Goal: Obtain resource: Obtain resource

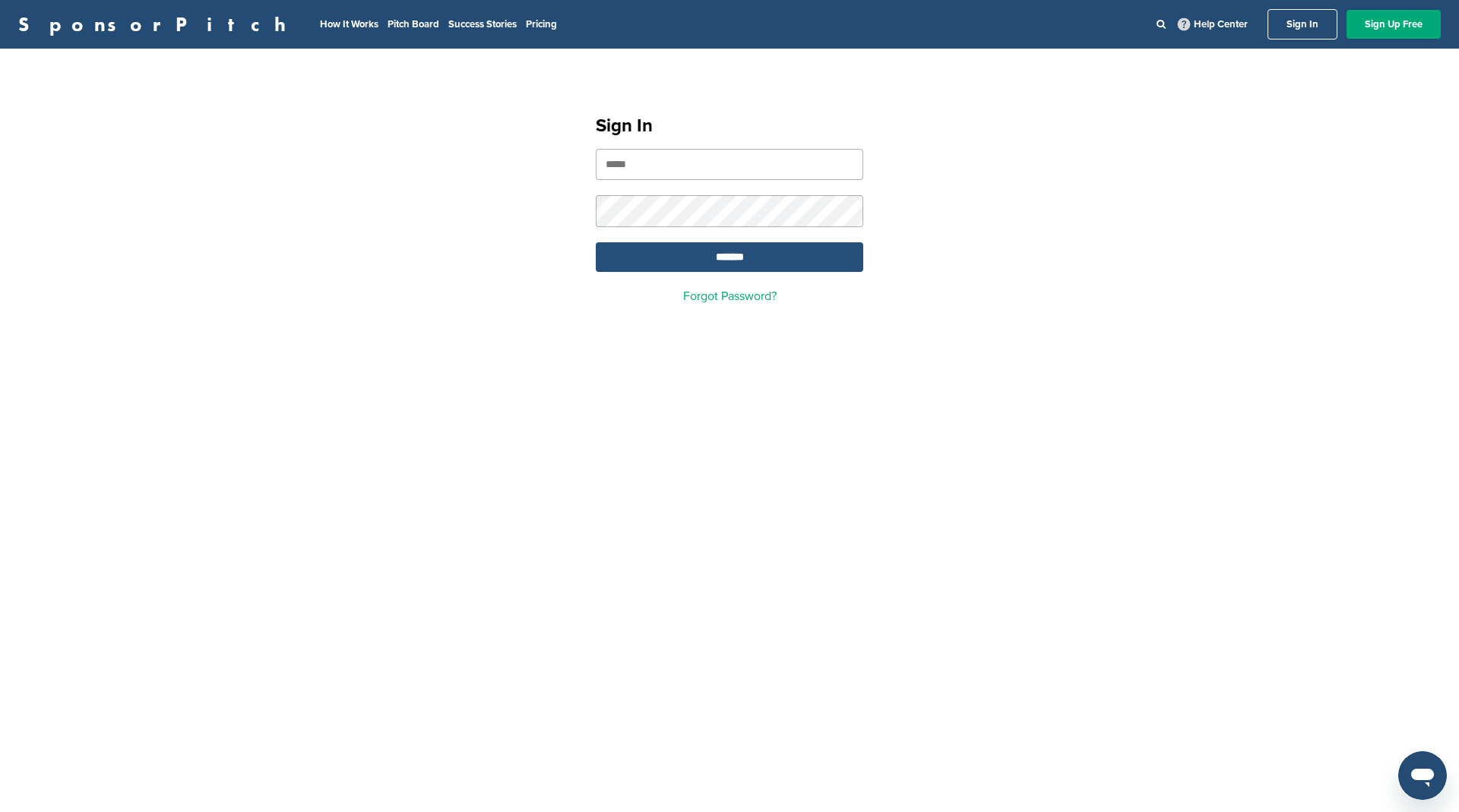
type input "**********"
click at [719, 258] on input "*******" at bounding box center [729, 257] width 268 height 30
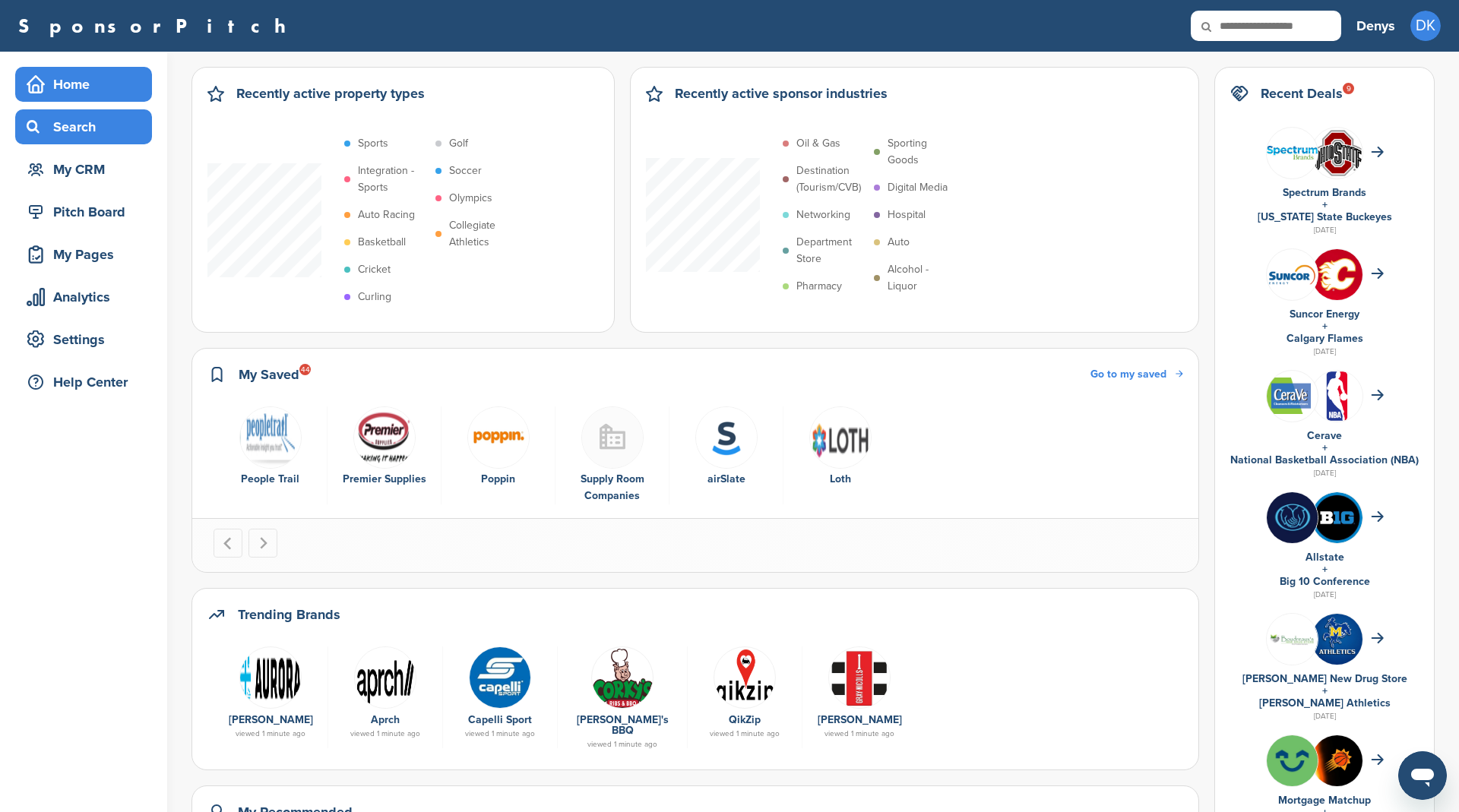
click at [91, 130] on div "Search" at bounding box center [88, 127] width 130 height 27
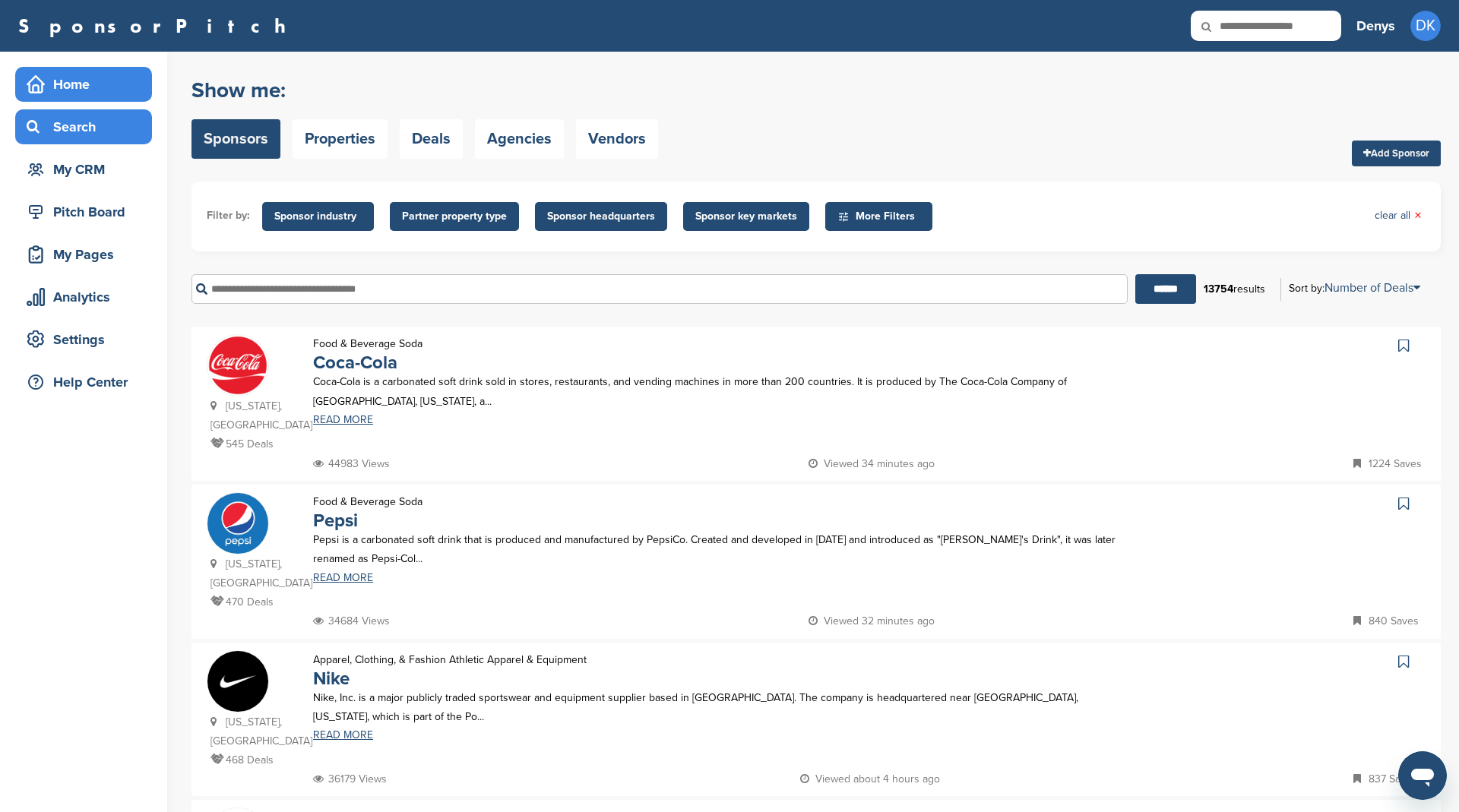
click at [73, 89] on div "Home" at bounding box center [88, 84] width 130 height 27
click at [80, 213] on div "Pitch Board" at bounding box center [88, 212] width 130 height 27
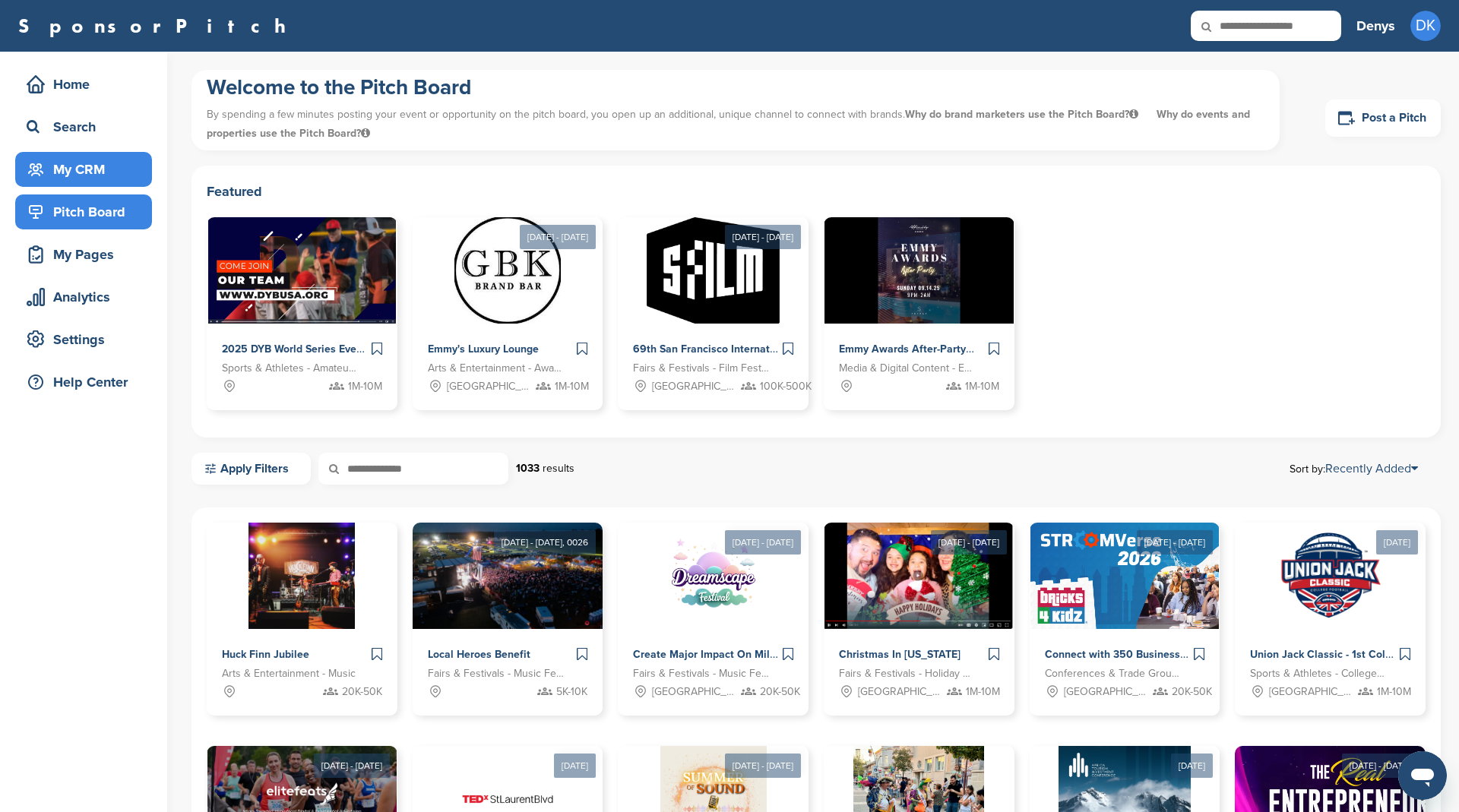
click at [87, 162] on div "My CRM" at bounding box center [88, 169] width 130 height 27
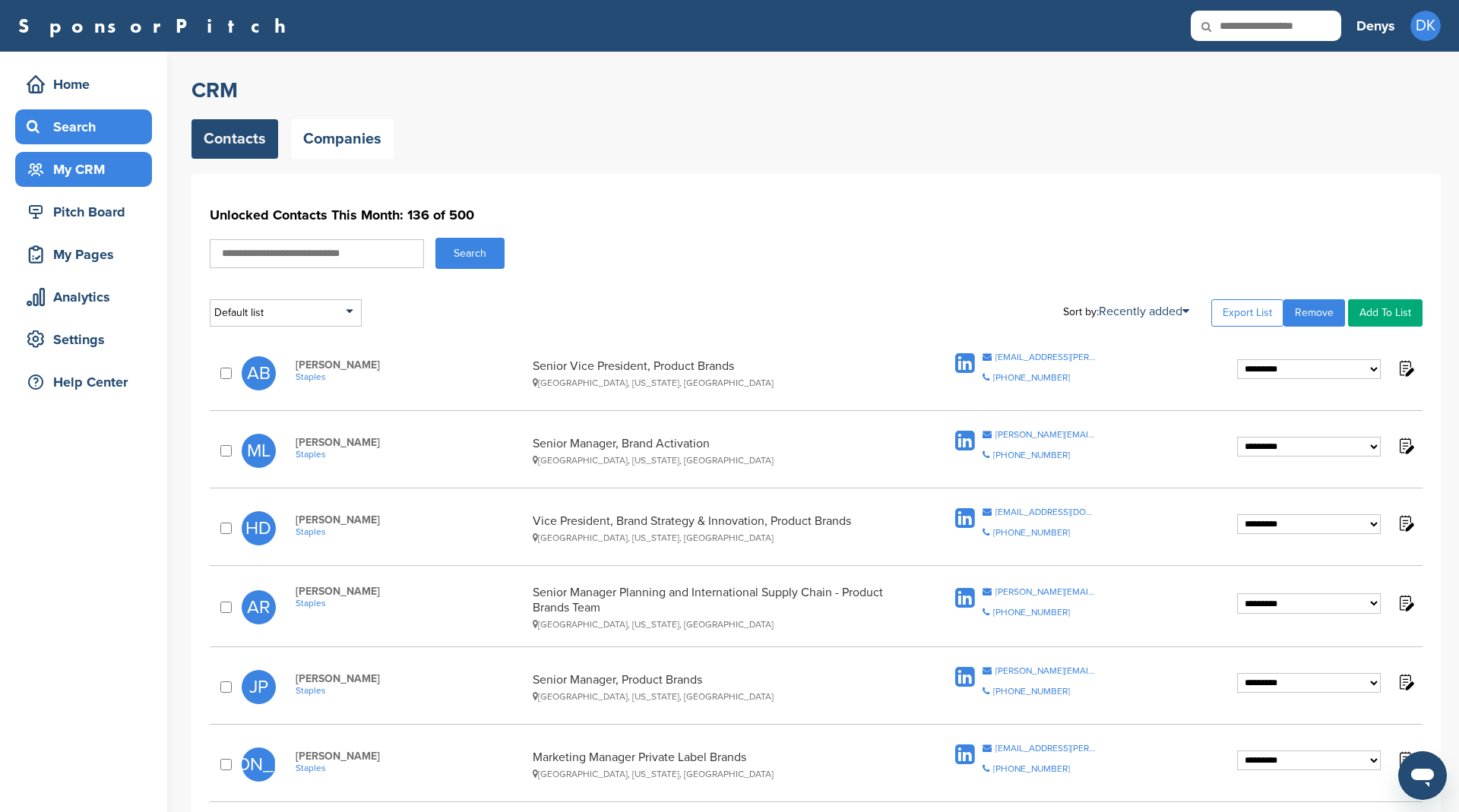
click at [88, 129] on div "Search" at bounding box center [88, 127] width 130 height 27
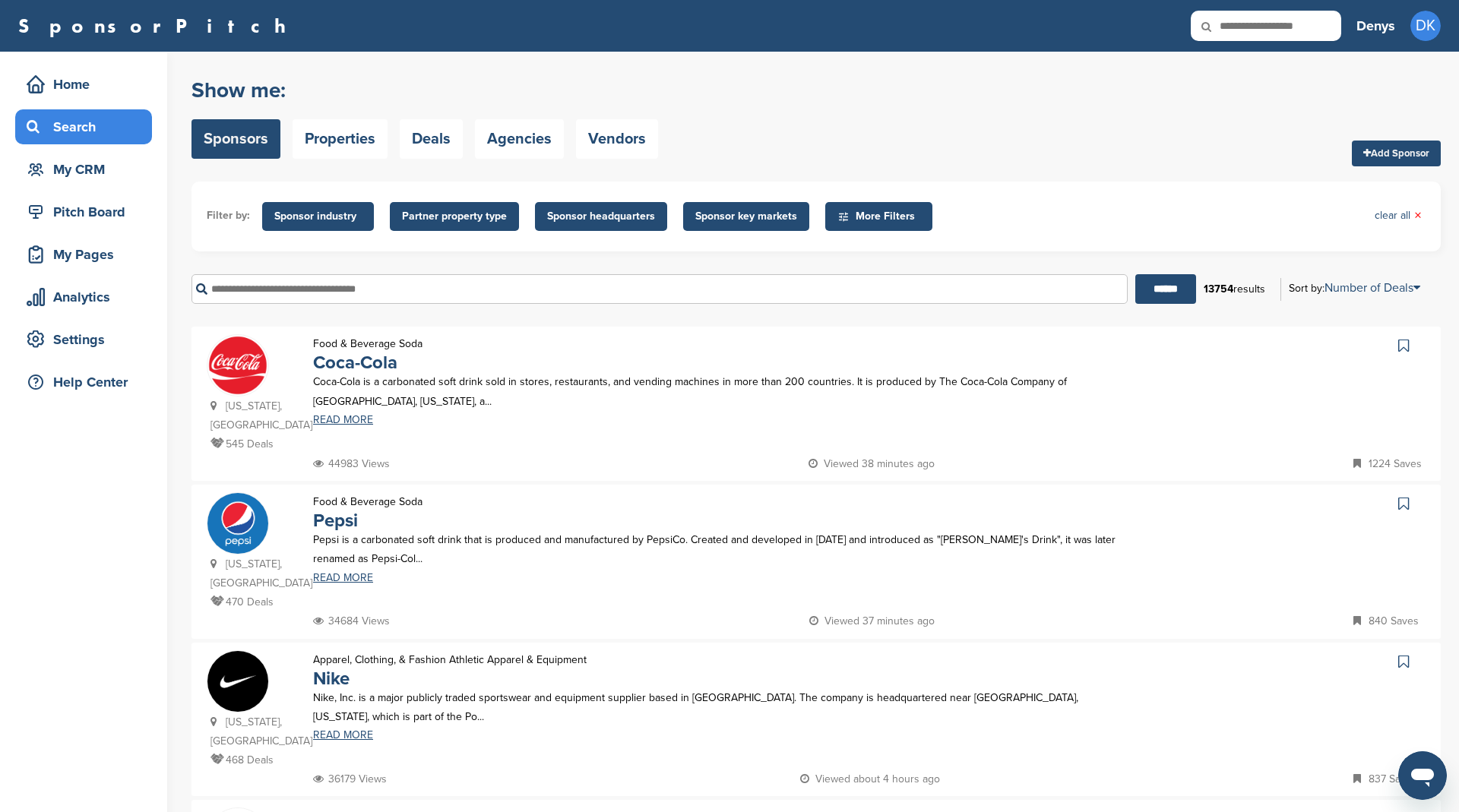
click at [353, 213] on span "Sponsor industry" at bounding box center [318, 216] width 87 height 16
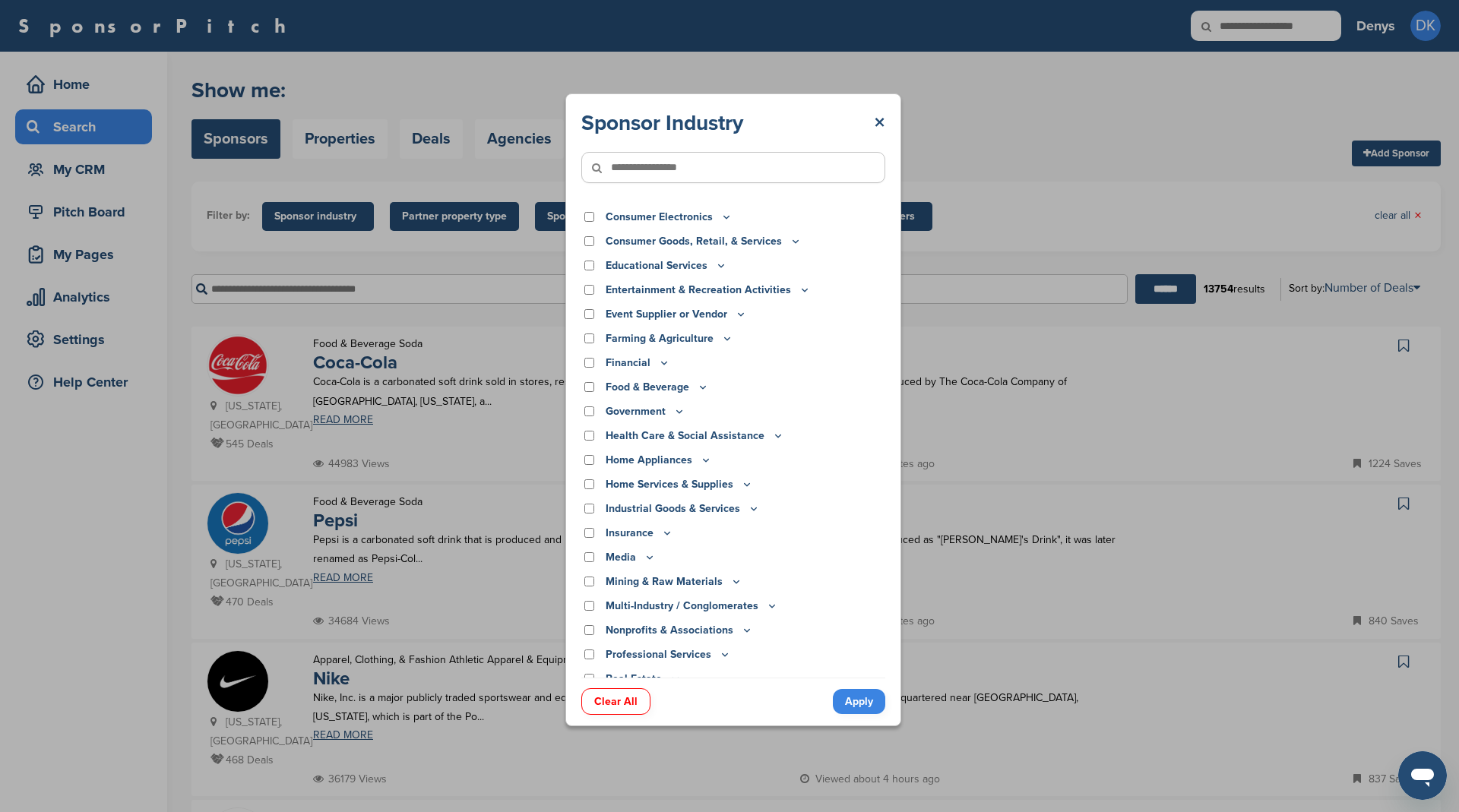
scroll to position [110, 0]
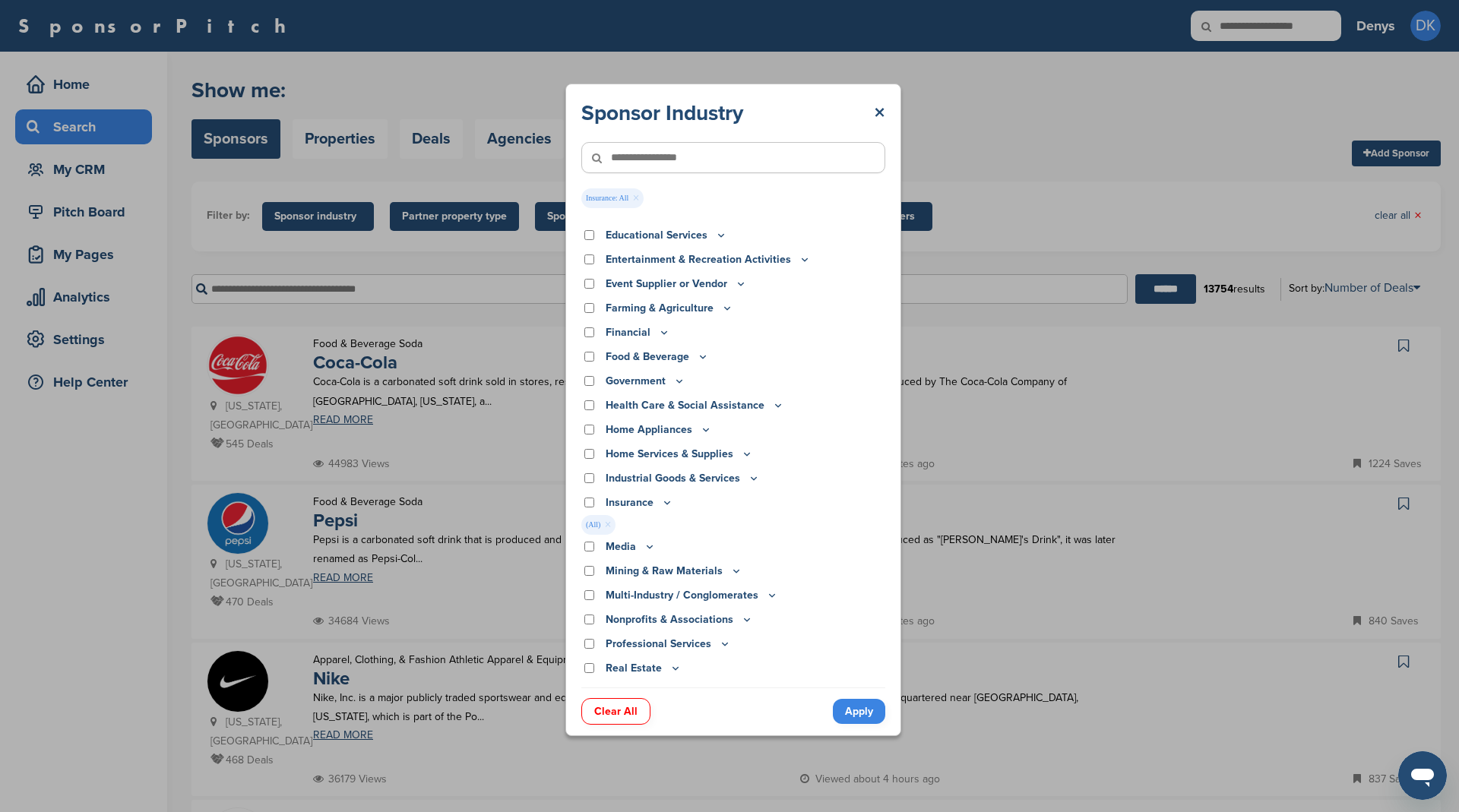
click at [860, 708] on link "Apply" at bounding box center [859, 711] width 52 height 25
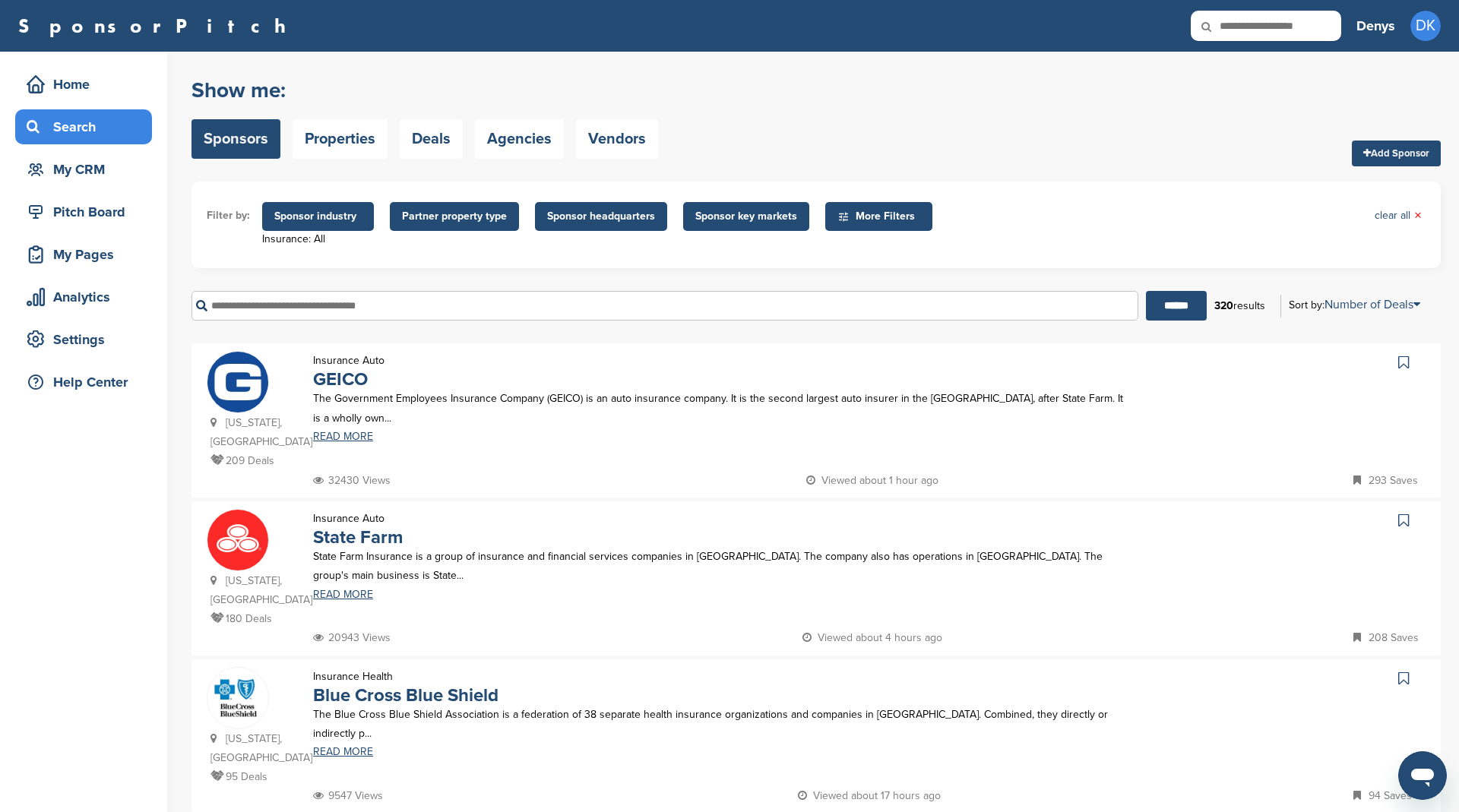
click at [861, 217] on span "More Filters" at bounding box center [881, 216] width 87 height 16
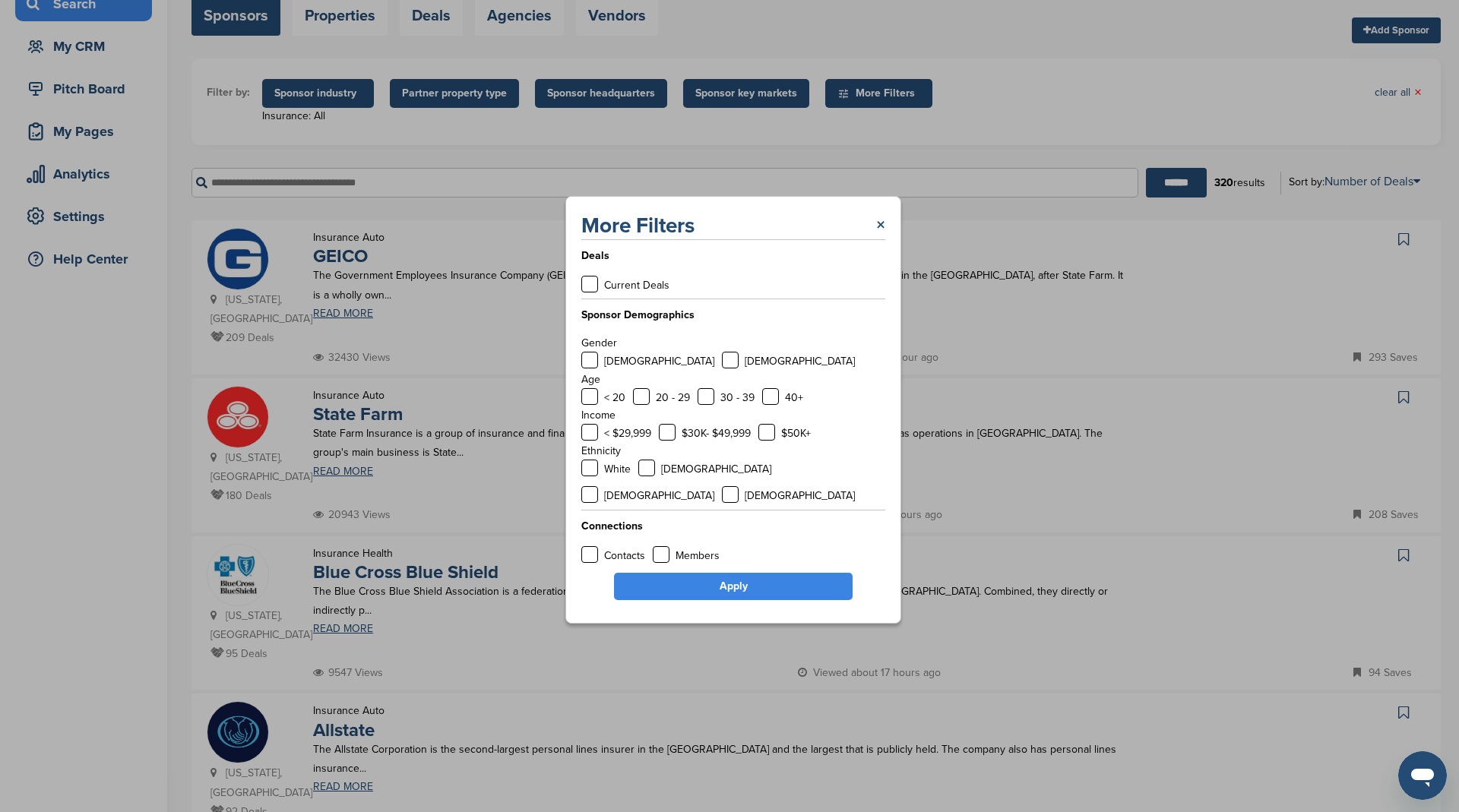
scroll to position [135, 0]
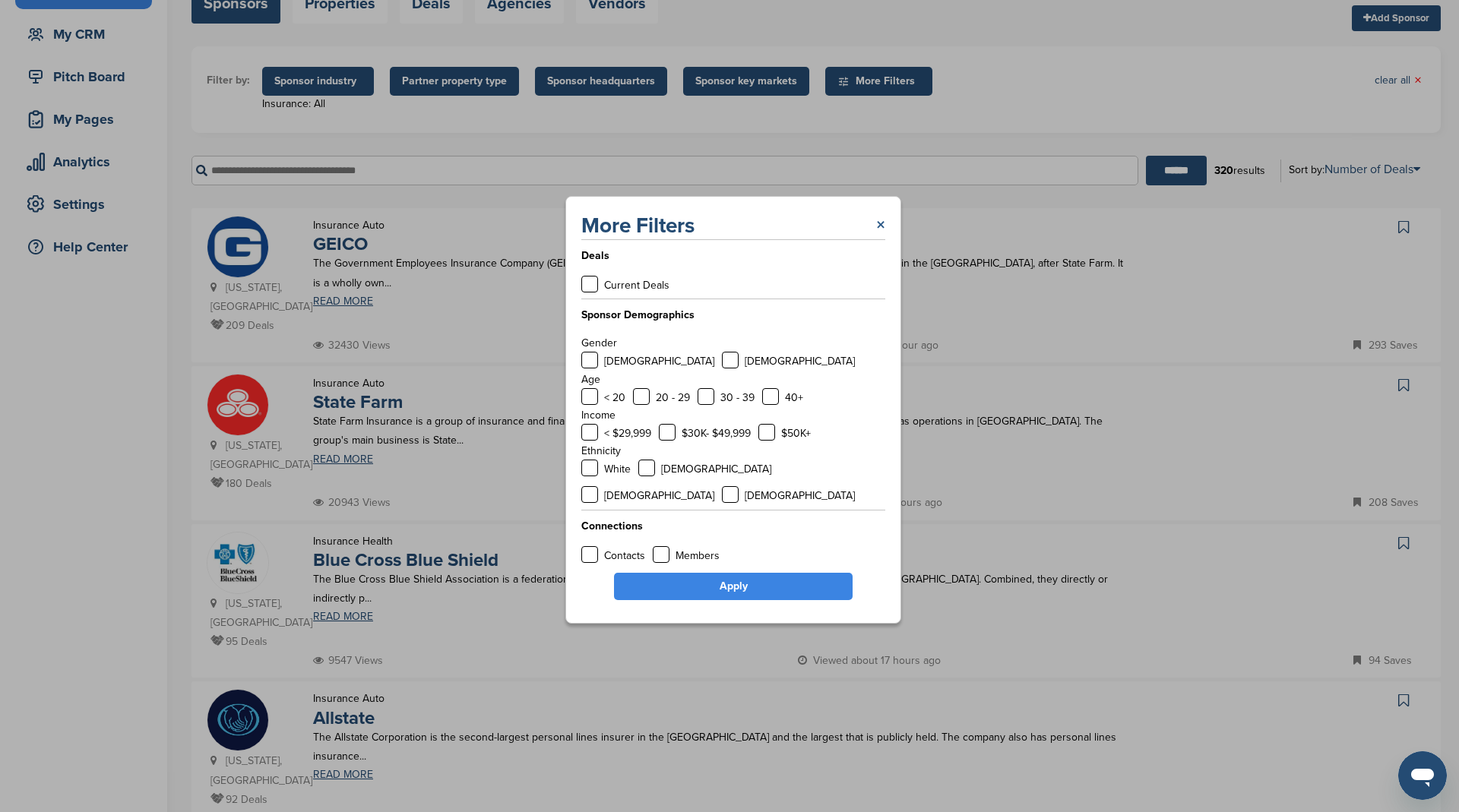
click at [879, 238] on link "×" at bounding box center [880, 225] width 9 height 27
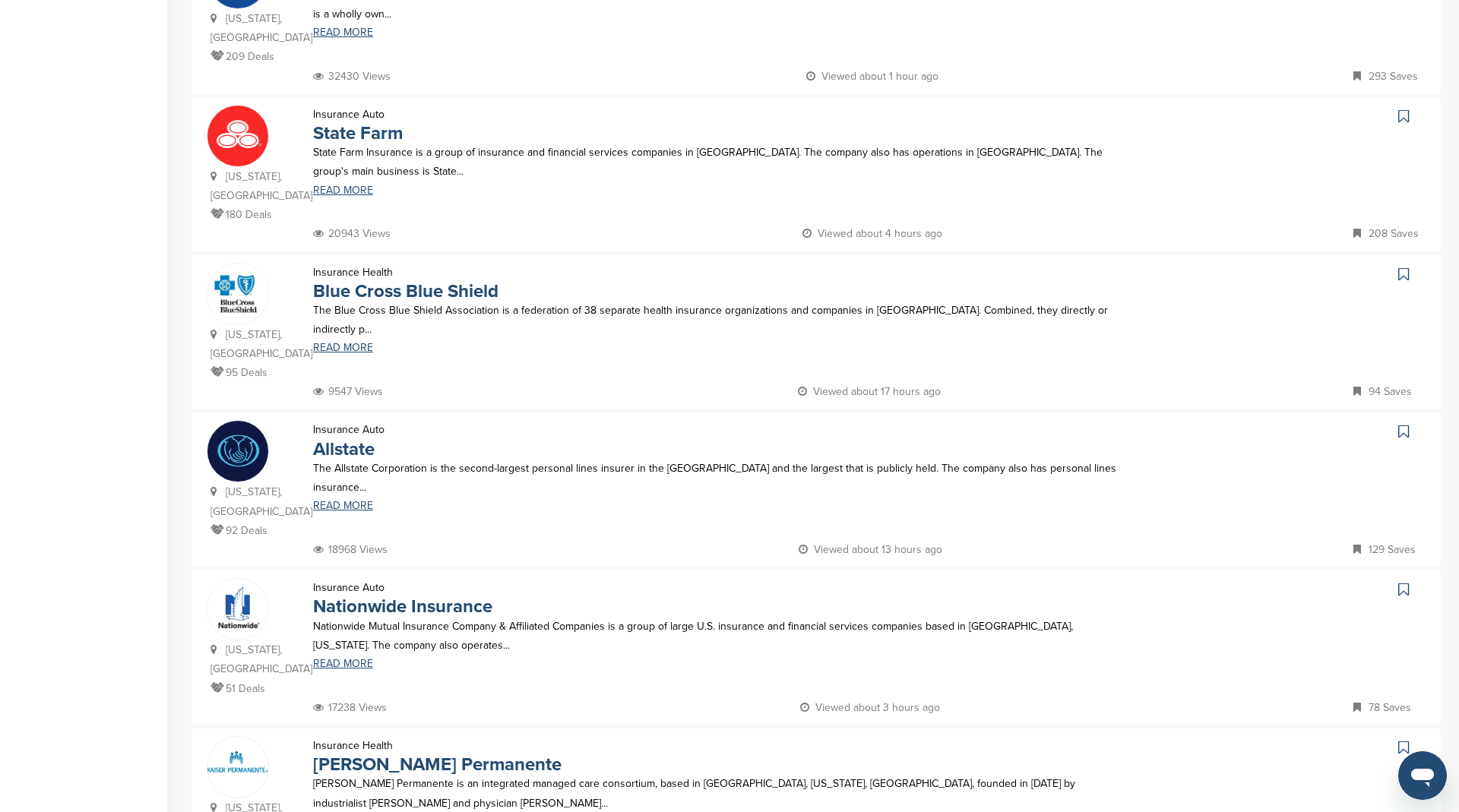
scroll to position [0, 0]
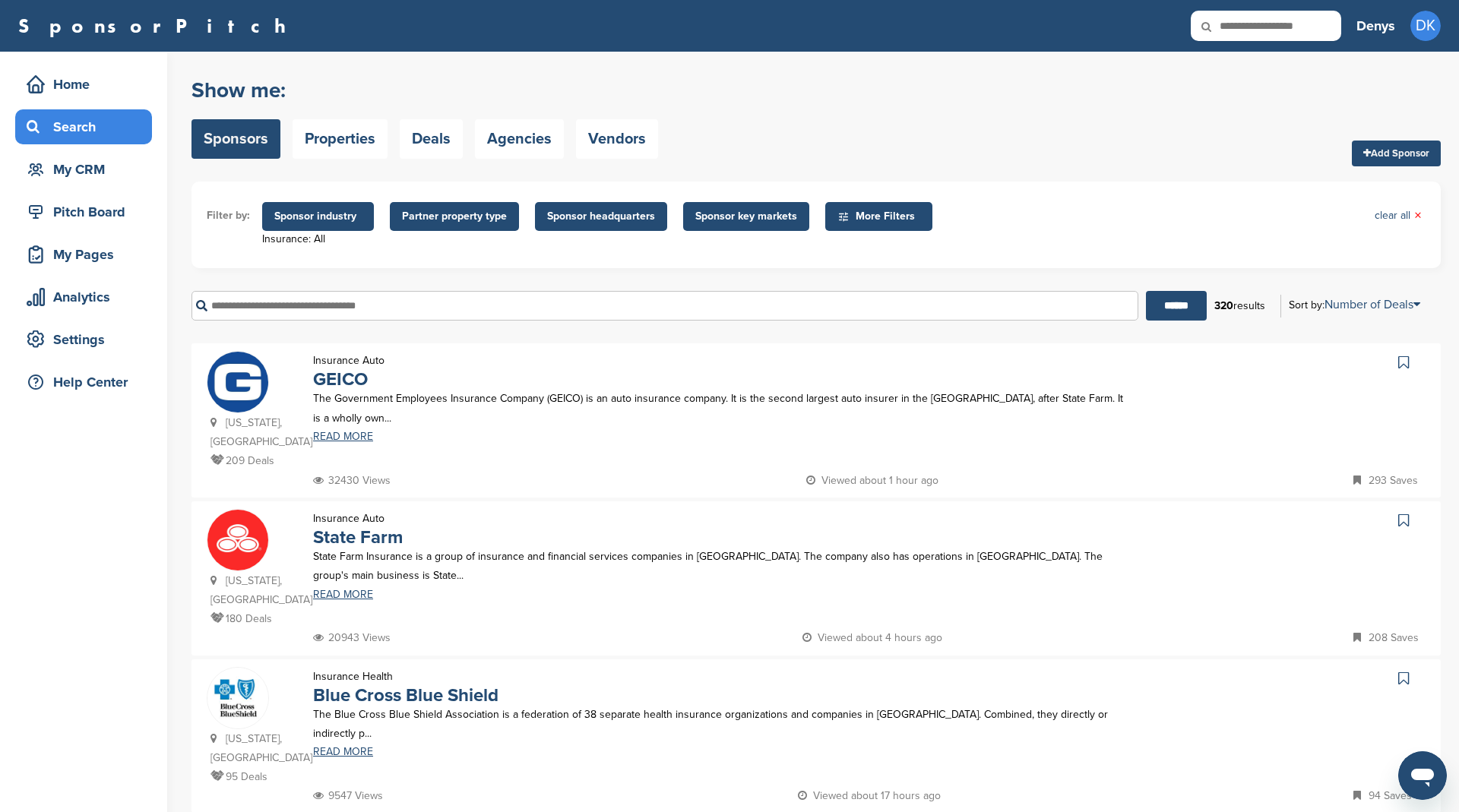
click at [555, 206] on span "Sponsor headquarters" at bounding box center [600, 217] width 132 height 29
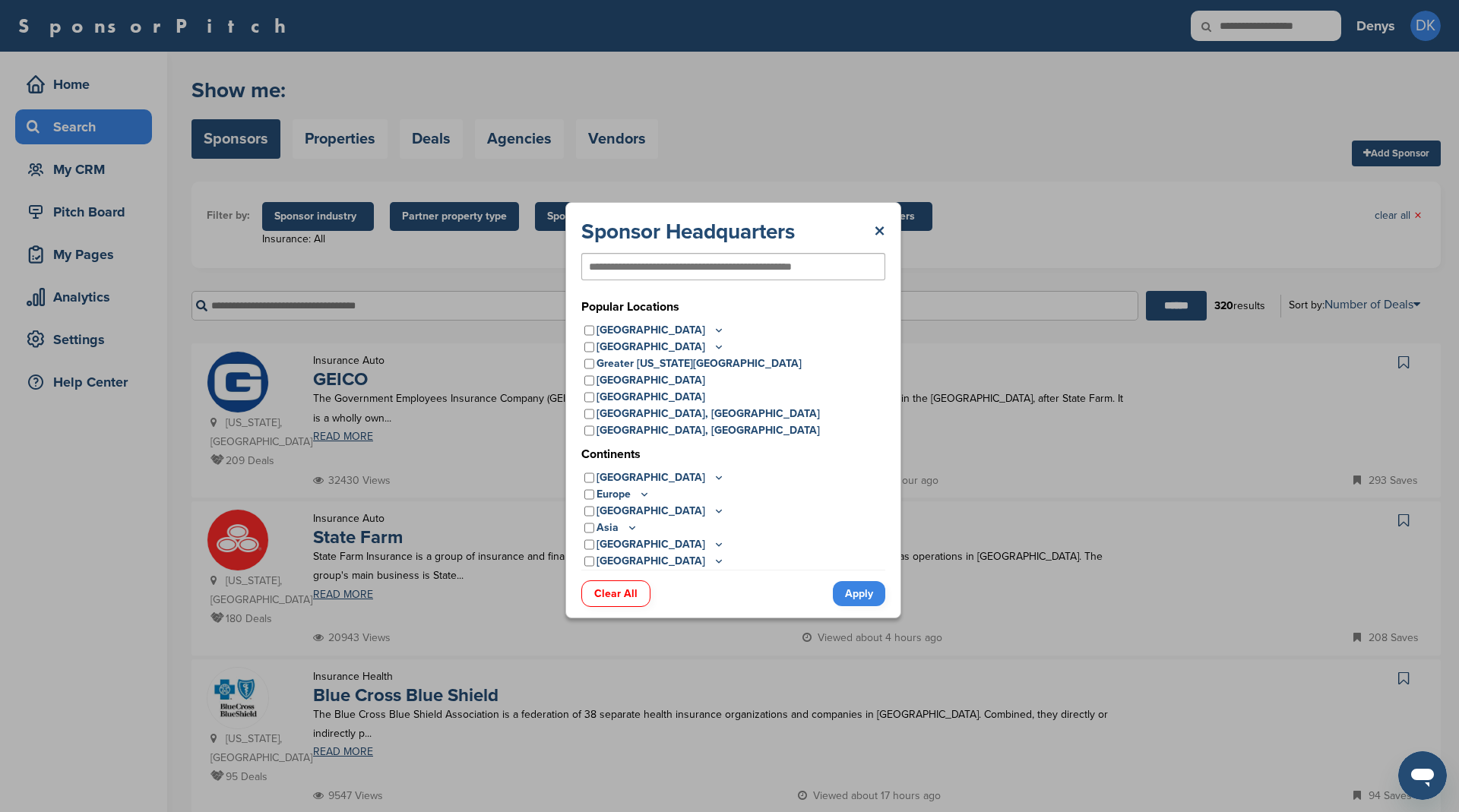
click at [632, 531] on icon at bounding box center [632, 527] width 13 height 13
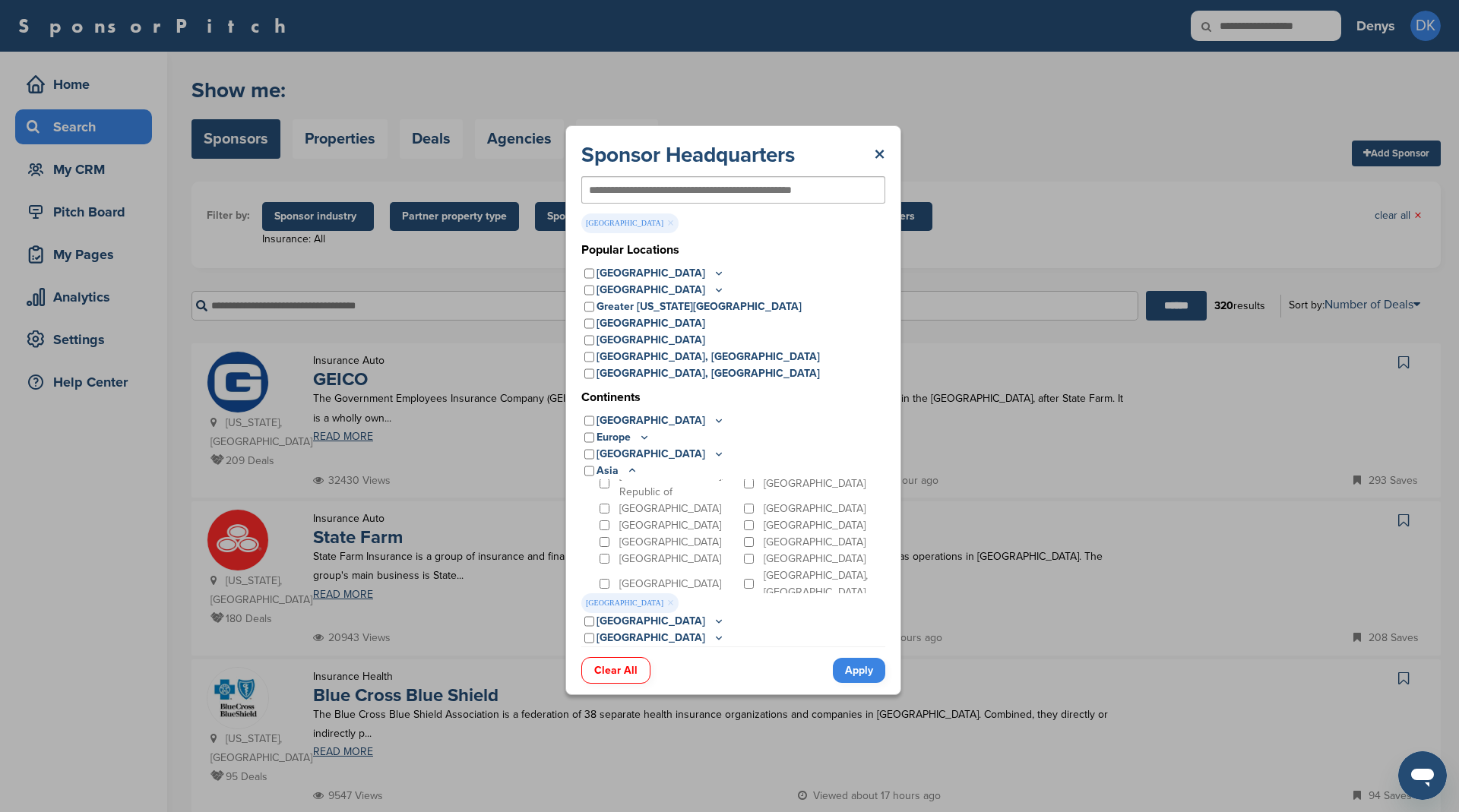
scroll to position [123, 0]
click at [859, 668] on link "Apply" at bounding box center [859, 671] width 52 height 25
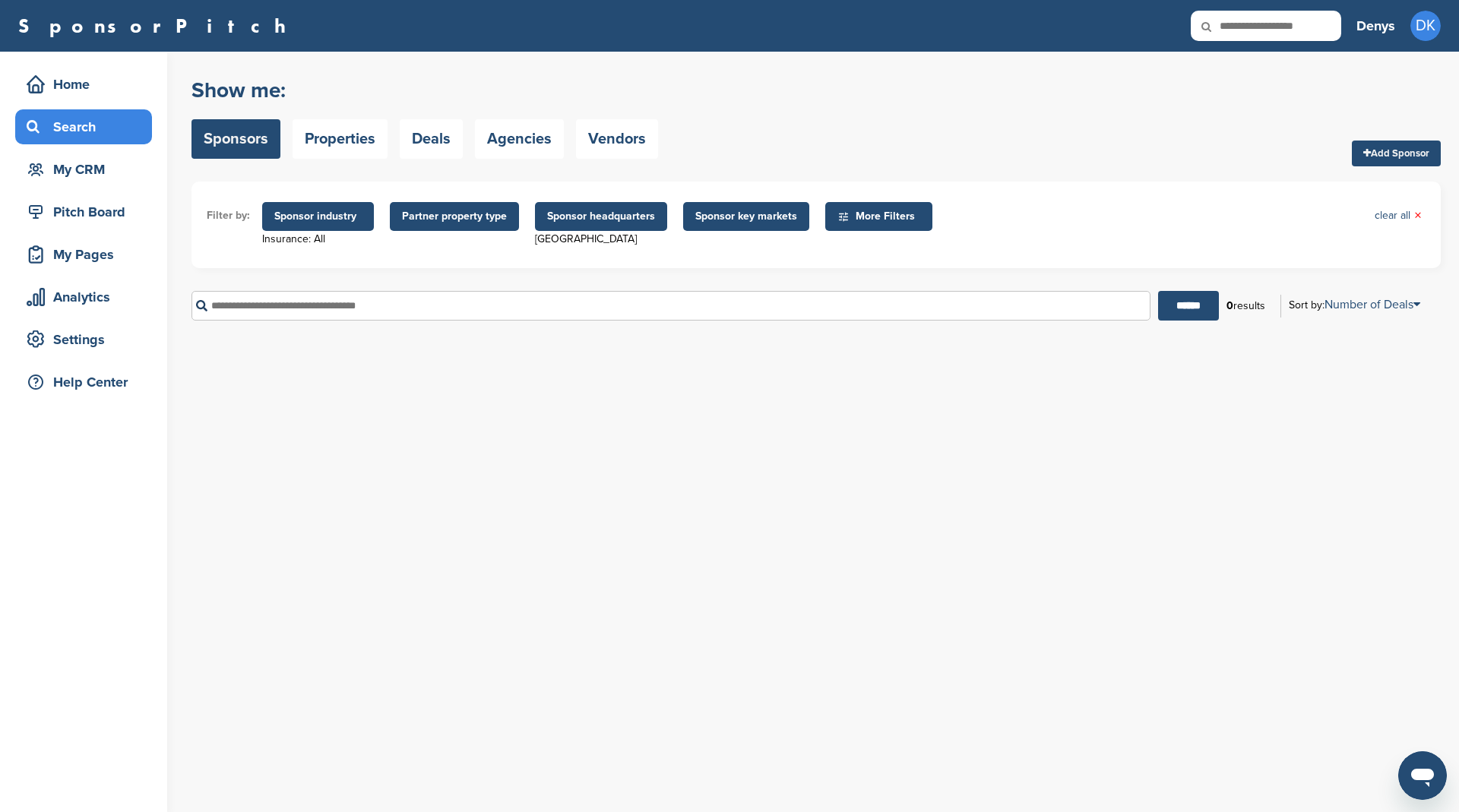
click at [608, 222] on span "Sponsor headquarters" at bounding box center [601, 216] width 108 height 16
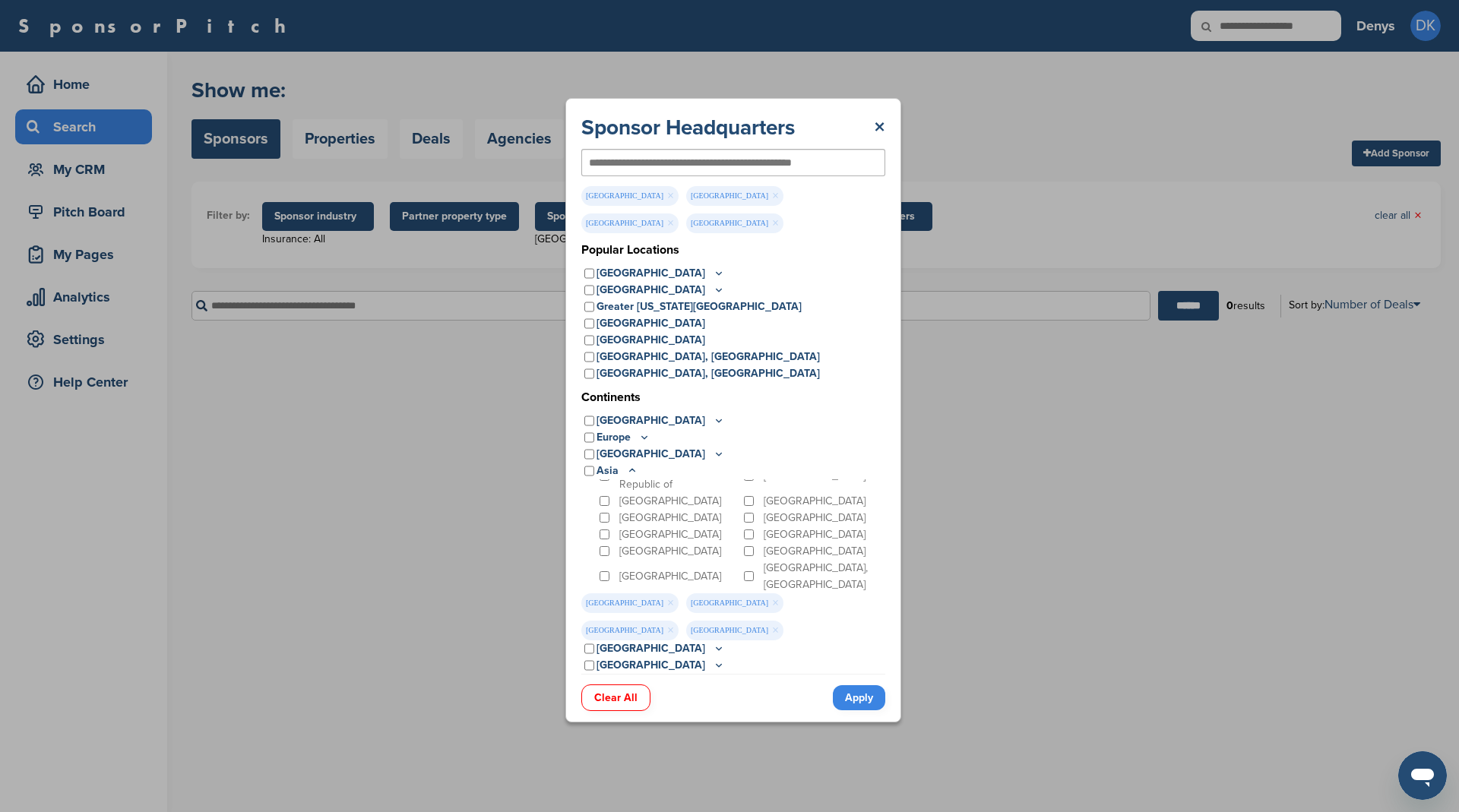
scroll to position [136, 0]
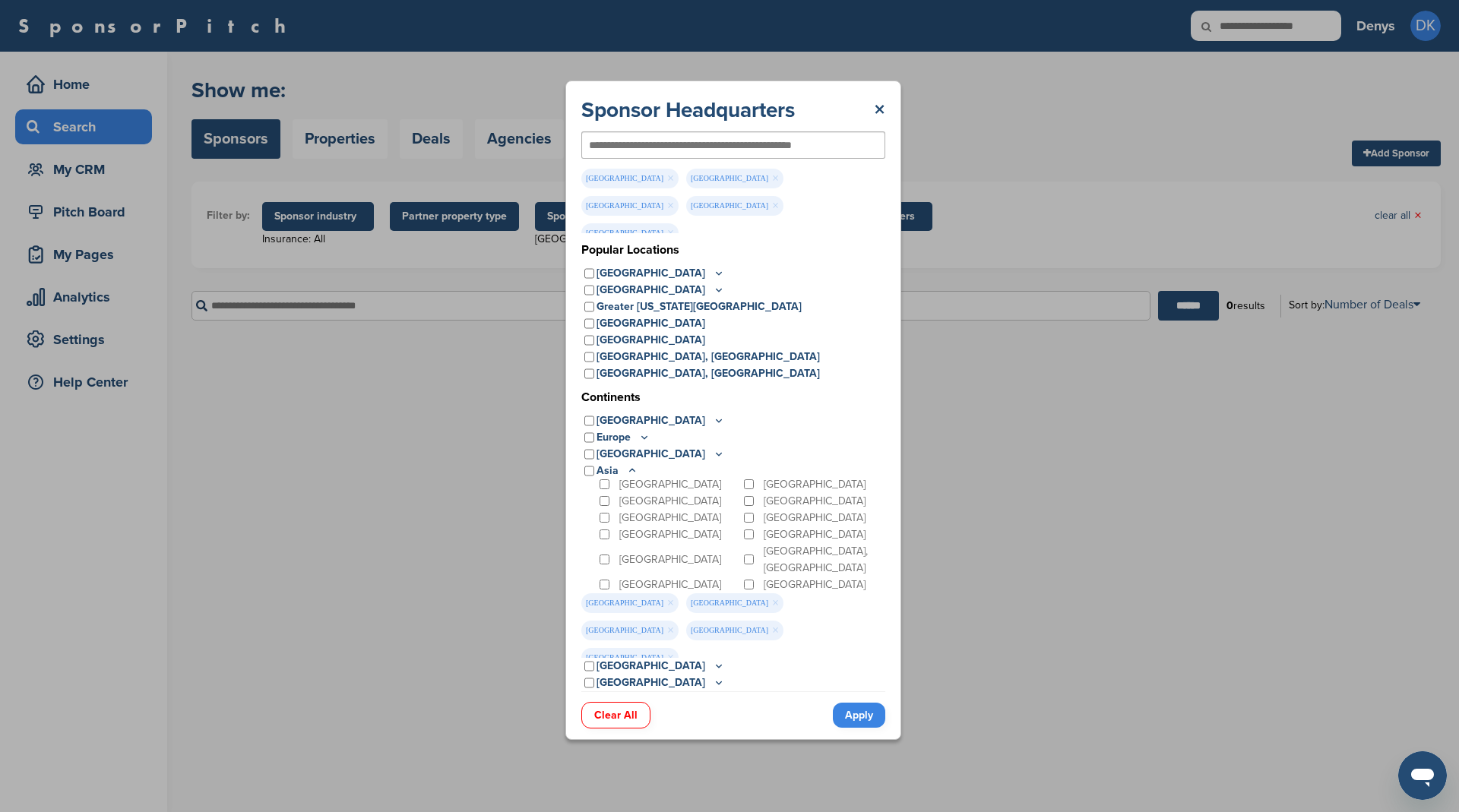
click at [854, 703] on link "Apply" at bounding box center [859, 715] width 52 height 25
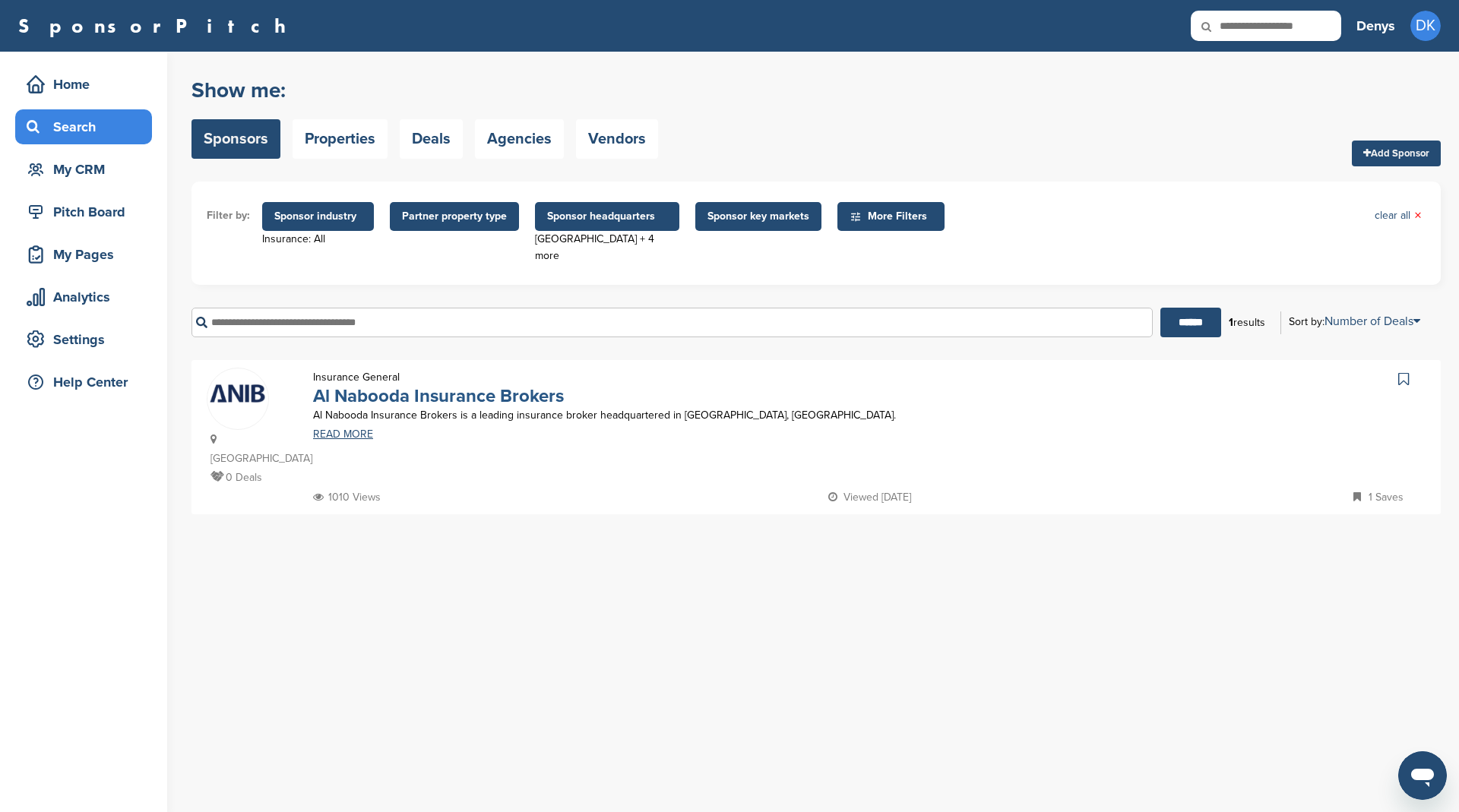
click at [452, 385] on link "Al Nabooda Insurance Brokers" at bounding box center [438, 395] width 250 height 22
click at [93, 176] on div "My CRM" at bounding box center [88, 169] width 130 height 27
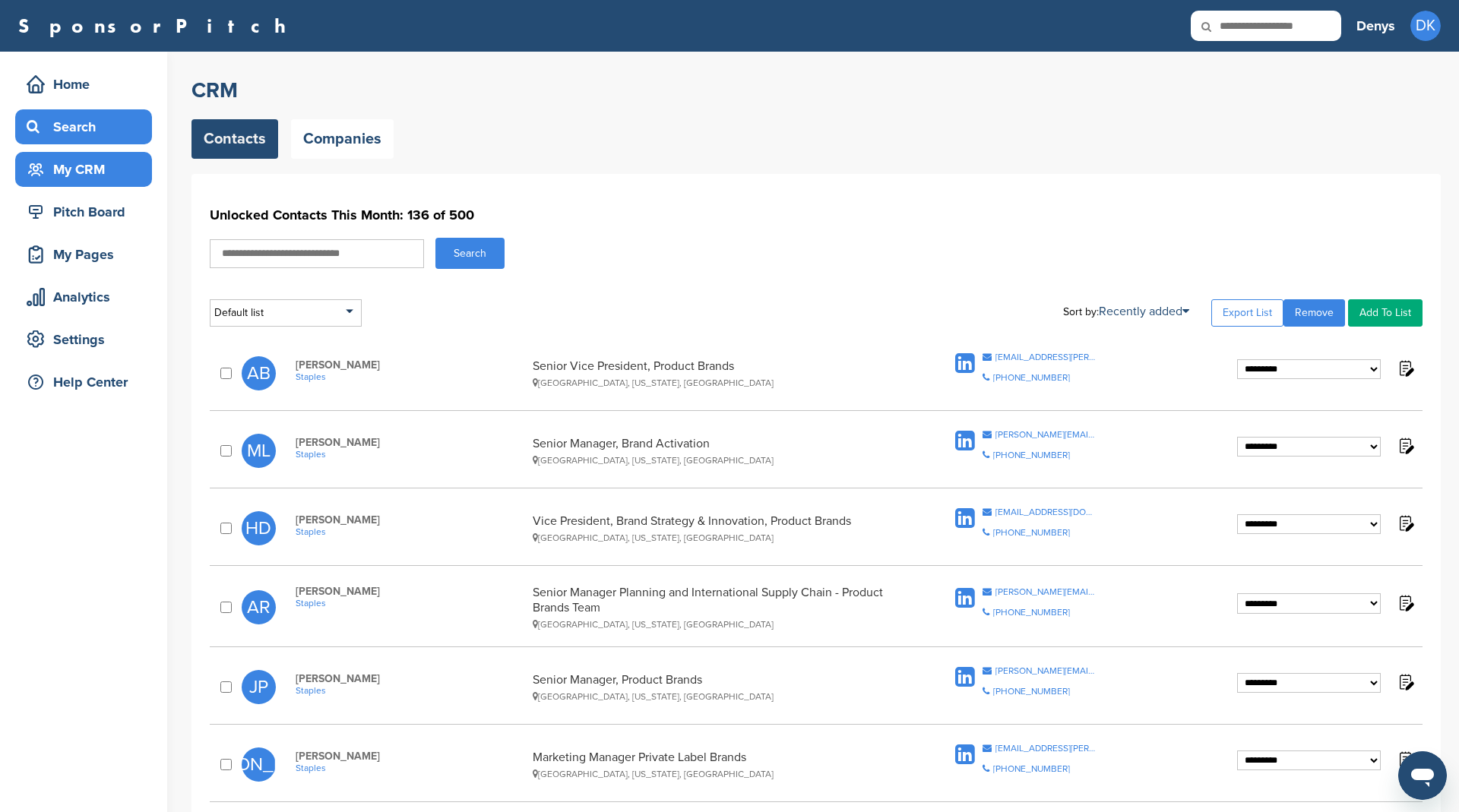
click at [72, 133] on div "Search" at bounding box center [88, 127] width 130 height 27
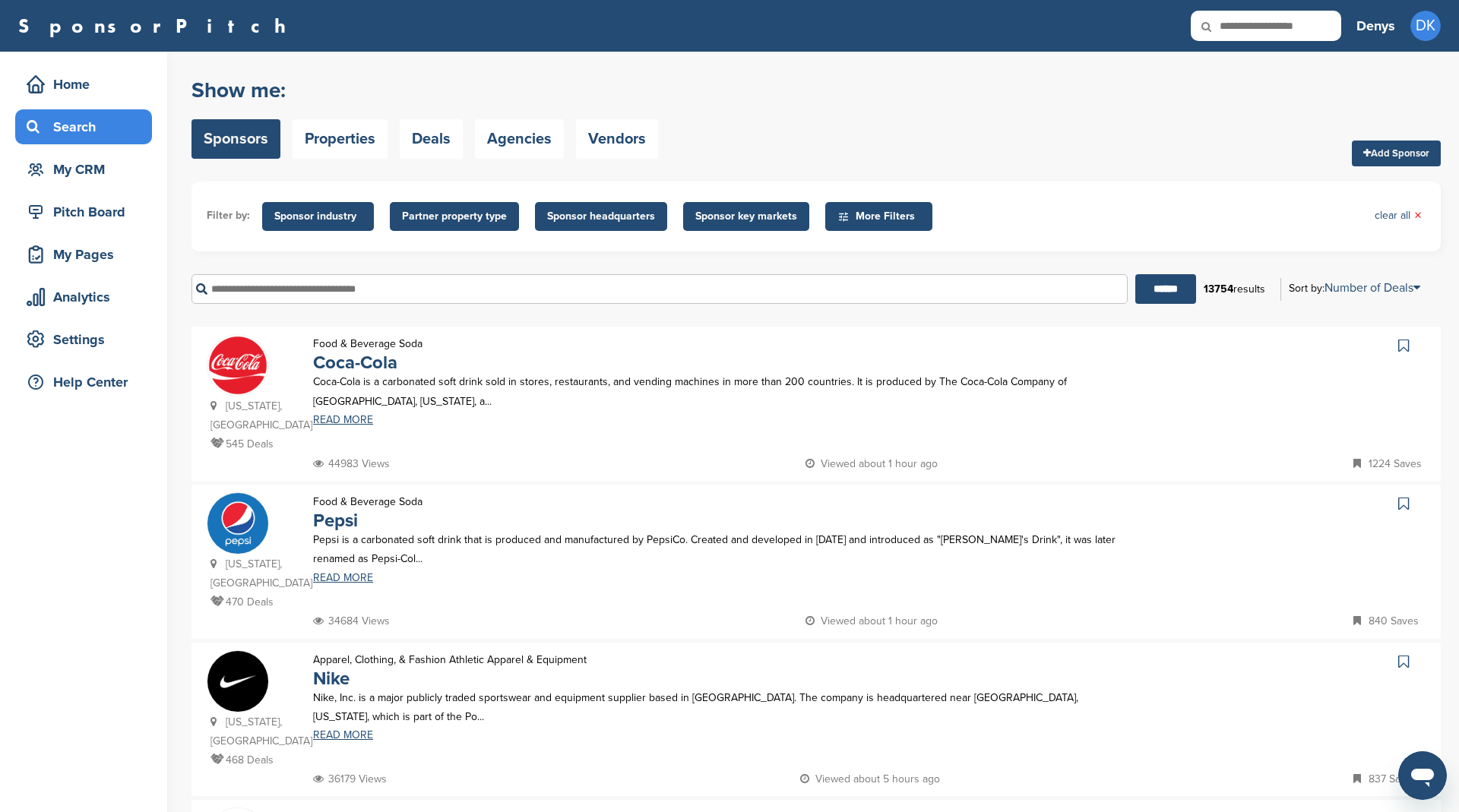
click at [611, 213] on span "Sponsor headquarters" at bounding box center [601, 216] width 108 height 16
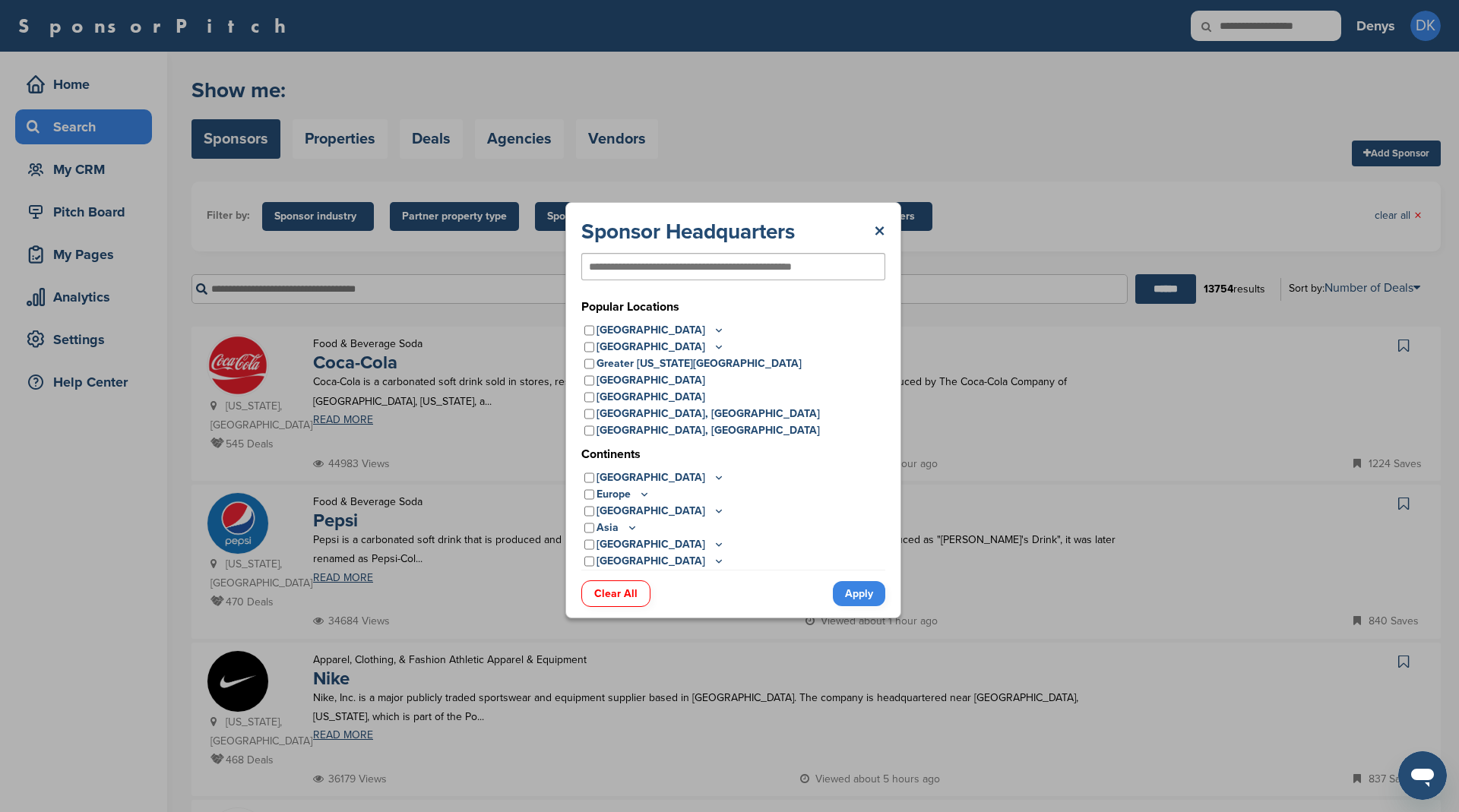
click at [631, 527] on icon at bounding box center [632, 527] width 13 height 13
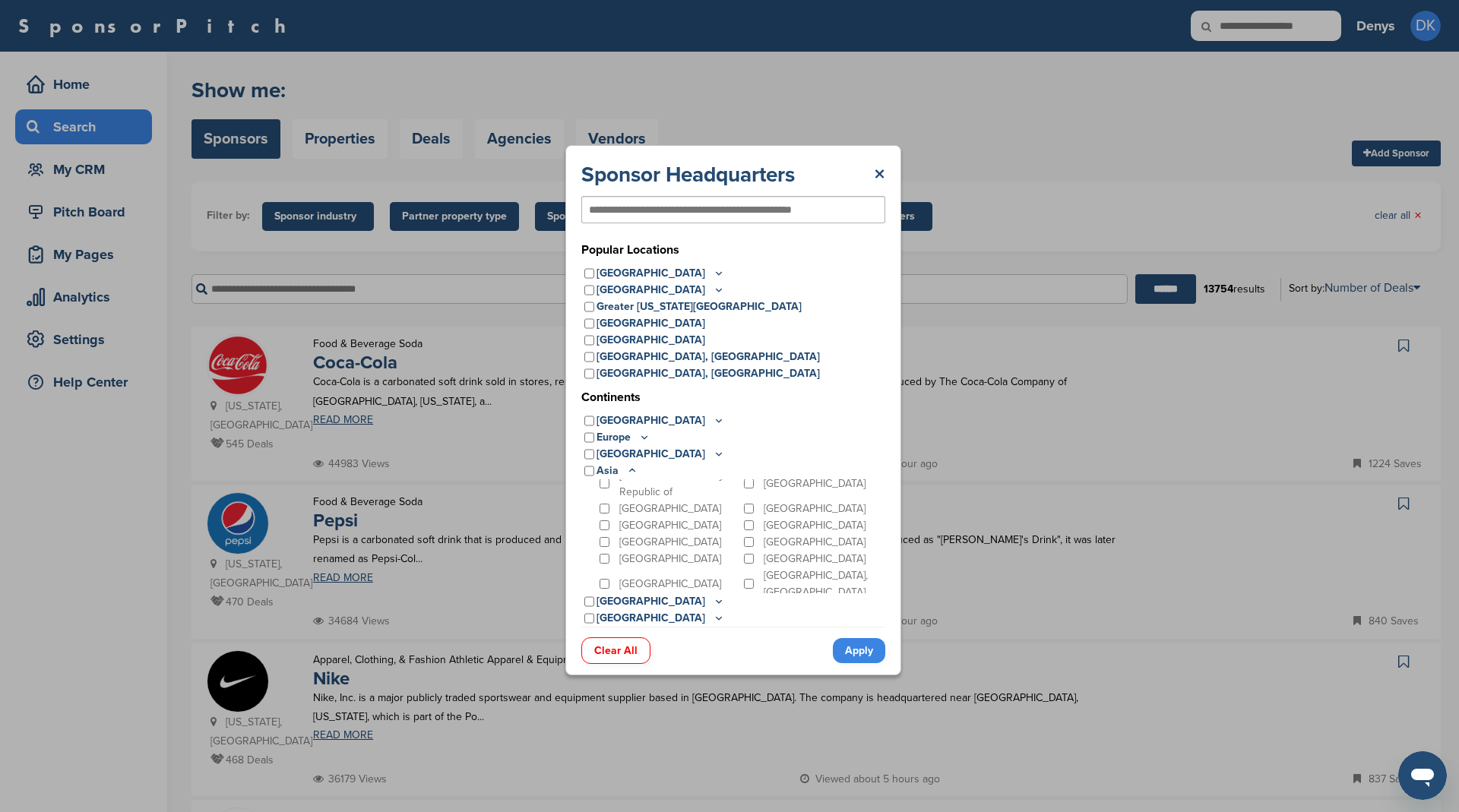
scroll to position [136, 0]
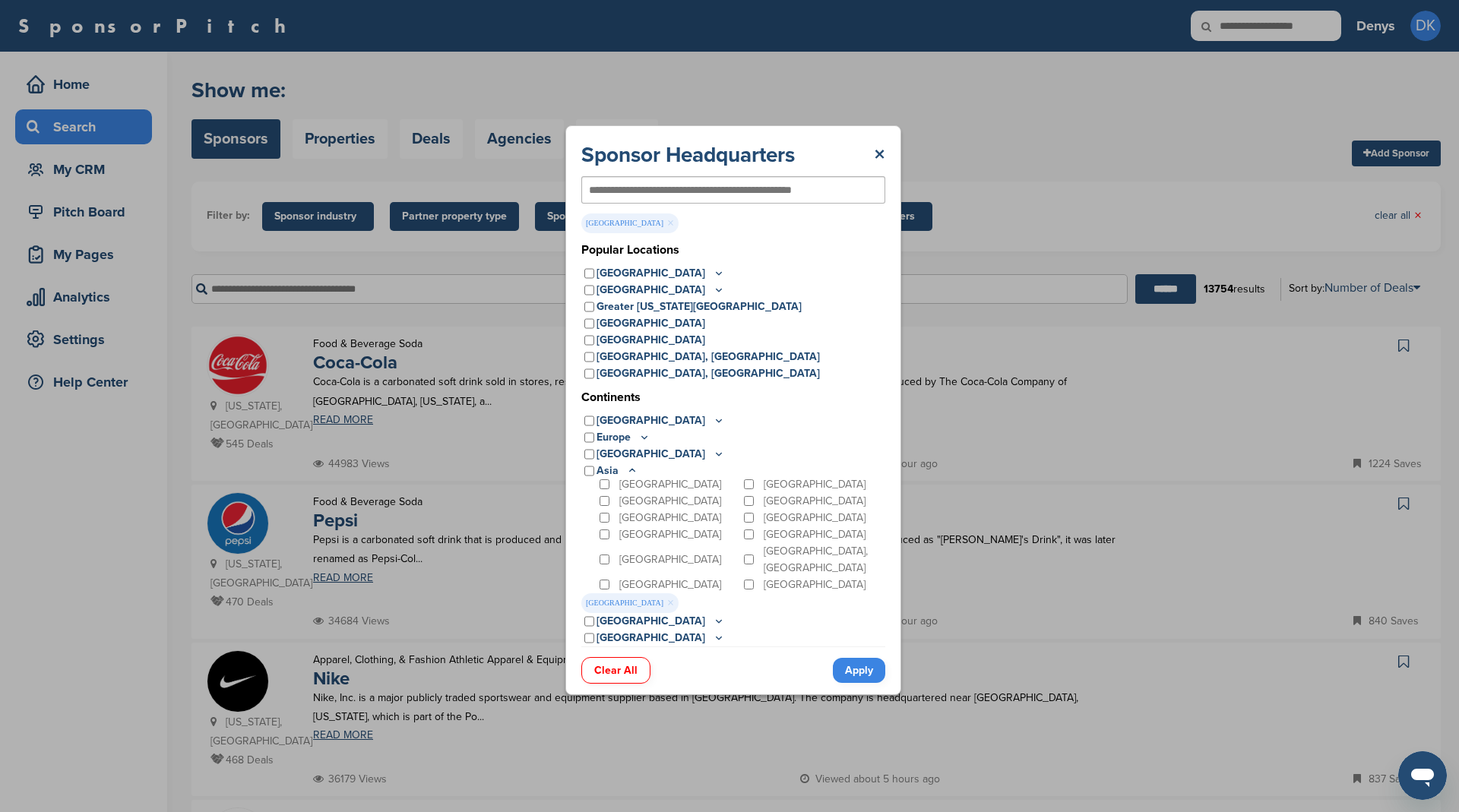
click at [867, 669] on link "Apply" at bounding box center [859, 671] width 52 height 25
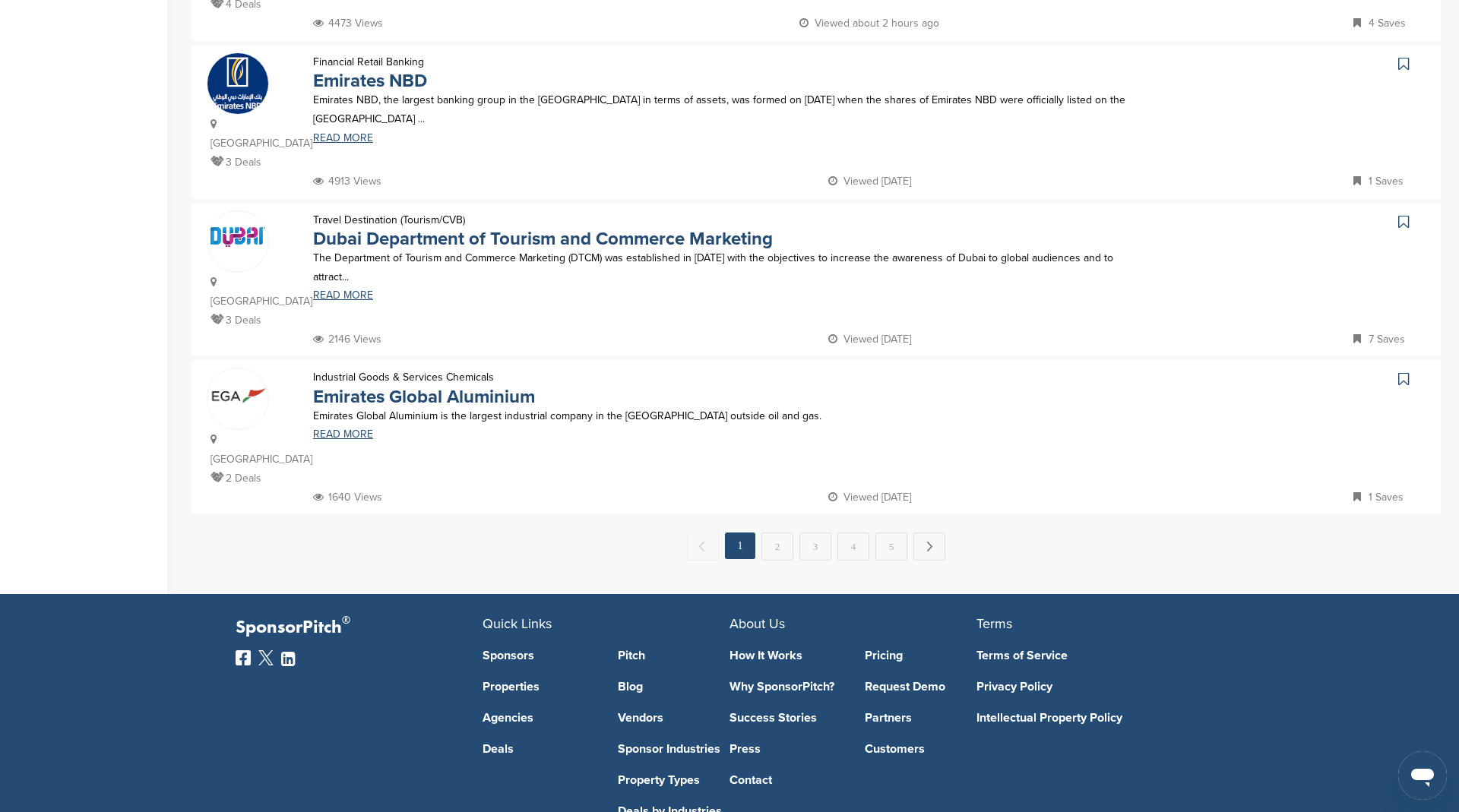
scroll to position [1418, 0]
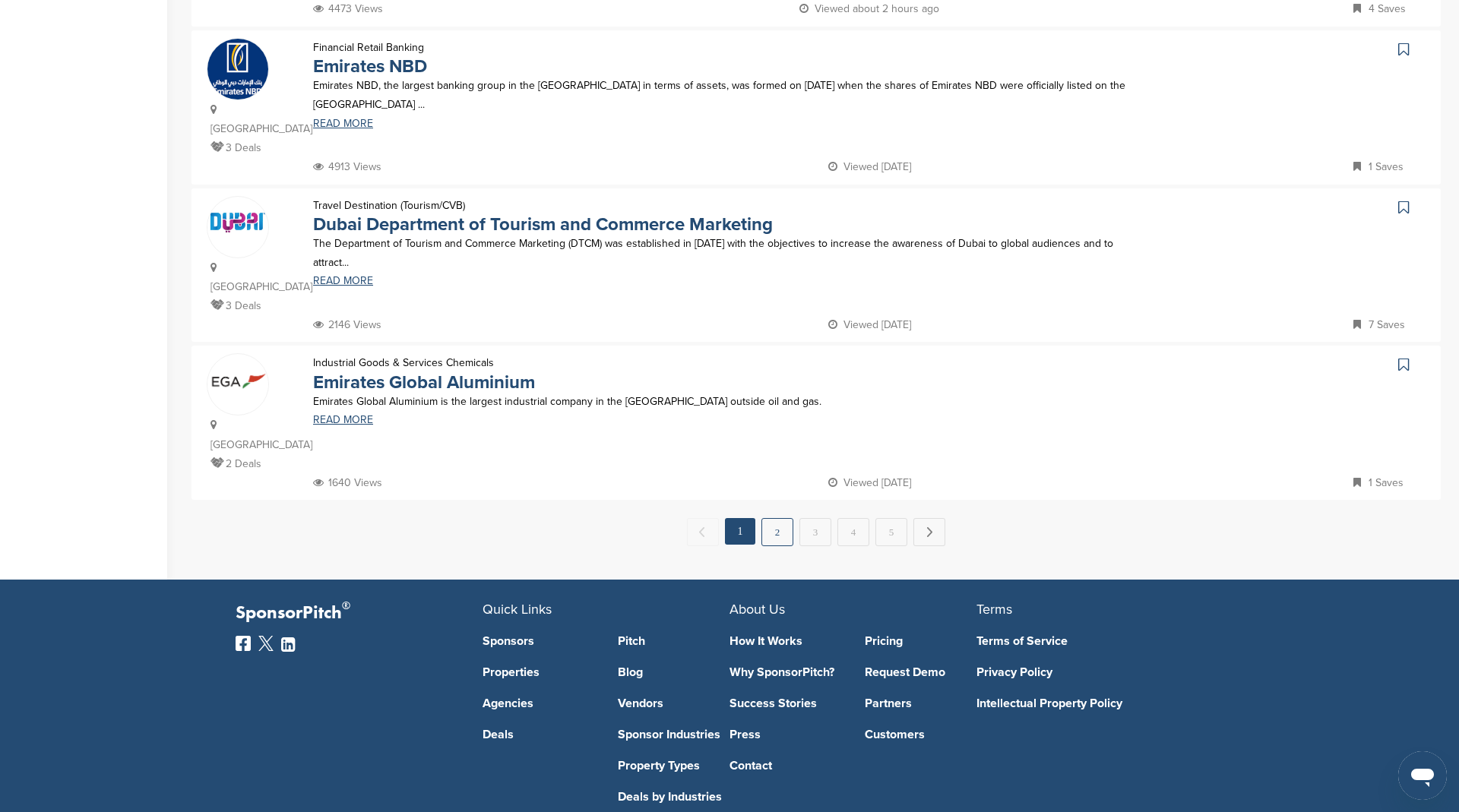
click at [782, 521] on link "2" at bounding box center [776, 532] width 32 height 28
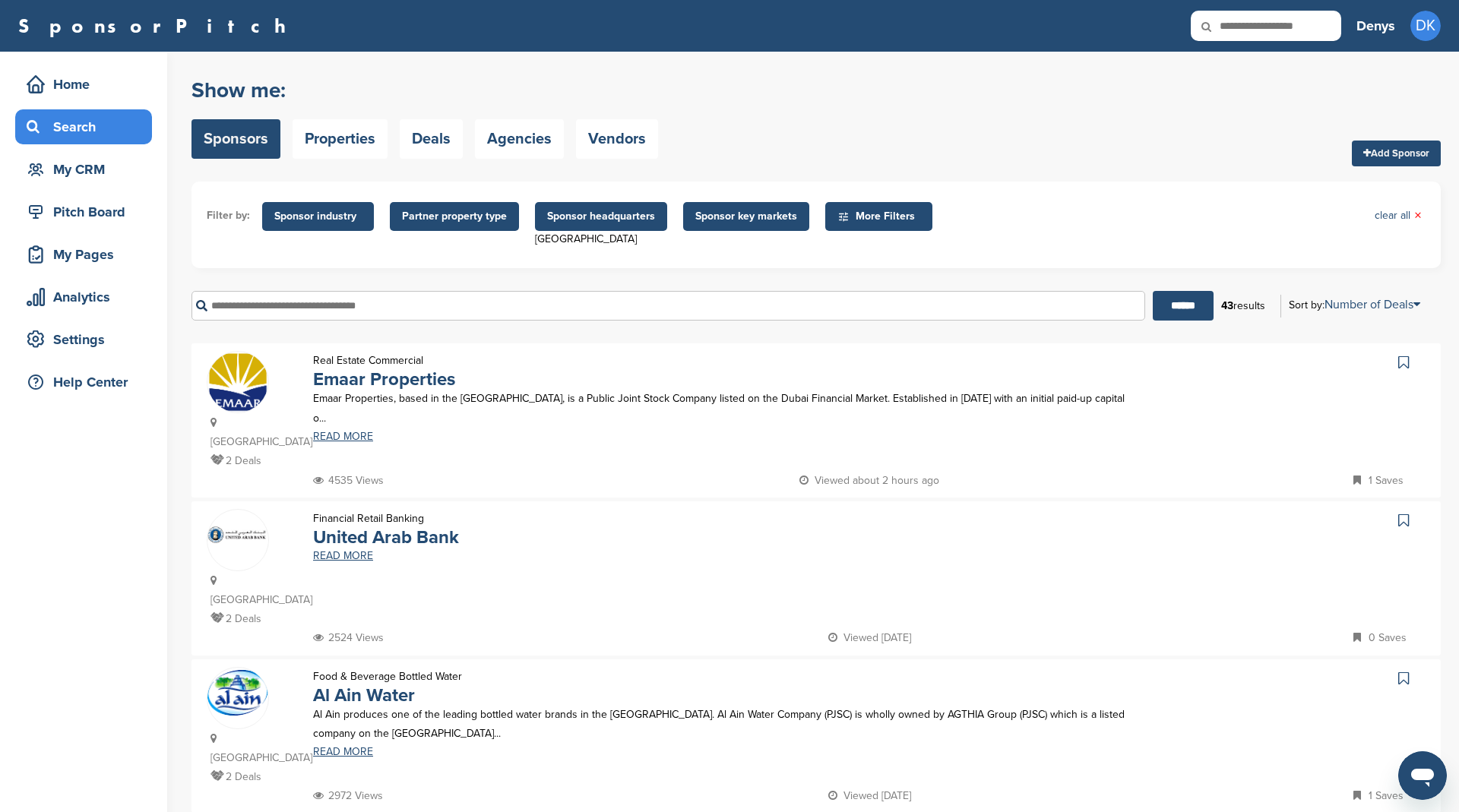
scroll to position [119, 0]
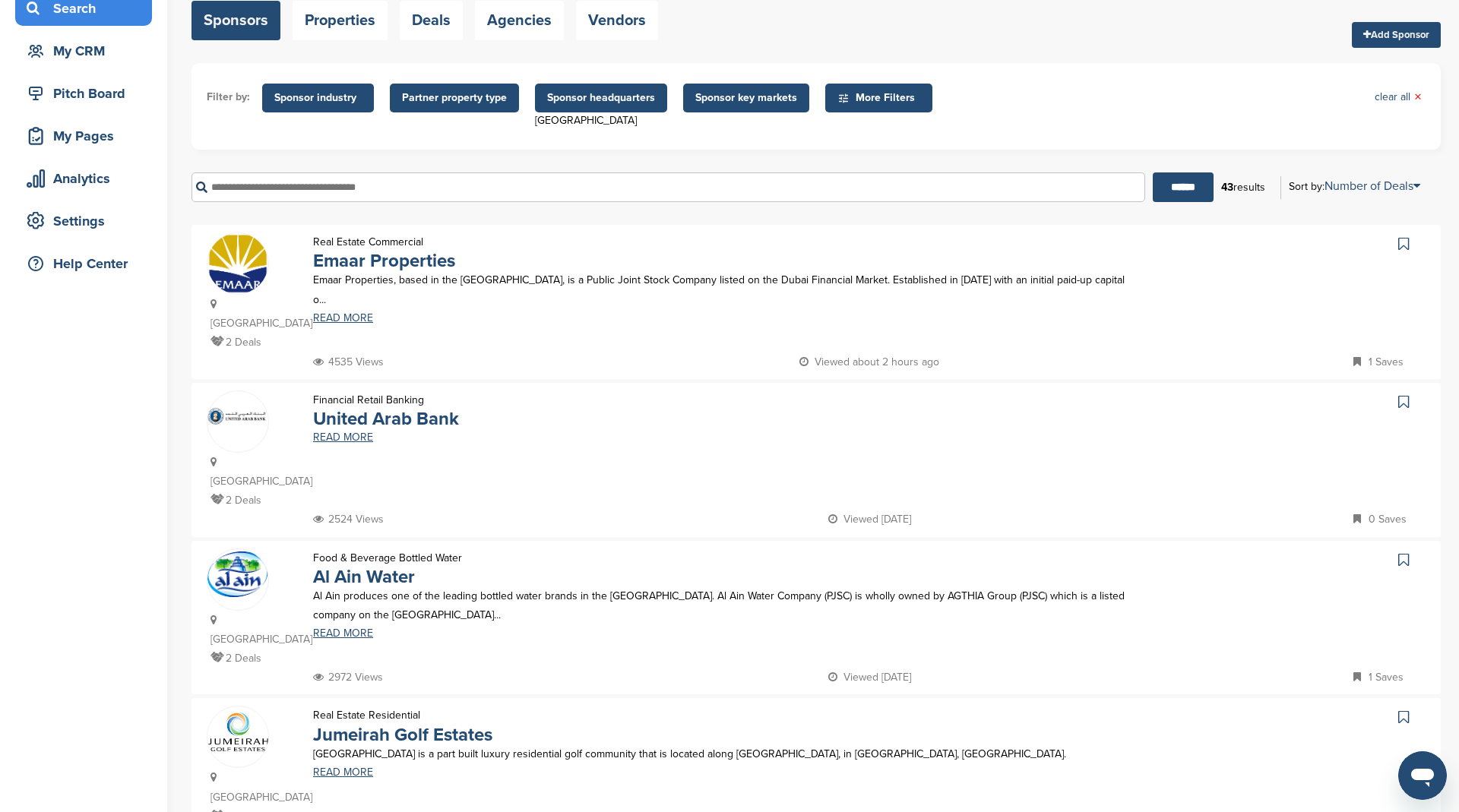
click at [248, 270] on img at bounding box center [238, 263] width 61 height 61
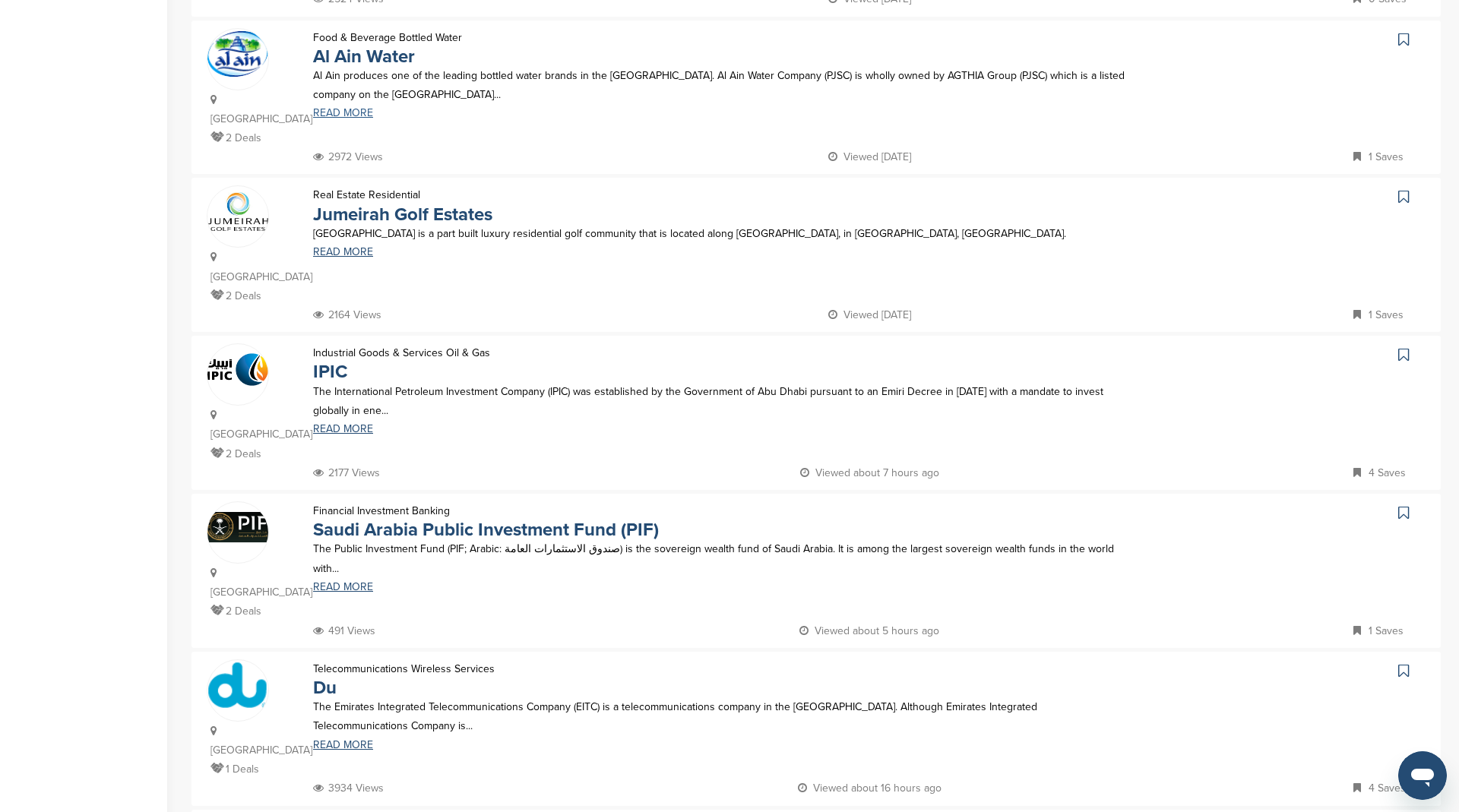
scroll to position [0, 0]
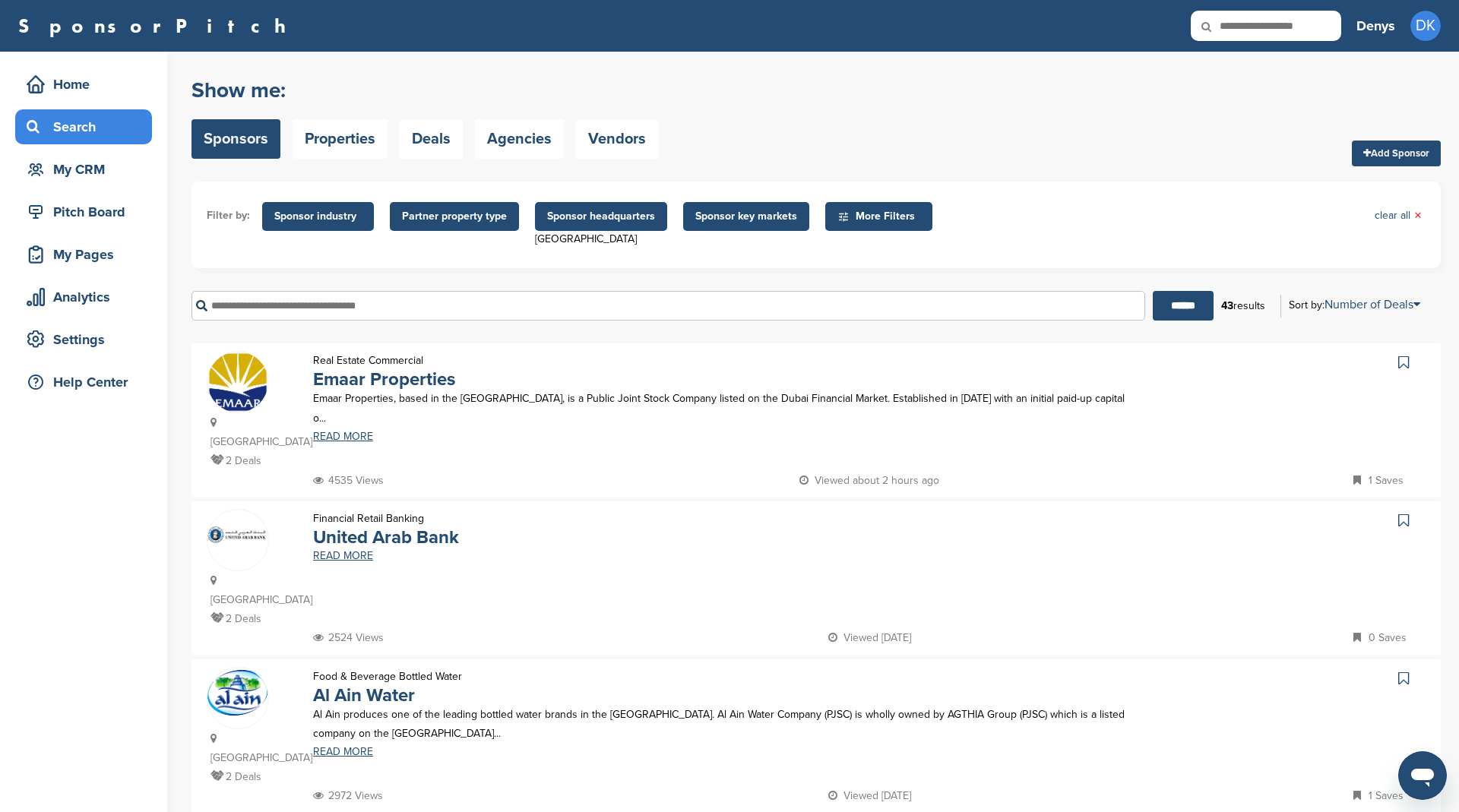
drag, startPoint x: 1222, startPoint y: 305, endPoint x: 1269, endPoint y: 307, distance: 47.0
click at [1269, 307] on div "43 results" at bounding box center [1242, 305] width 59 height 26
click at [611, 214] on span "Sponsor headquarters" at bounding box center [601, 216] width 108 height 16
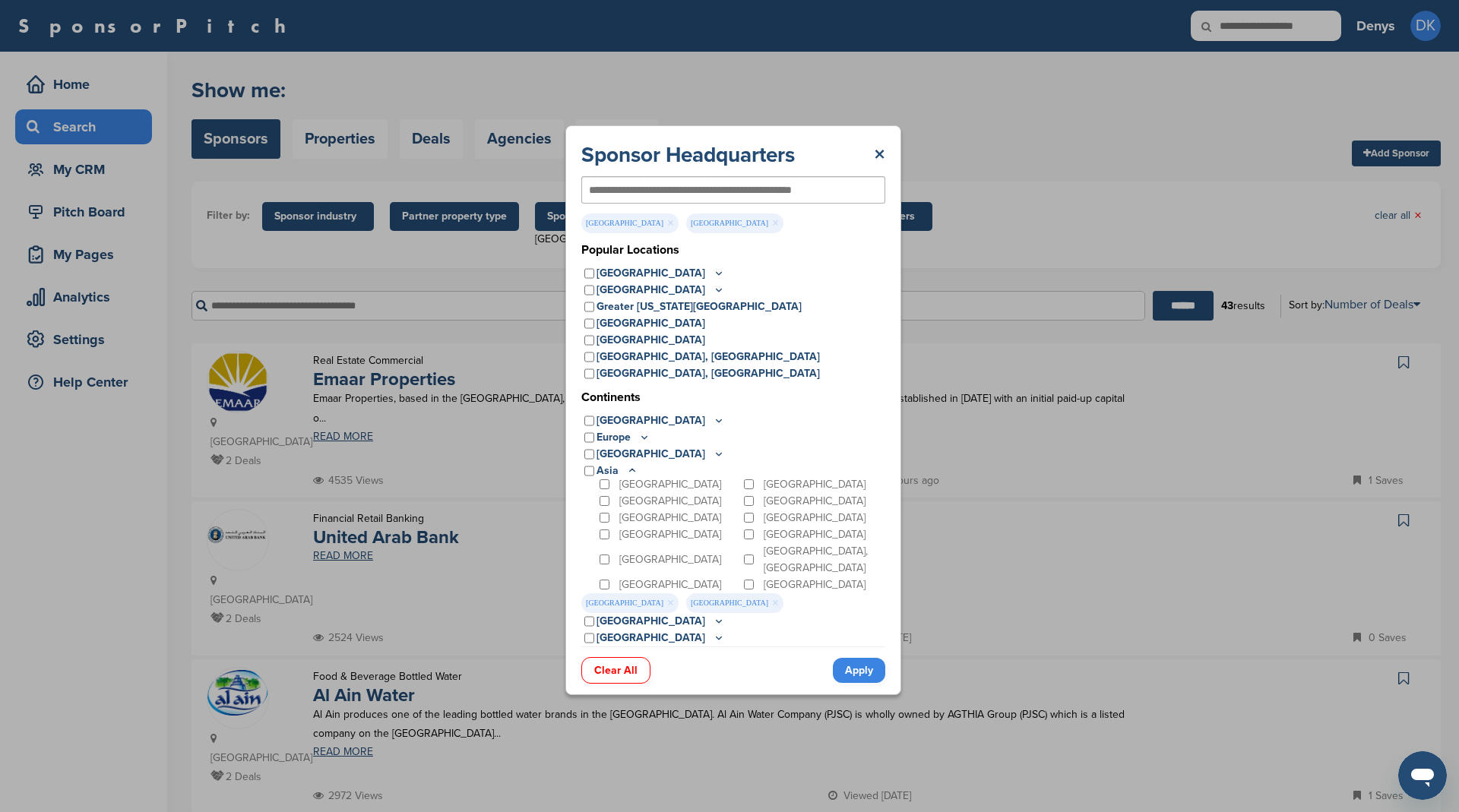
click at [861, 667] on link "Apply" at bounding box center [859, 671] width 52 height 25
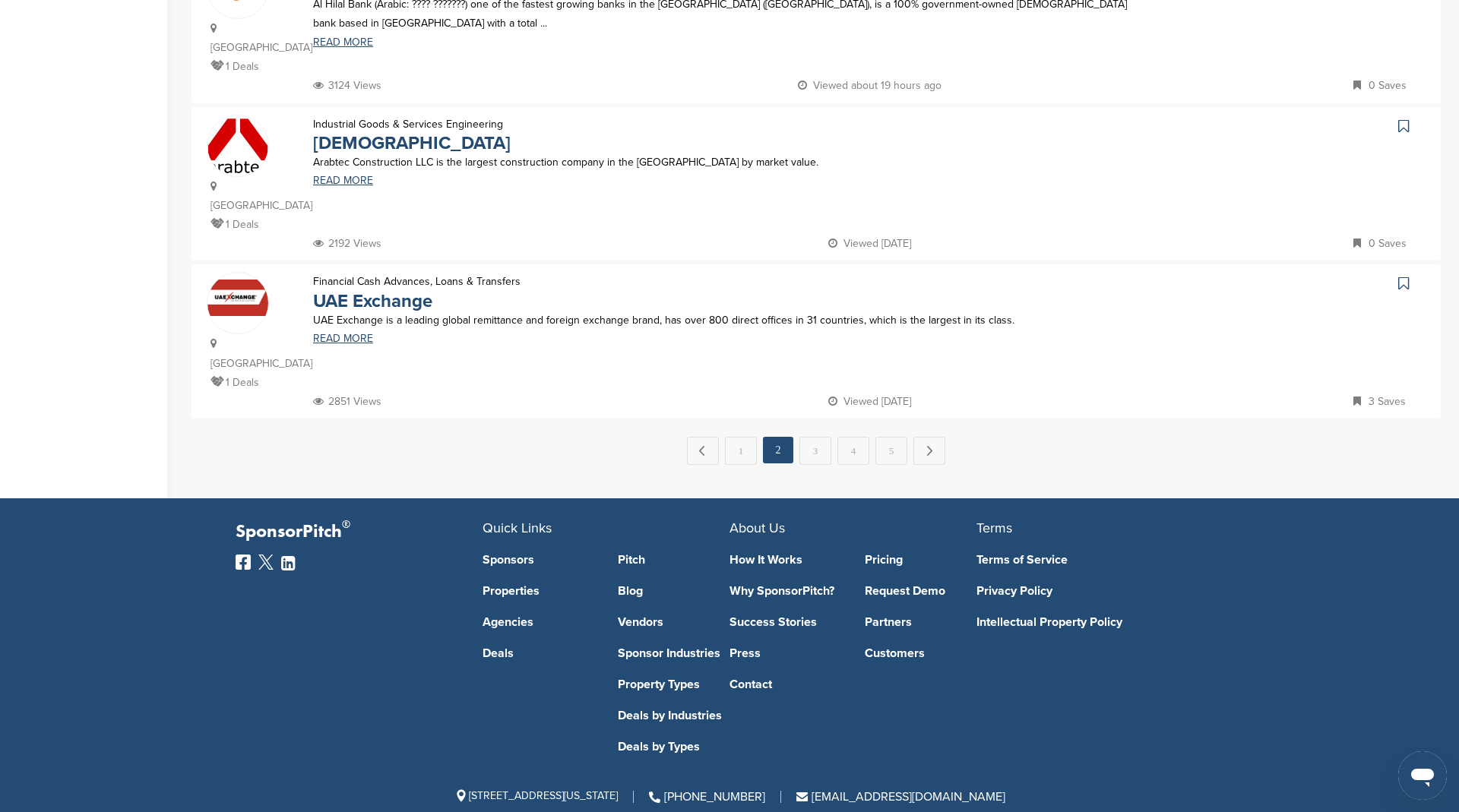
scroll to position [1528, 0]
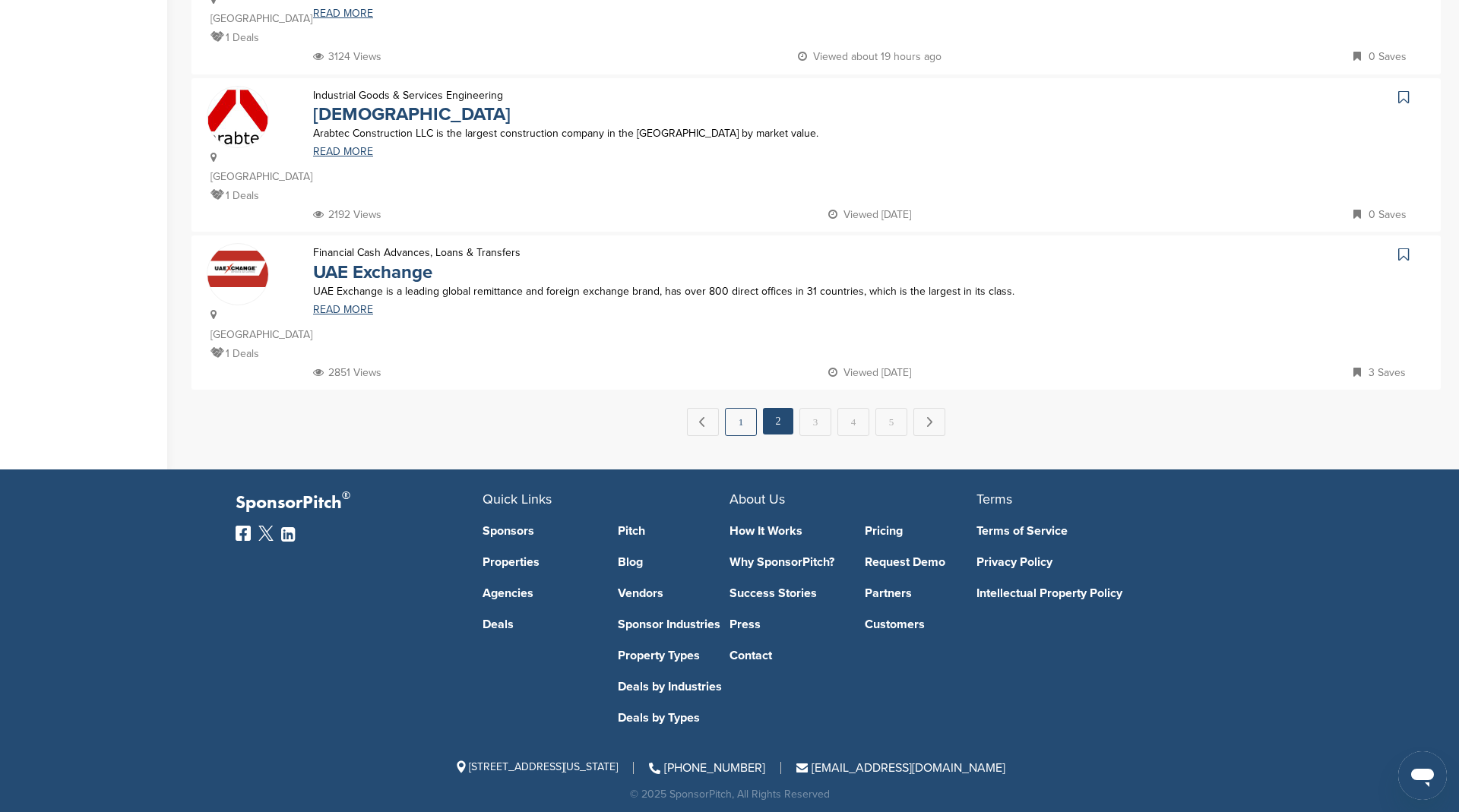
click at [738, 414] on link "1" at bounding box center [741, 421] width 32 height 28
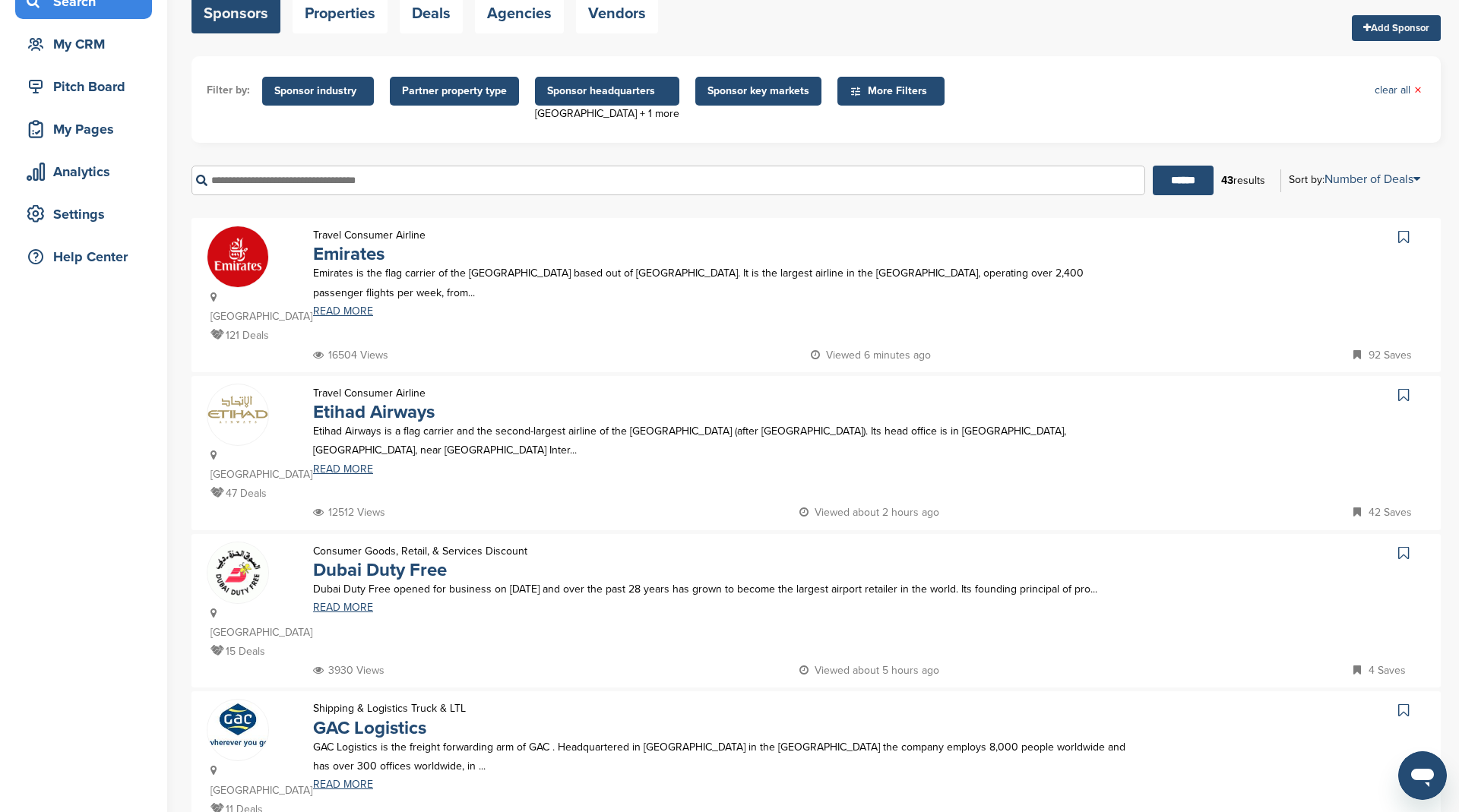
scroll to position [0, 0]
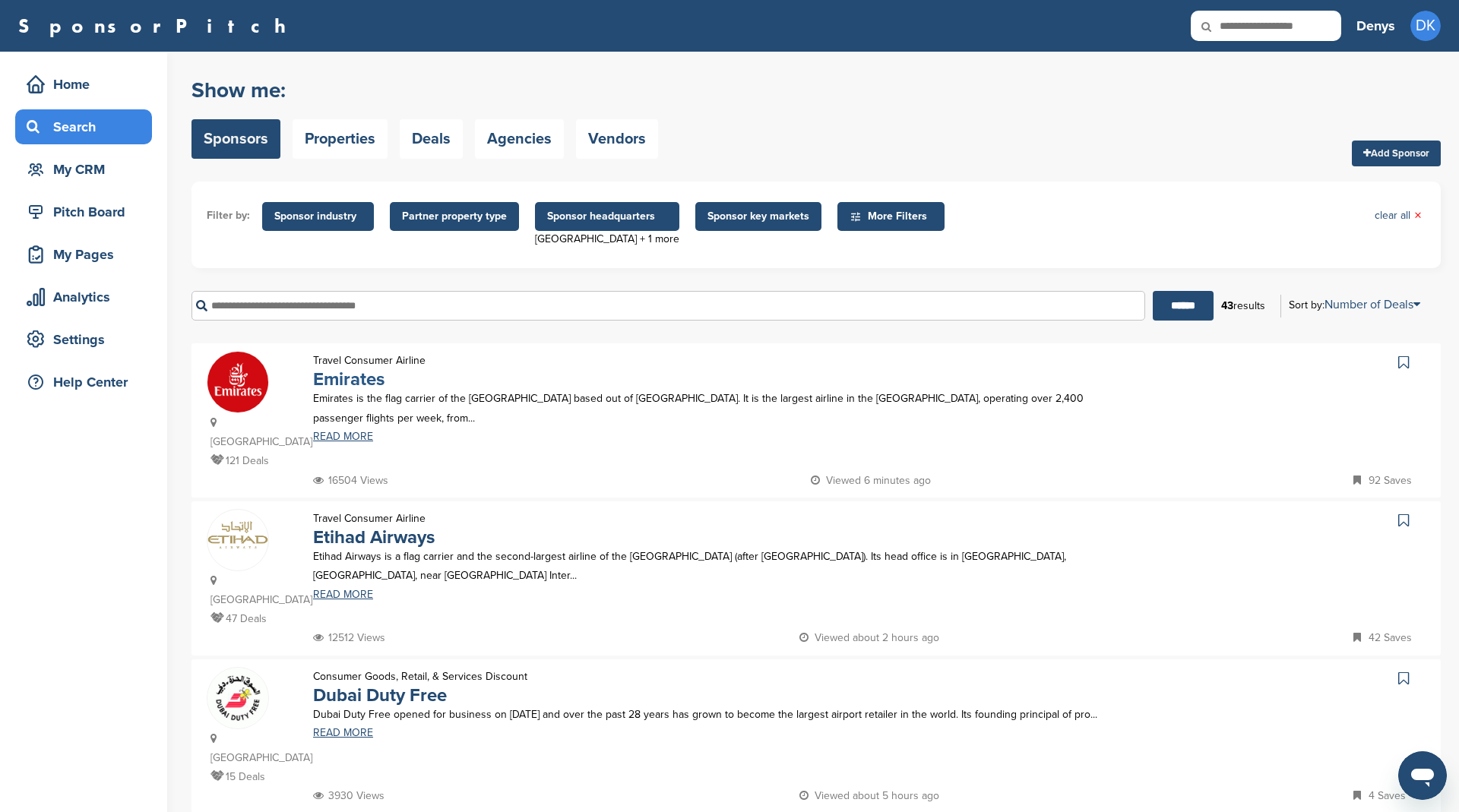
click at [357, 382] on link "Emirates" at bounding box center [349, 379] width 72 height 22
click at [91, 172] on div "My CRM" at bounding box center [88, 169] width 130 height 27
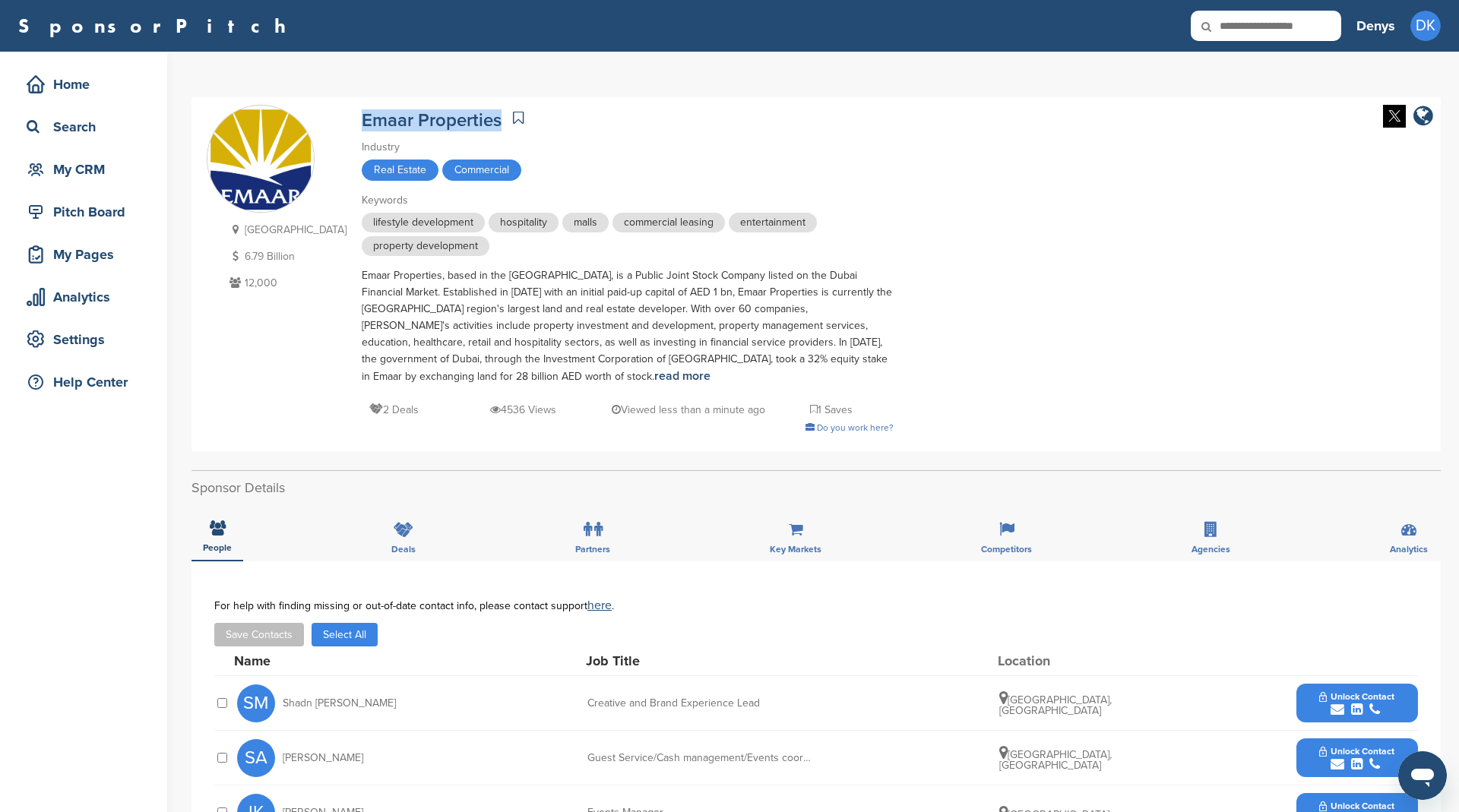
drag, startPoint x: 358, startPoint y: 119, endPoint x: 502, endPoint y: 120, distance: 144.0
click at [502, 120] on div "[GEOGRAPHIC_DATA] 6.79 Billion 12,000 Emaar Properties Industry Real Estate Com…" at bounding box center [816, 274] width 1219 height 339
copy link "Emaar Properties"
click at [87, 127] on div "Search" at bounding box center [88, 127] width 130 height 27
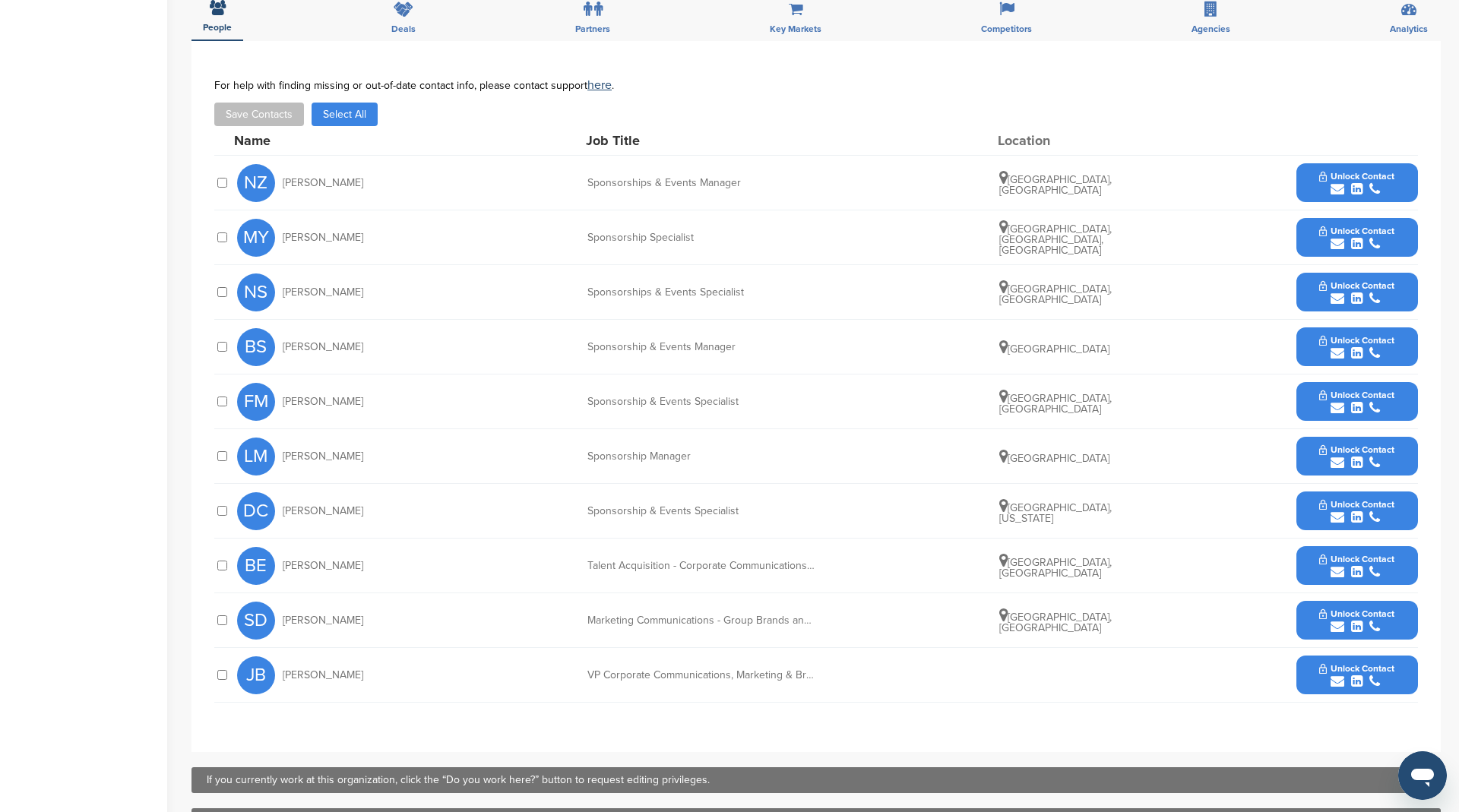
scroll to position [616, 0]
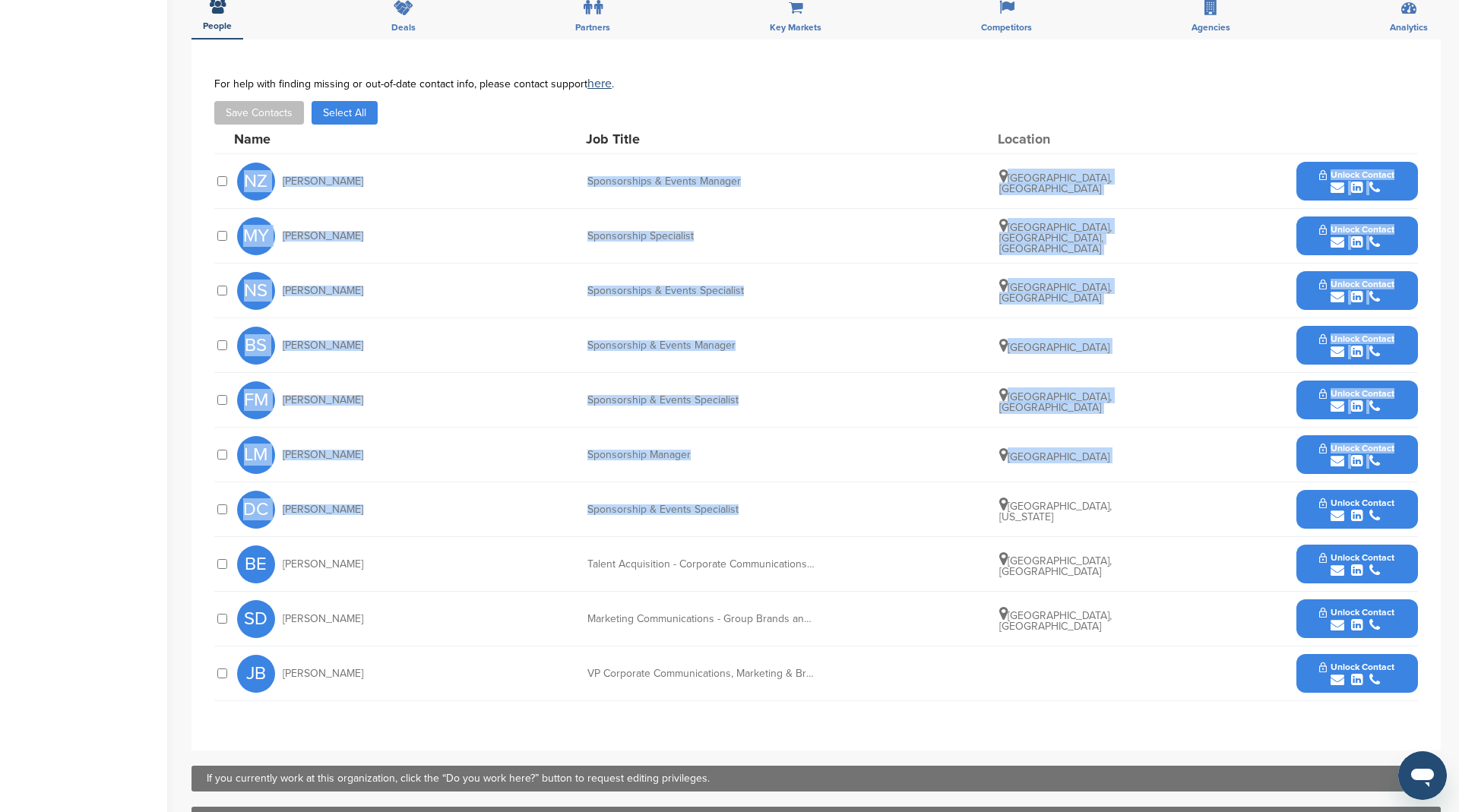
drag, startPoint x: 783, startPoint y: 508, endPoint x: 231, endPoint y: 188, distance: 638.0
click at [224, 165] on div "Name Job Title Location NZ Nada Zarooni Sponsorships & Events Manager Dubai, Du…" at bounding box center [816, 413] width 1204 height 577
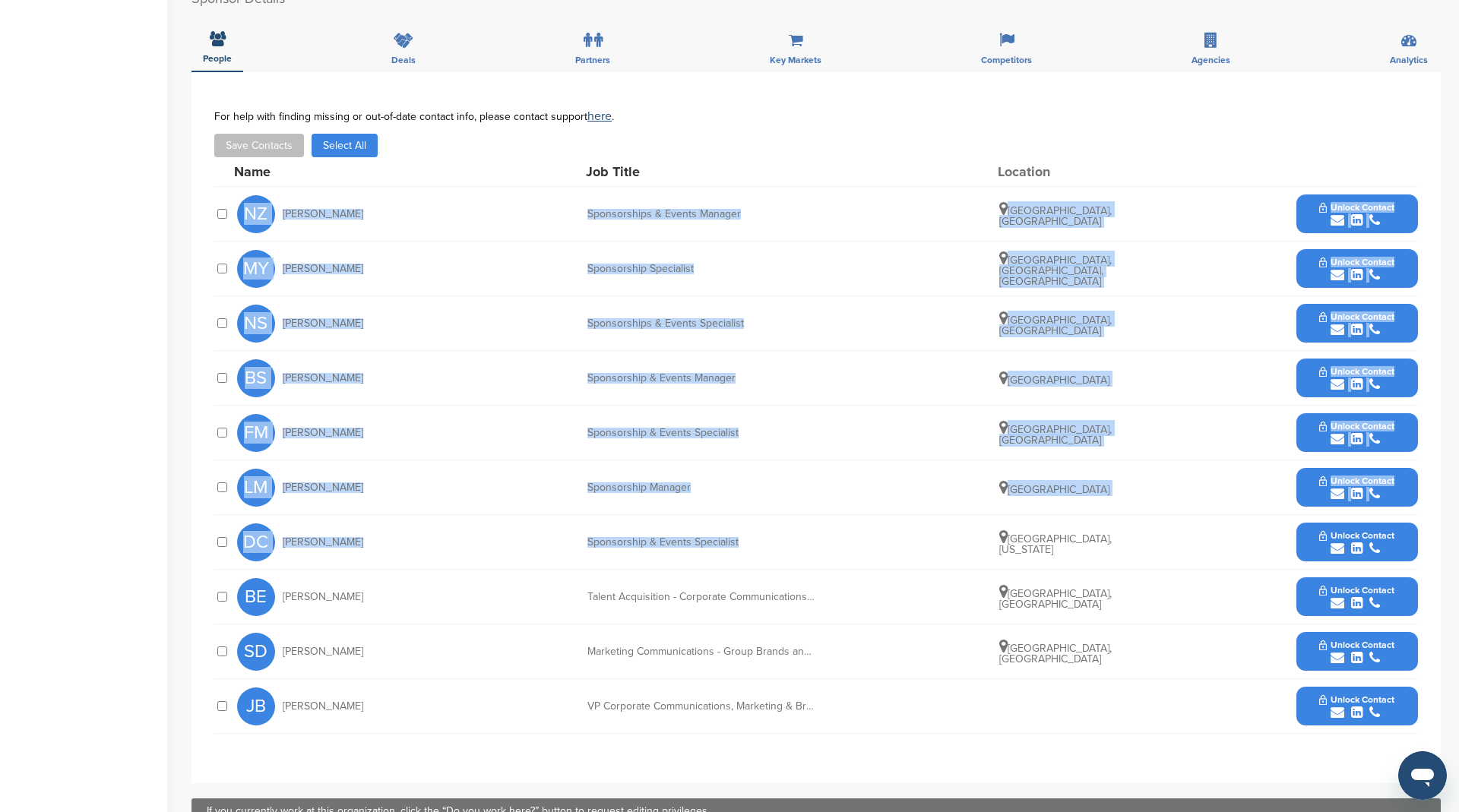
scroll to position [580, 0]
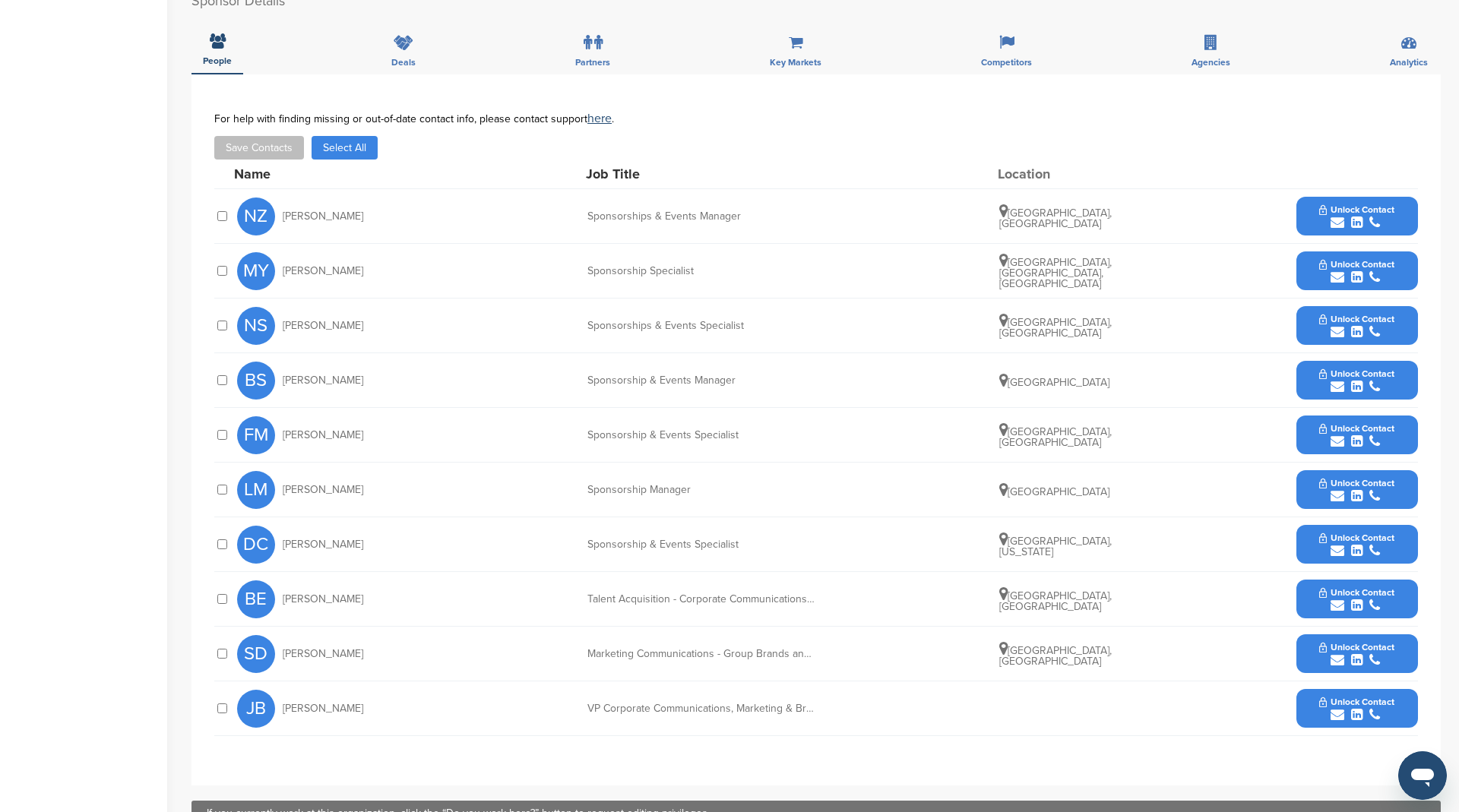
click at [1190, 126] on div "For help with finding missing or out-of-date contact info, please contact suppo…" at bounding box center [816, 135] width 1204 height 47
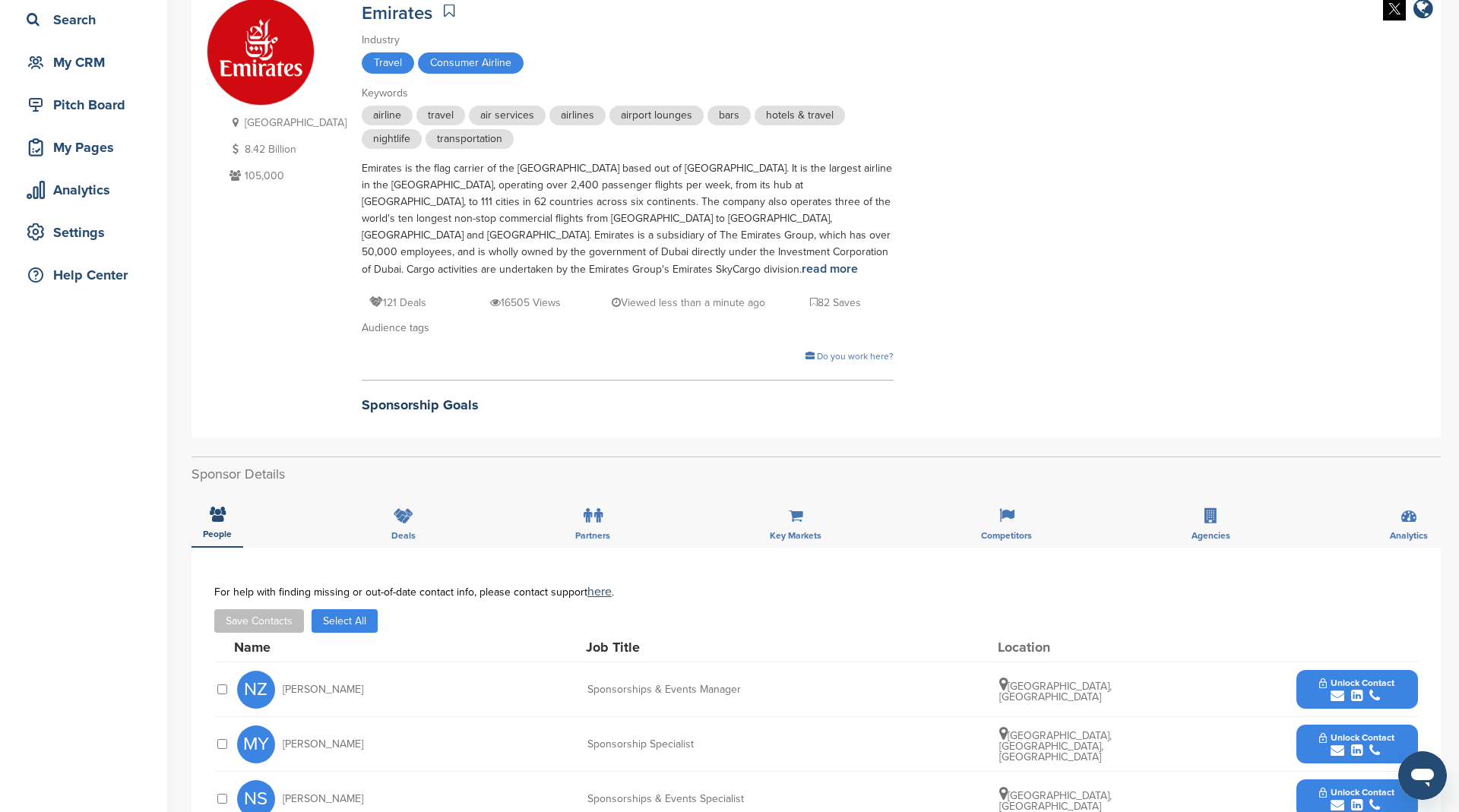
scroll to position [0, 0]
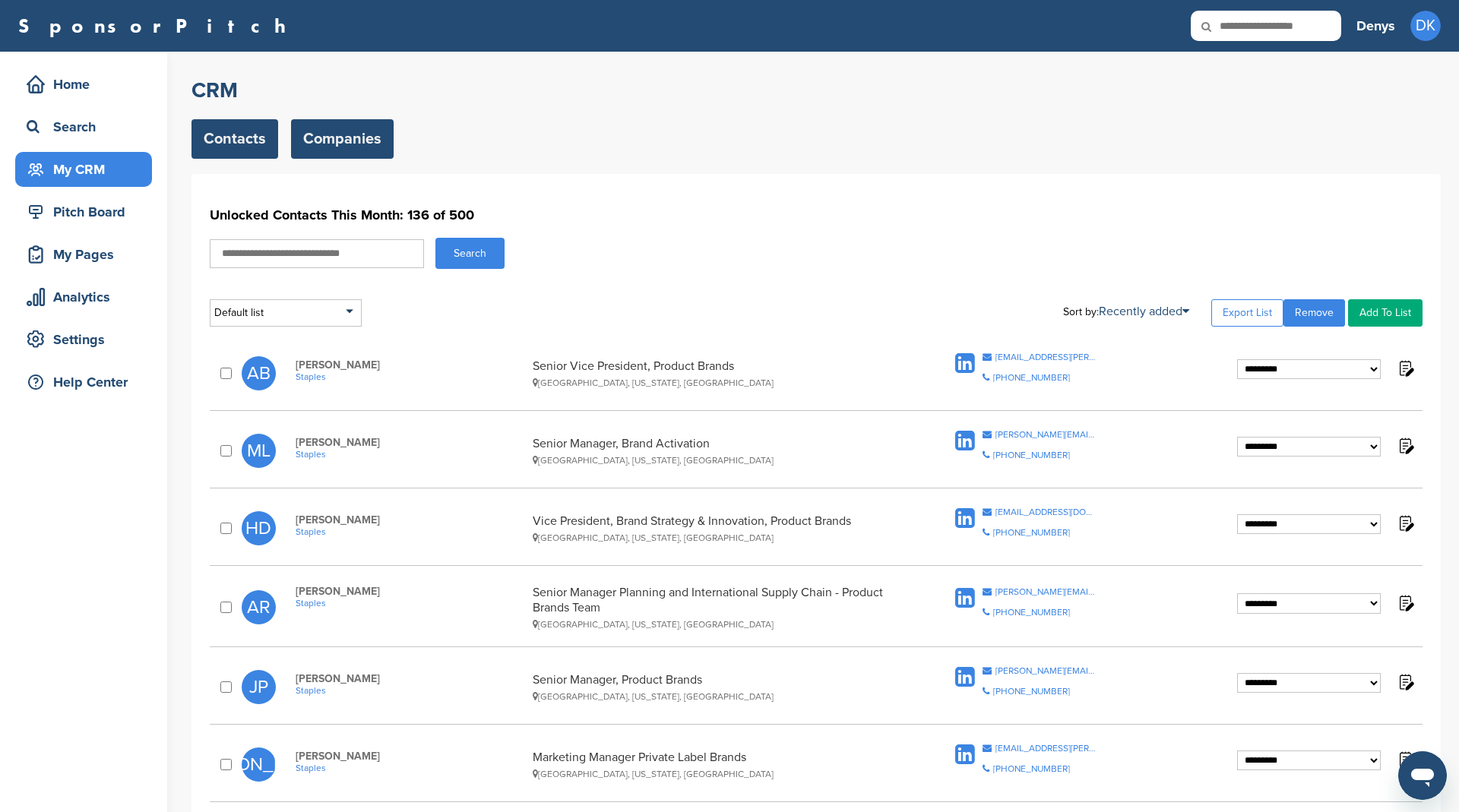
click at [339, 139] on link "Companies" at bounding box center [342, 138] width 102 height 40
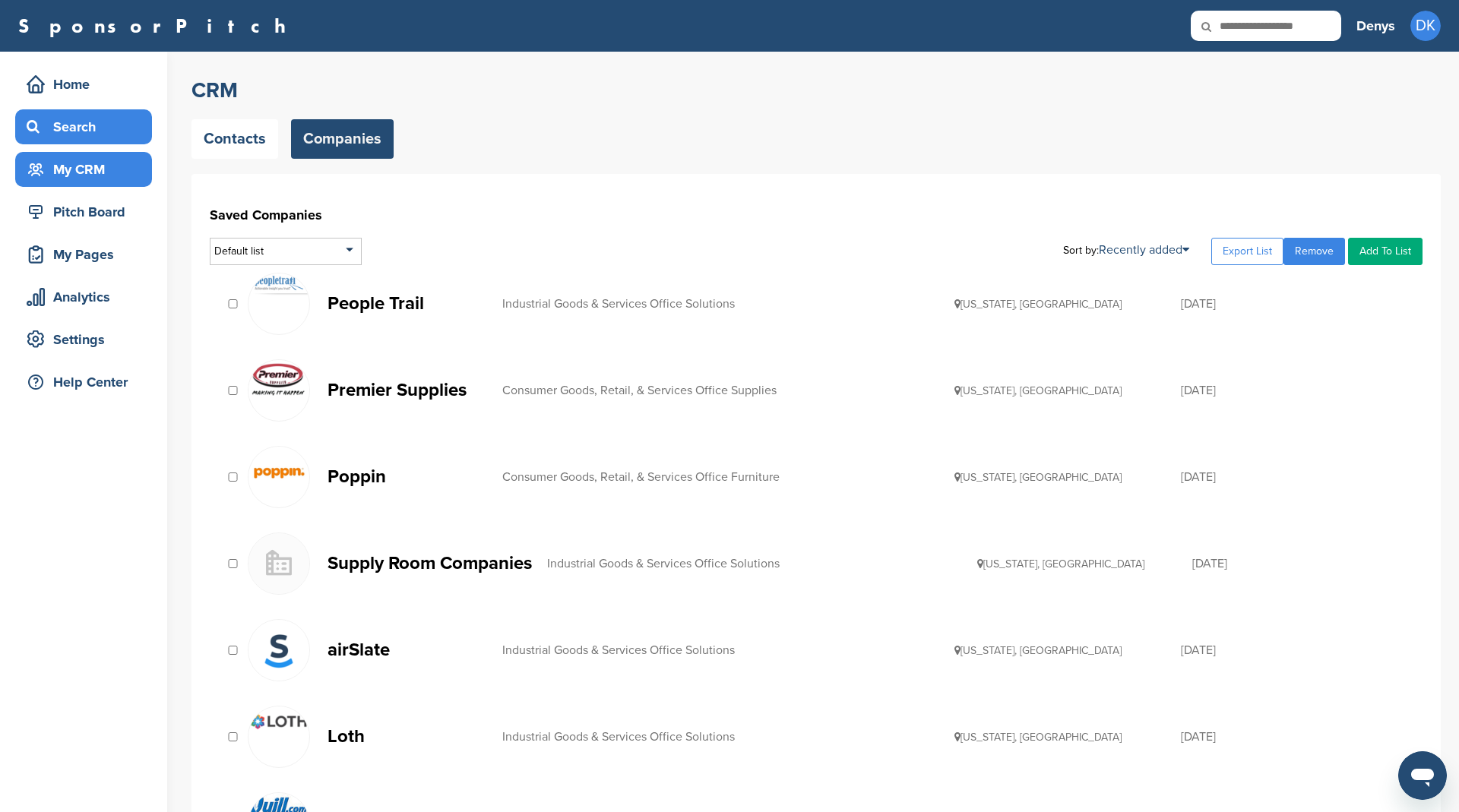
click at [67, 125] on div "Search" at bounding box center [88, 127] width 130 height 27
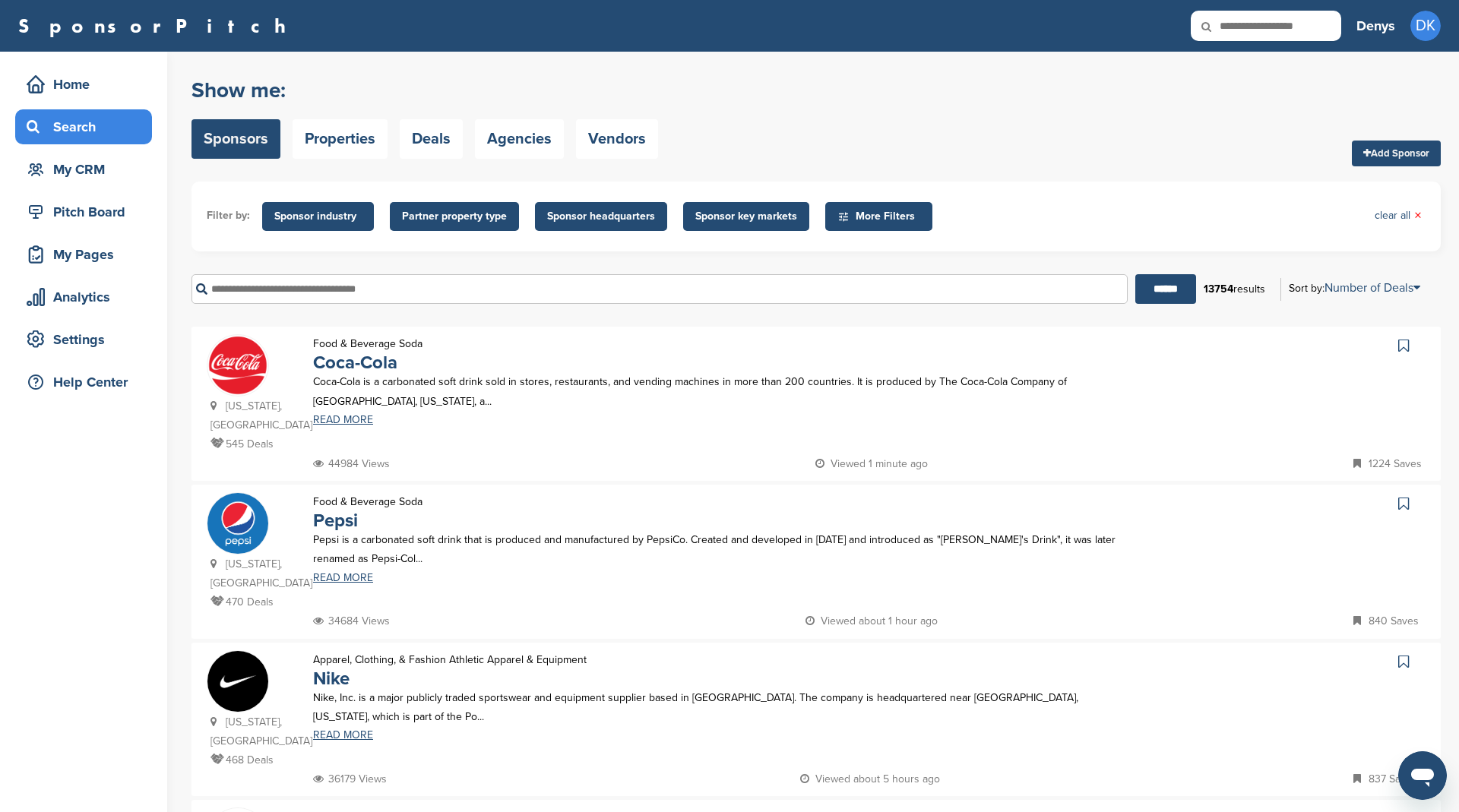
click at [609, 215] on span "Sponsor headquarters" at bounding box center [601, 216] width 108 height 16
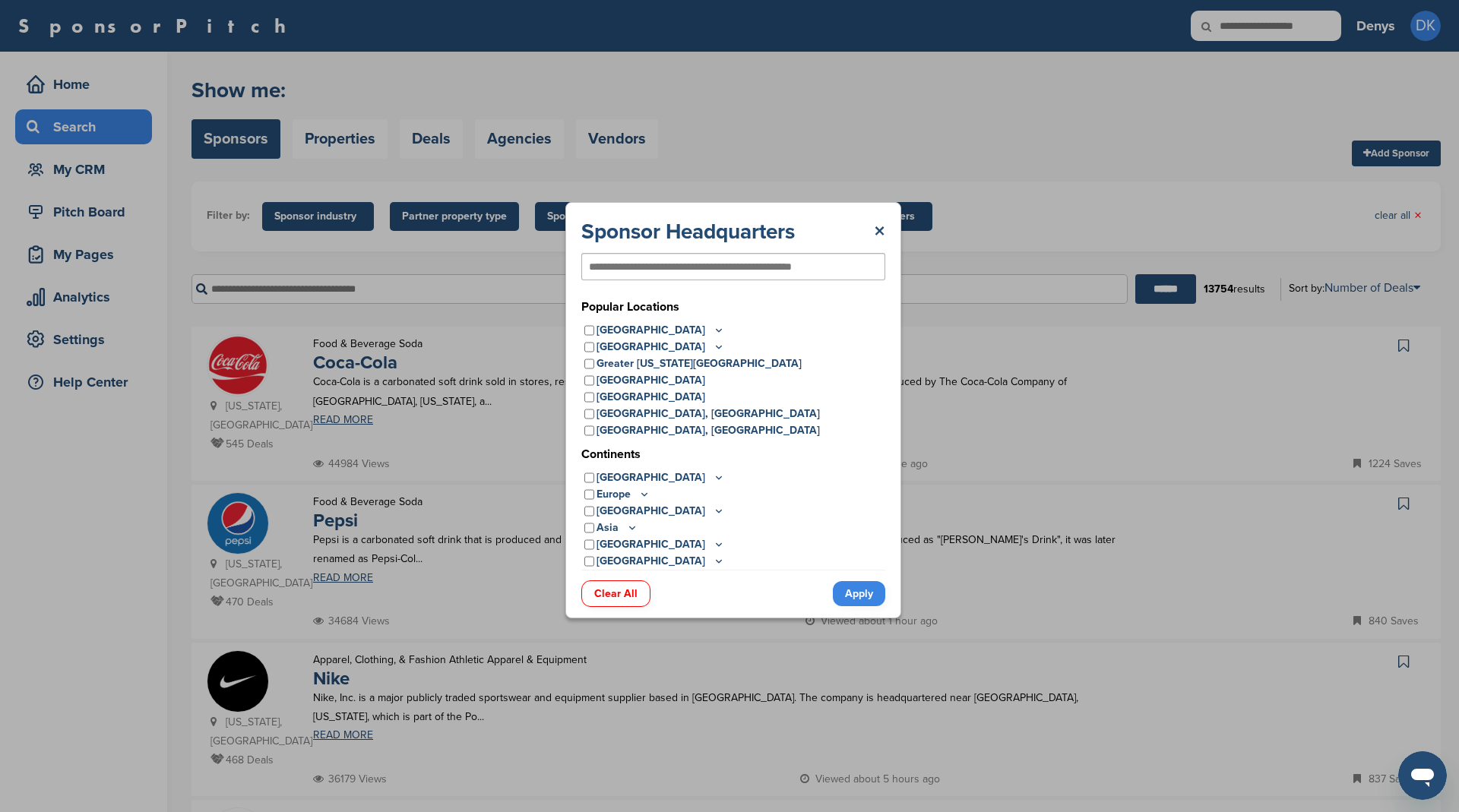
click at [632, 527] on icon at bounding box center [632, 527] width 13 height 13
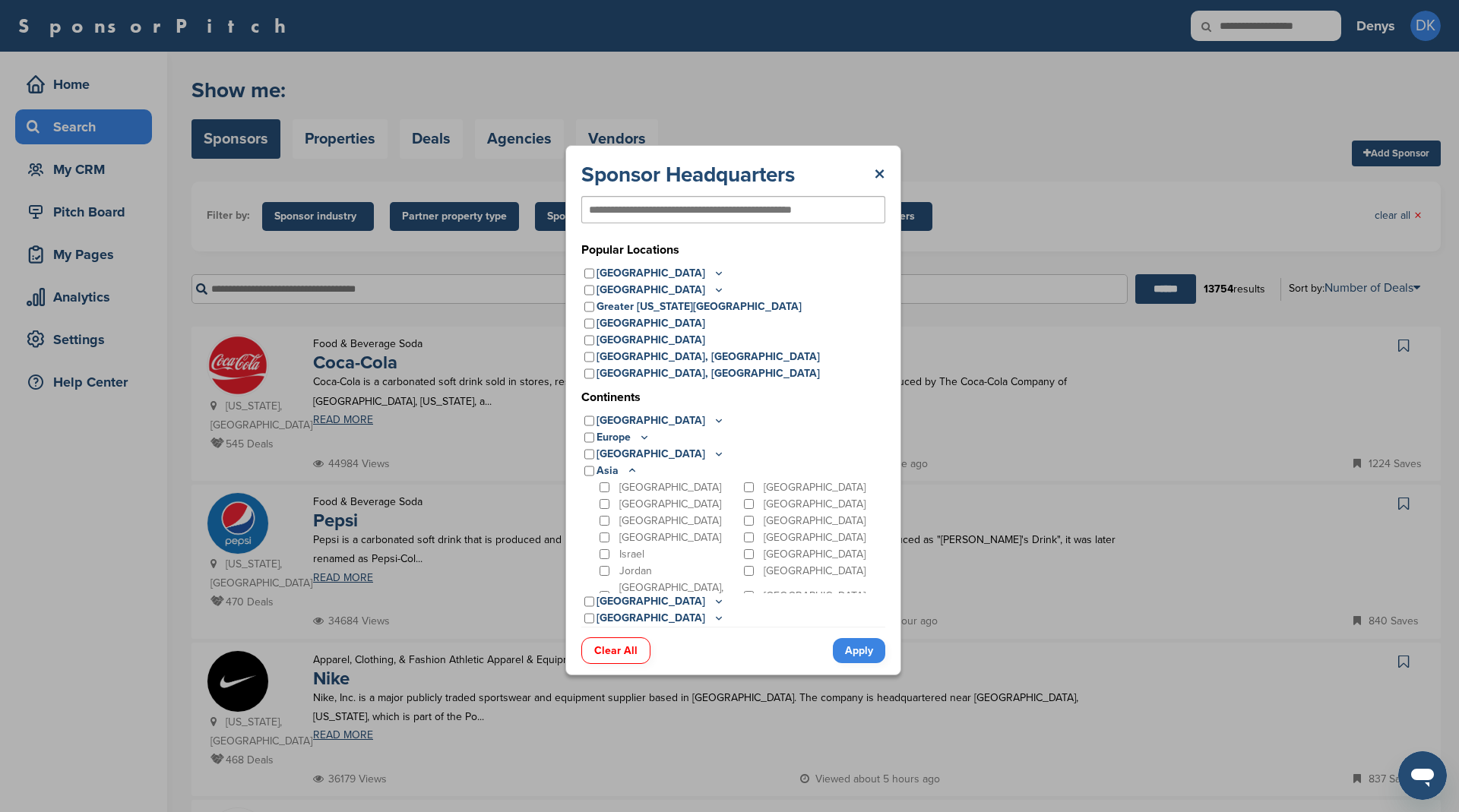
scroll to position [136, 0]
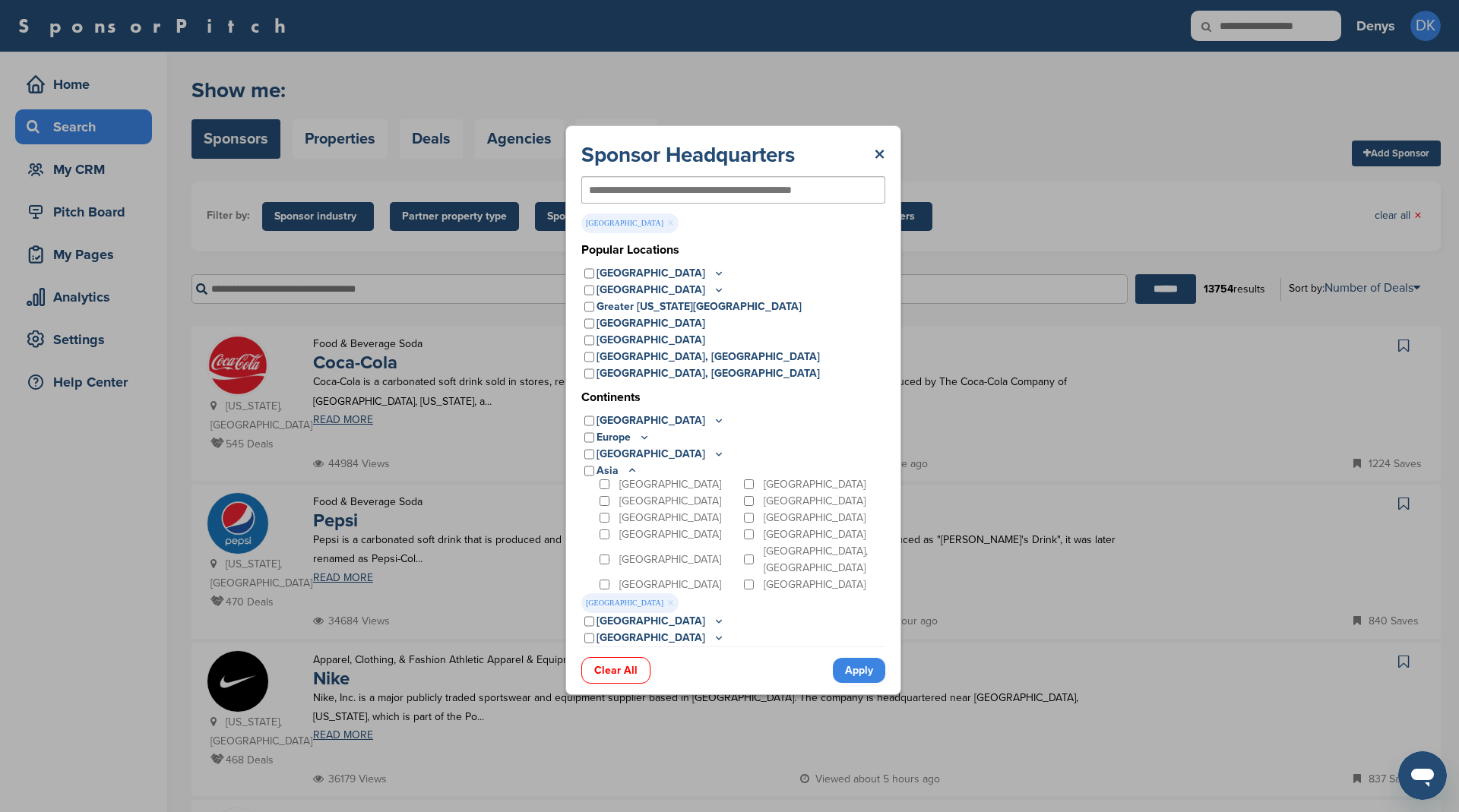
click at [858, 667] on link "Apply" at bounding box center [859, 671] width 52 height 25
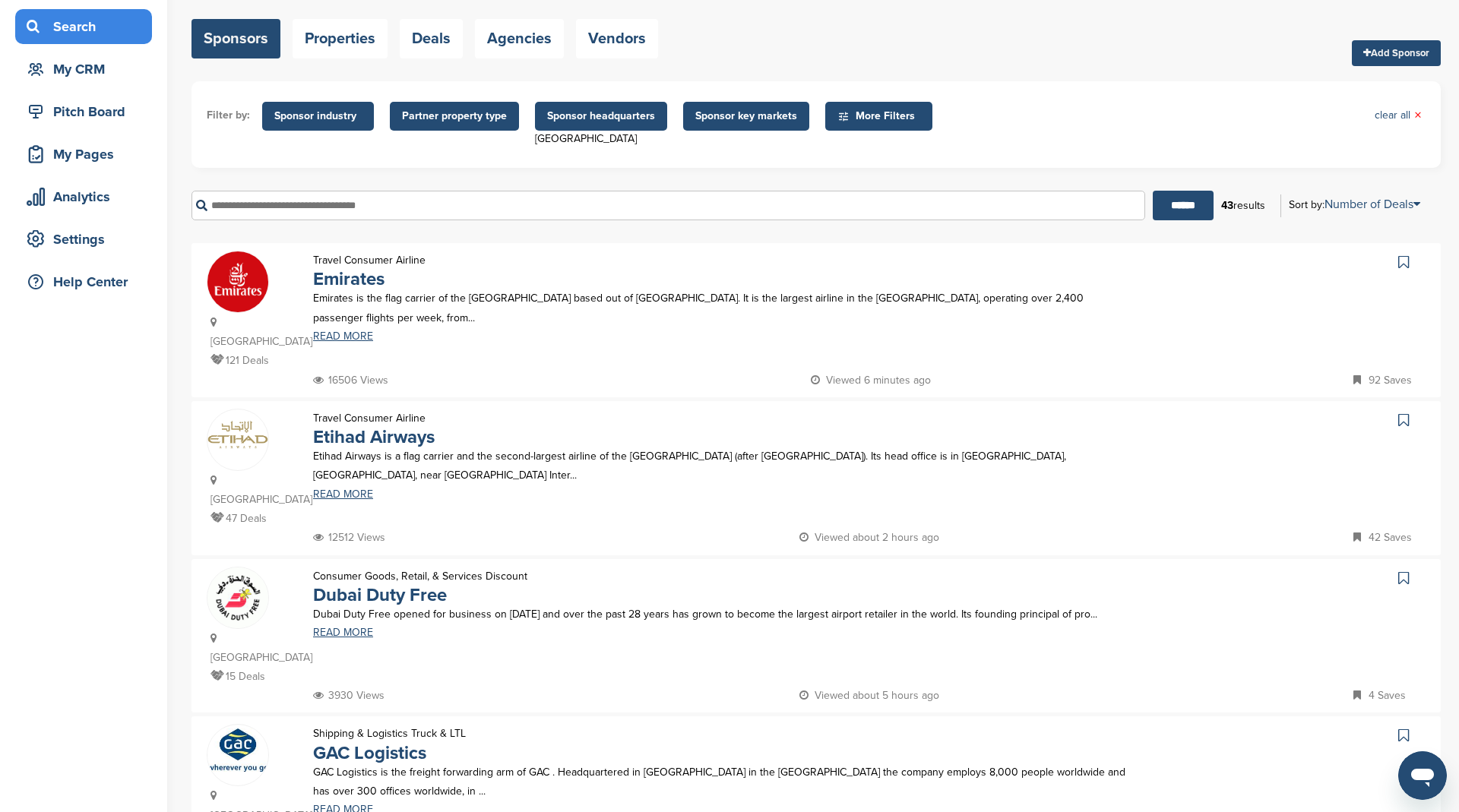
scroll to position [108, 0]
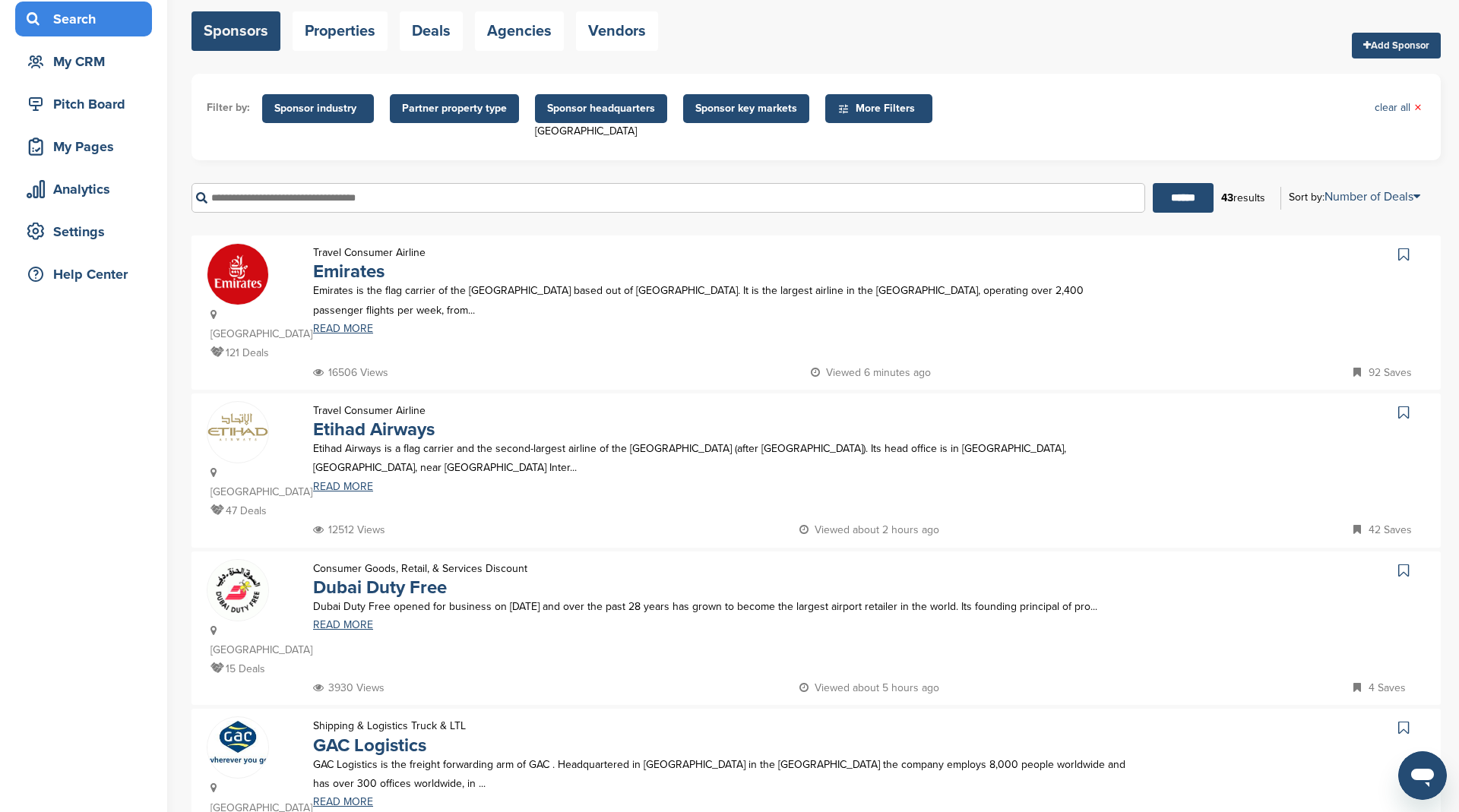
click at [1400, 252] on icon at bounding box center [1403, 254] width 11 height 15
click at [1405, 410] on icon at bounding box center [1403, 413] width 11 height 15
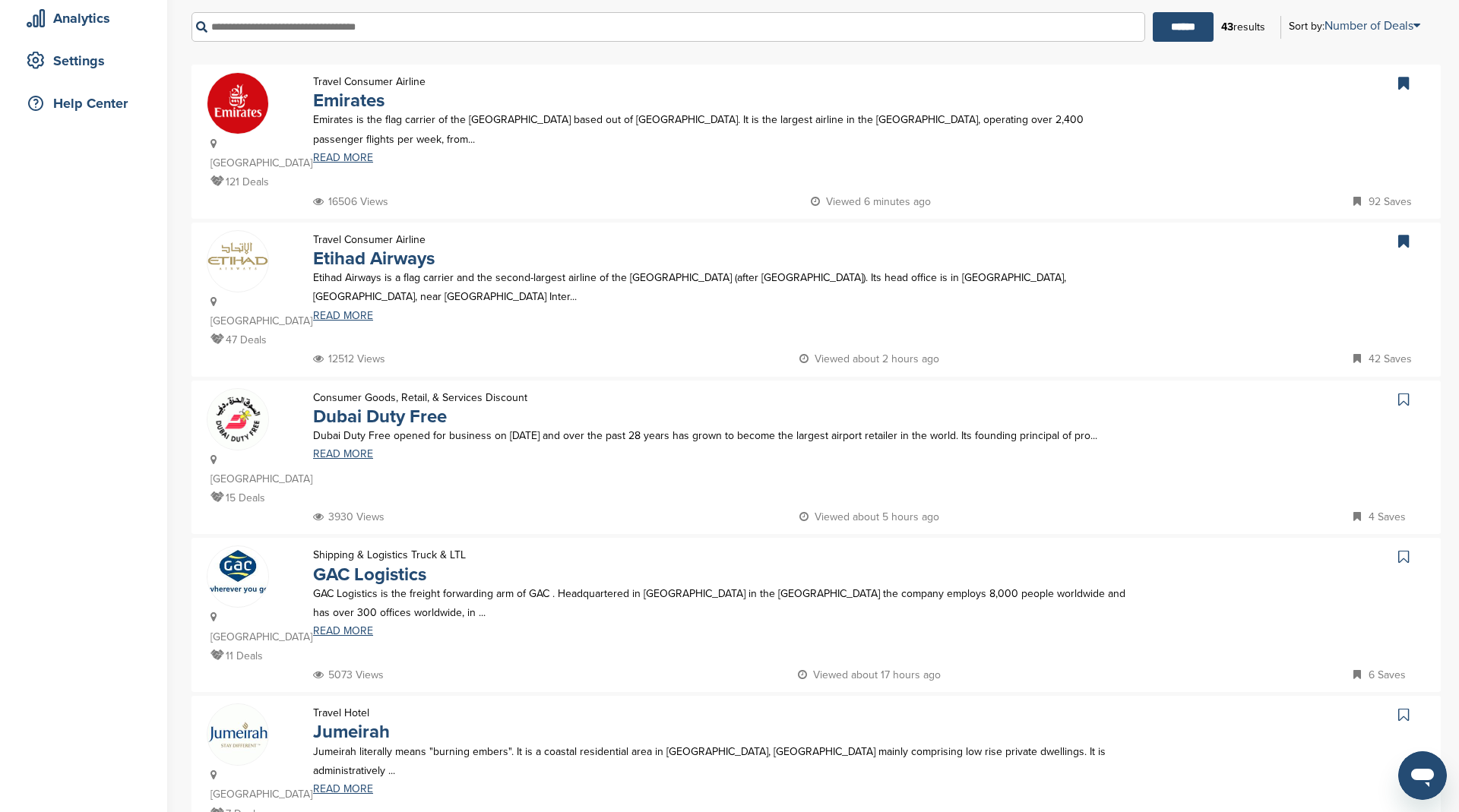
scroll to position [284, 0]
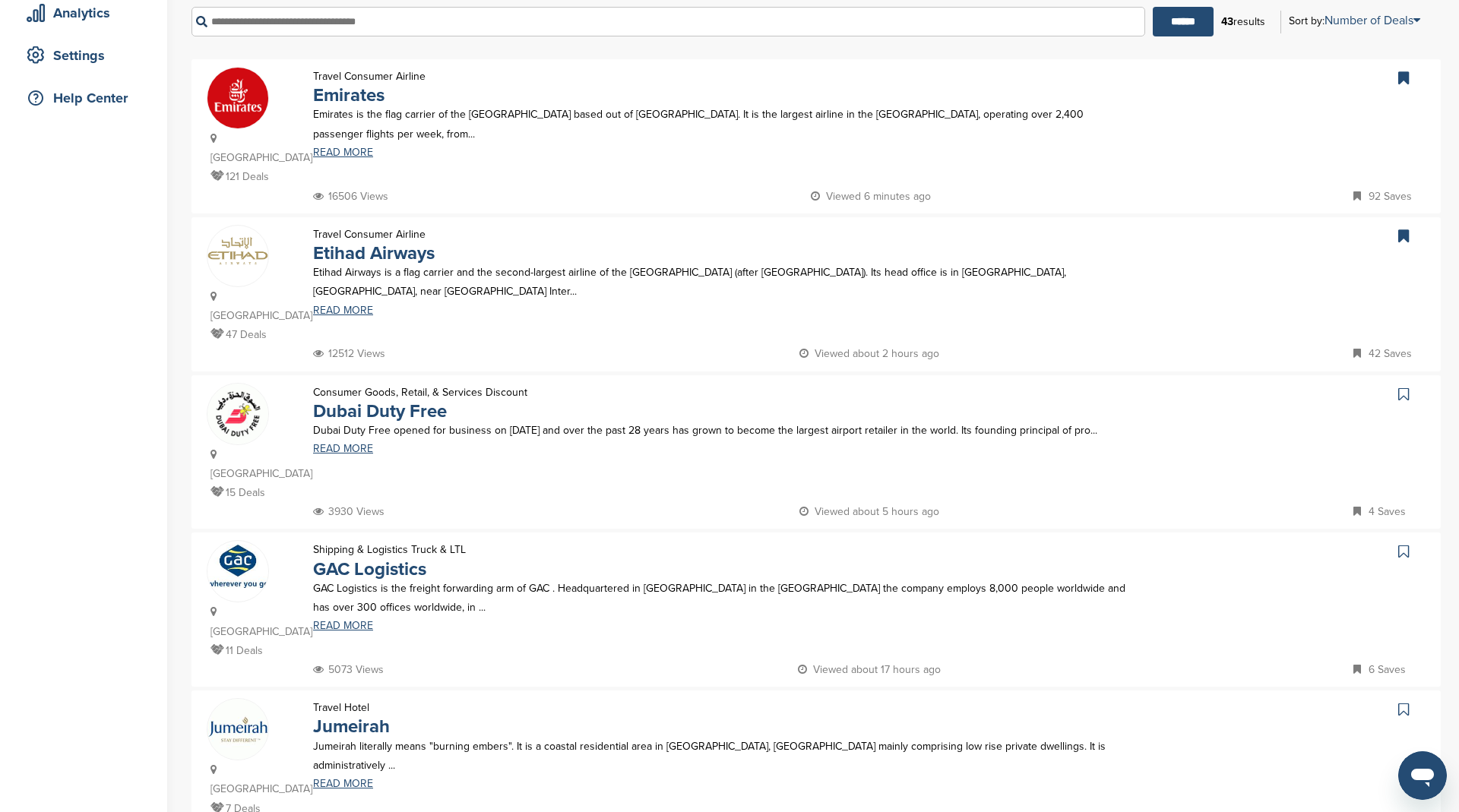
click at [1398, 392] on icon at bounding box center [1403, 394] width 11 height 15
click at [1400, 548] on icon at bounding box center [1403, 552] width 11 height 15
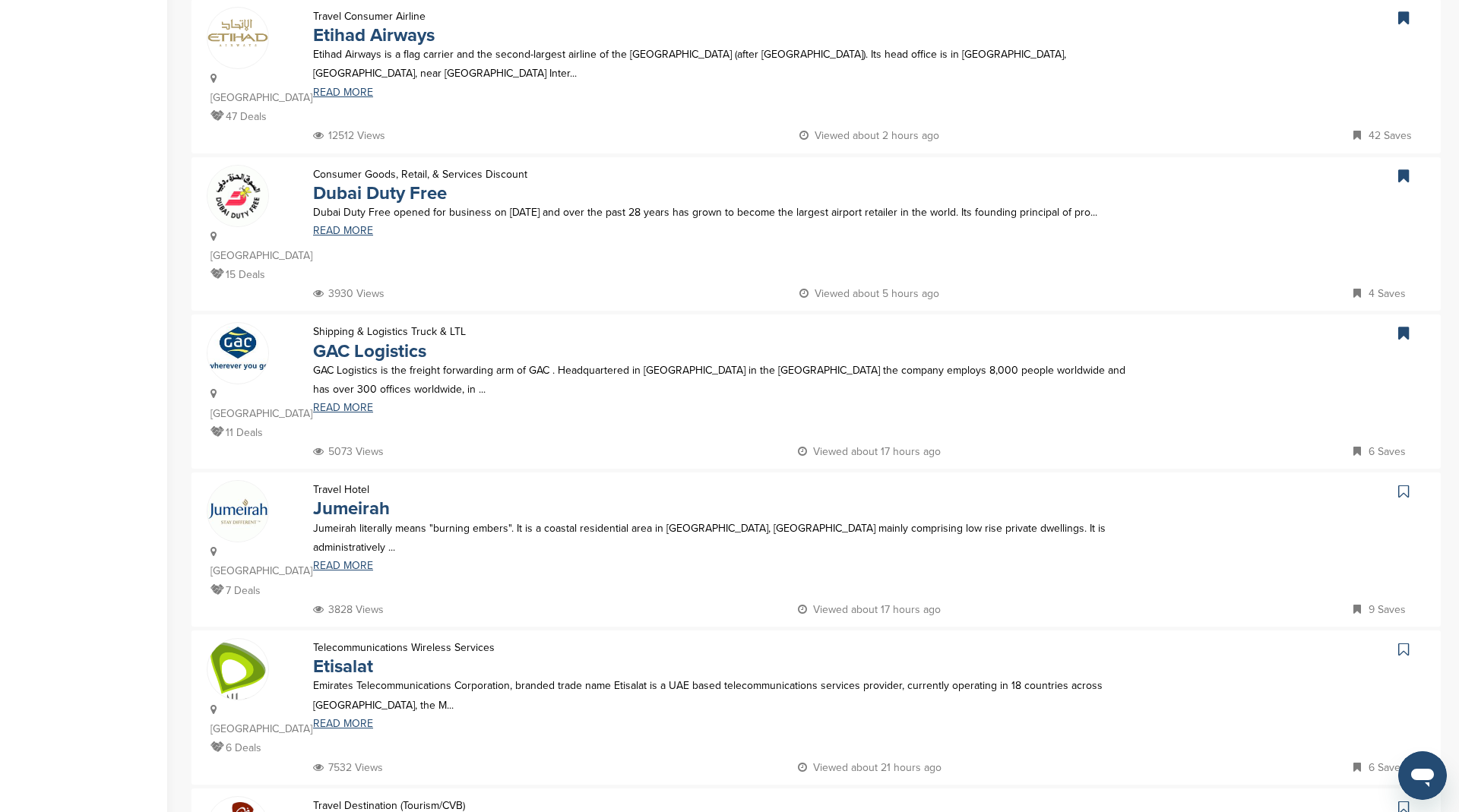
scroll to position [530, 0]
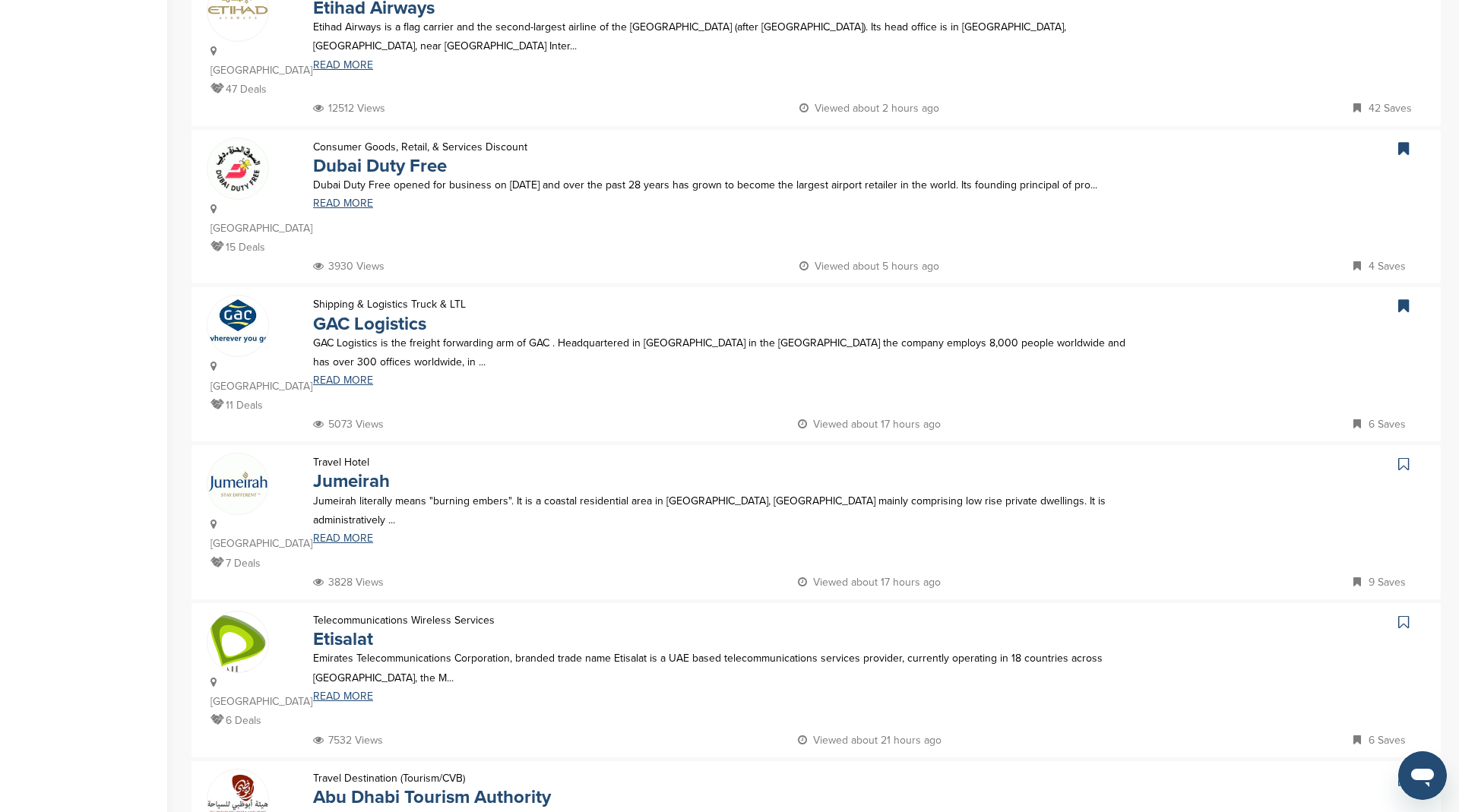
click at [1405, 456] on icon at bounding box center [1403, 464] width 11 height 15
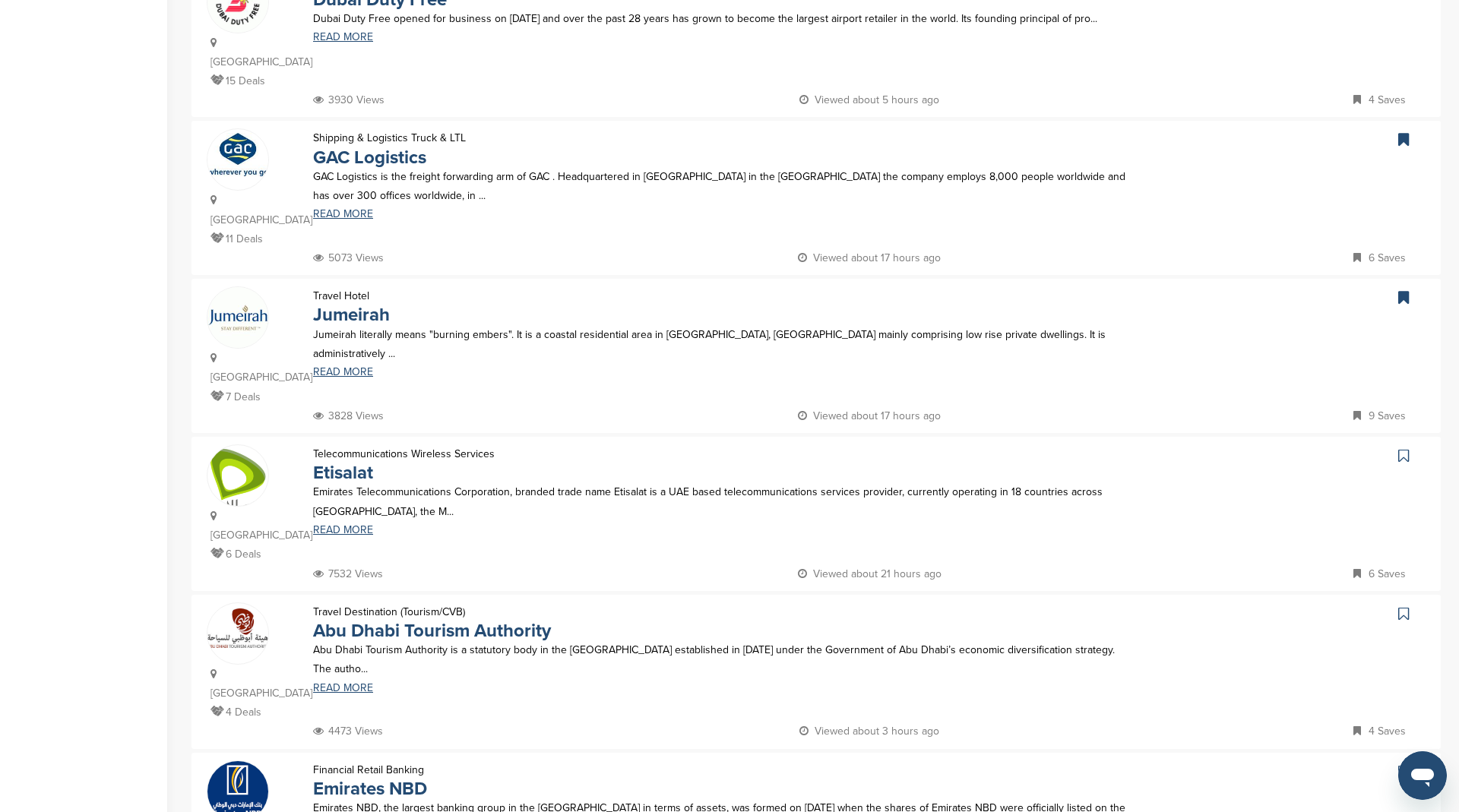
scroll to position [697, 0]
click at [1406, 449] on icon at bounding box center [1403, 454] width 11 height 15
click at [1404, 605] on icon at bounding box center [1403, 613] width 11 height 15
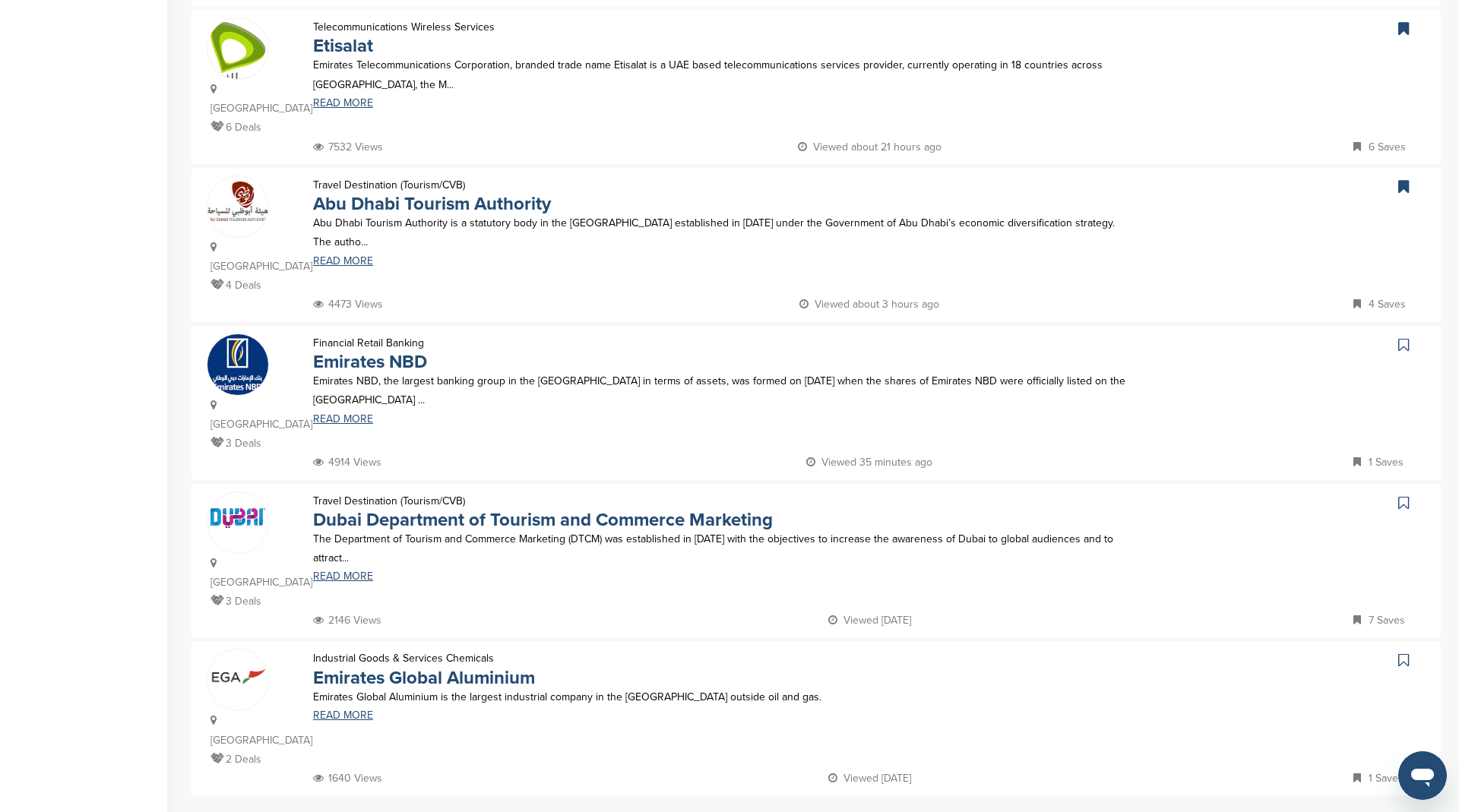
scroll to position [1254, 0]
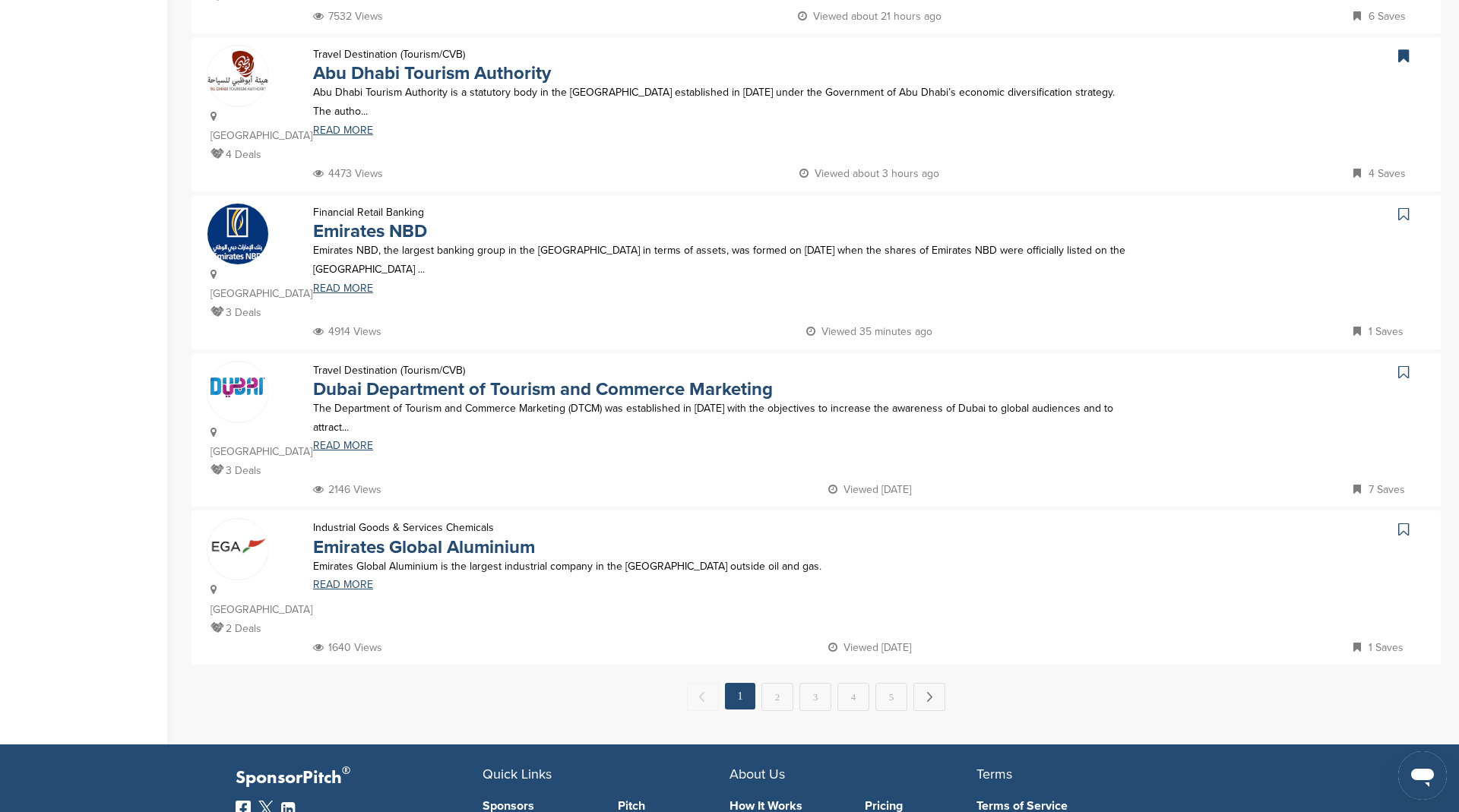
click at [1400, 211] on icon at bounding box center [1403, 215] width 11 height 15
click at [1400, 369] on icon at bounding box center [1403, 372] width 11 height 15
click at [1400, 531] on icon at bounding box center [1403, 530] width 11 height 15
click at [779, 695] on link "2" at bounding box center [776, 697] width 32 height 28
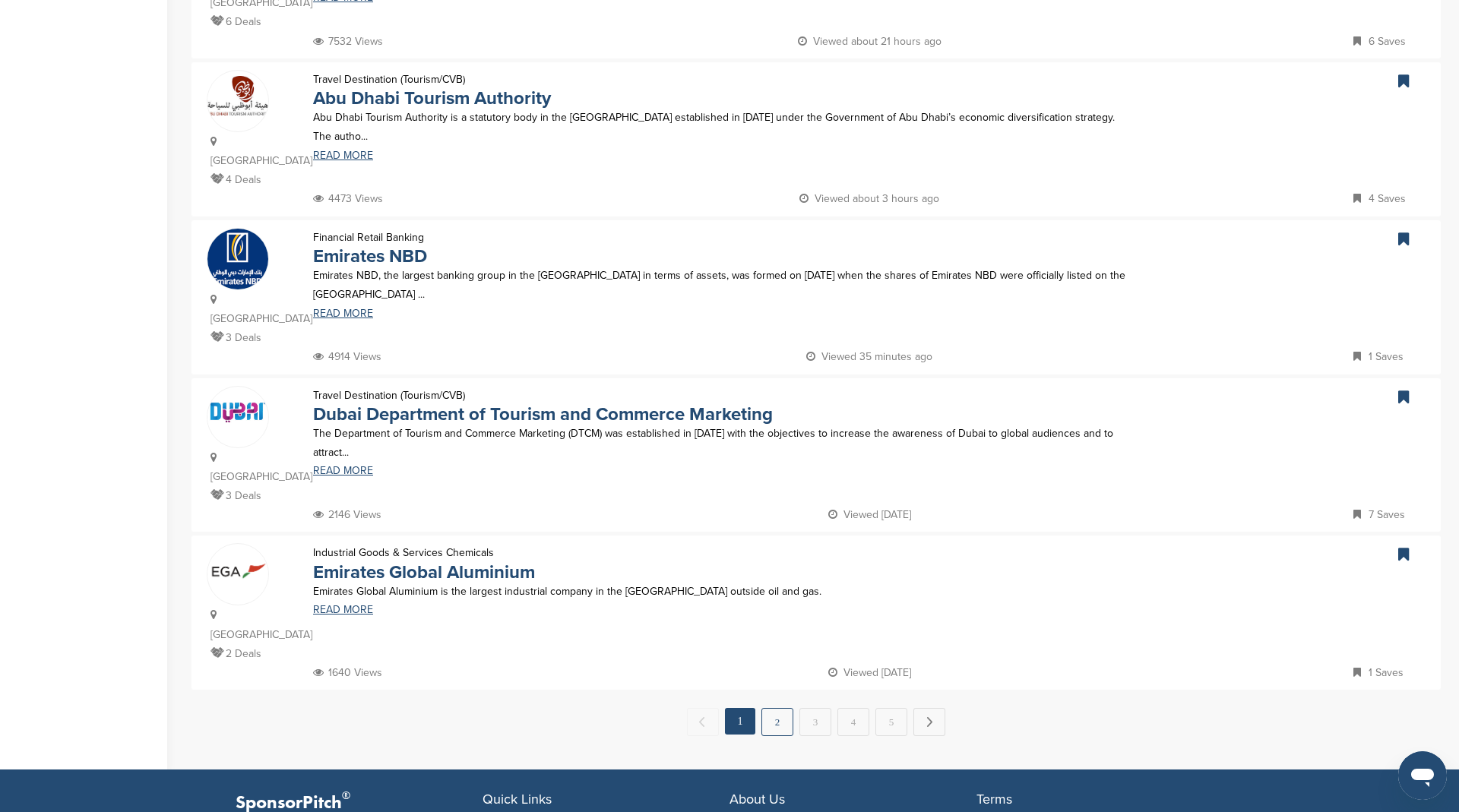
scroll to position [0, 0]
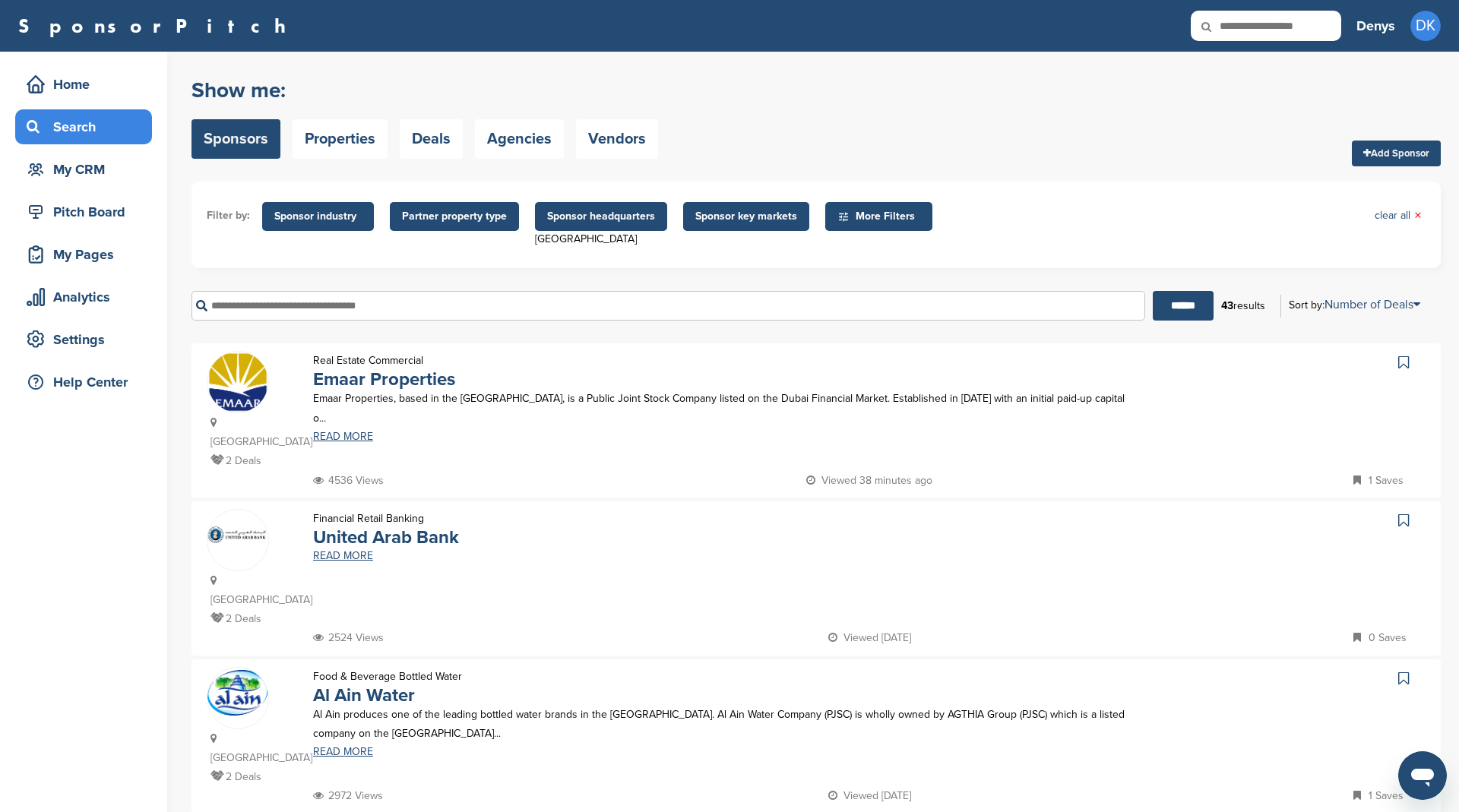
click at [1408, 360] on icon at bounding box center [1403, 362] width 11 height 15
click at [1404, 521] on icon at bounding box center [1403, 520] width 11 height 15
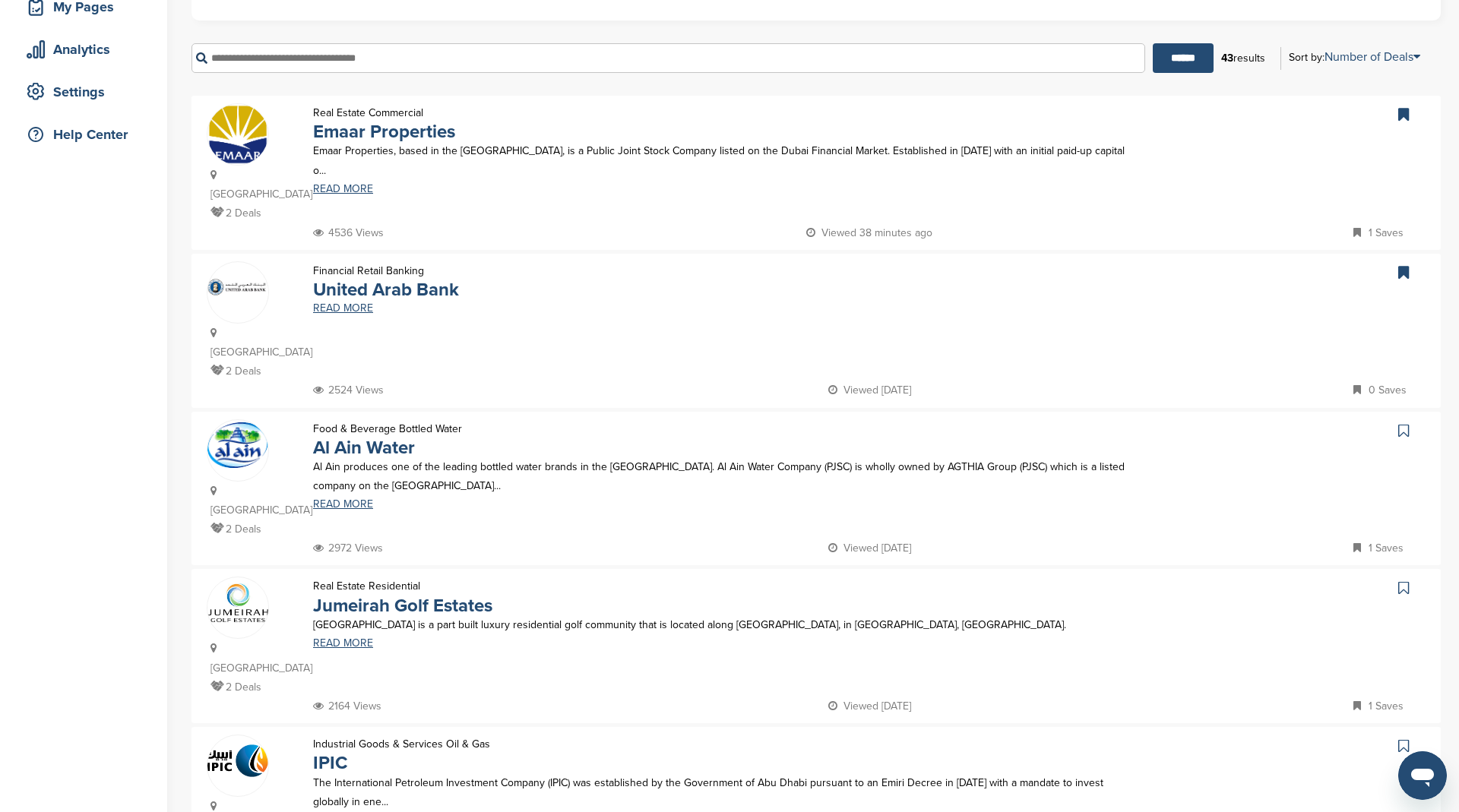
scroll to position [264, 0]
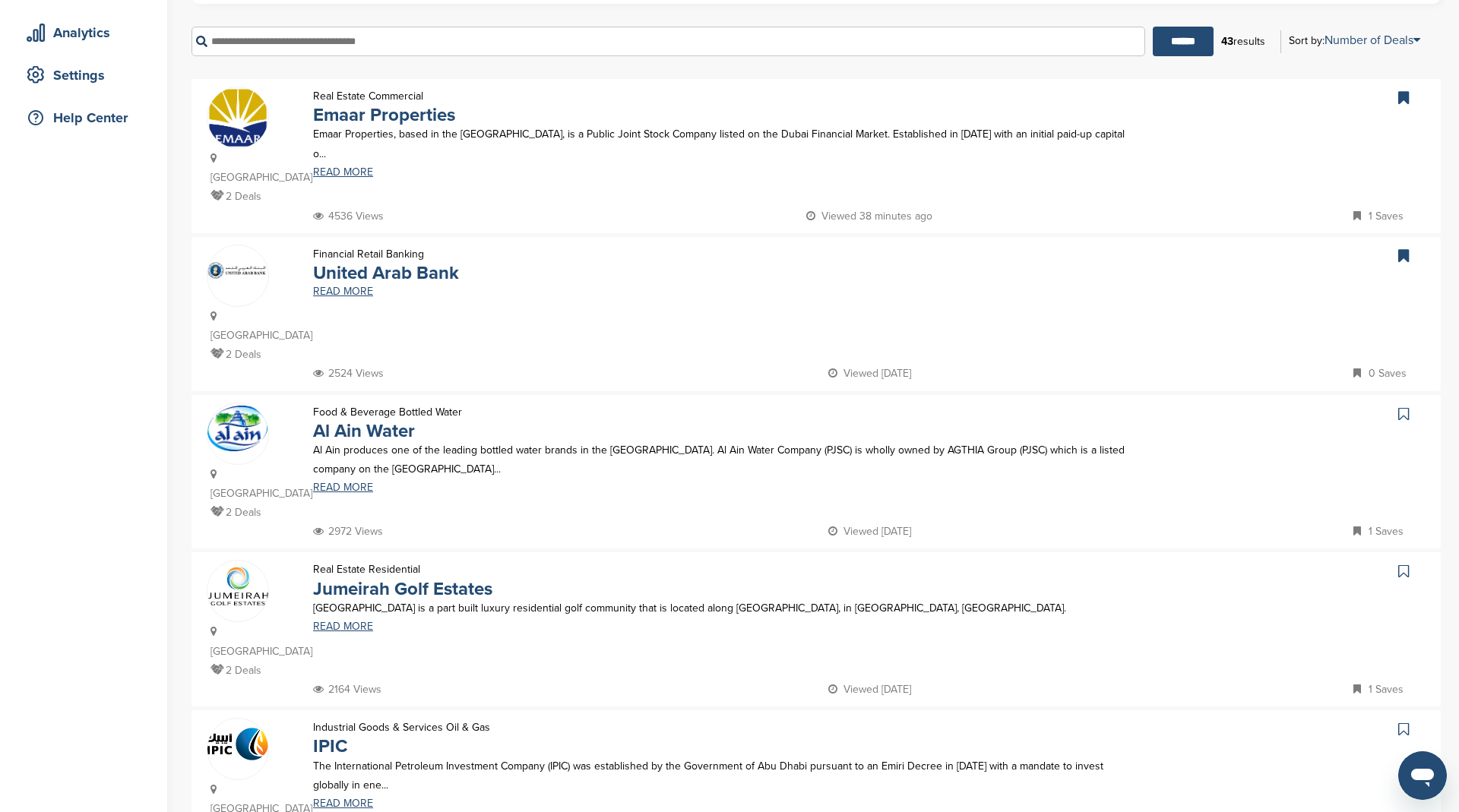
click at [1400, 411] on icon at bounding box center [1403, 414] width 11 height 15
click at [1404, 571] on icon at bounding box center [1403, 571] width 11 height 15
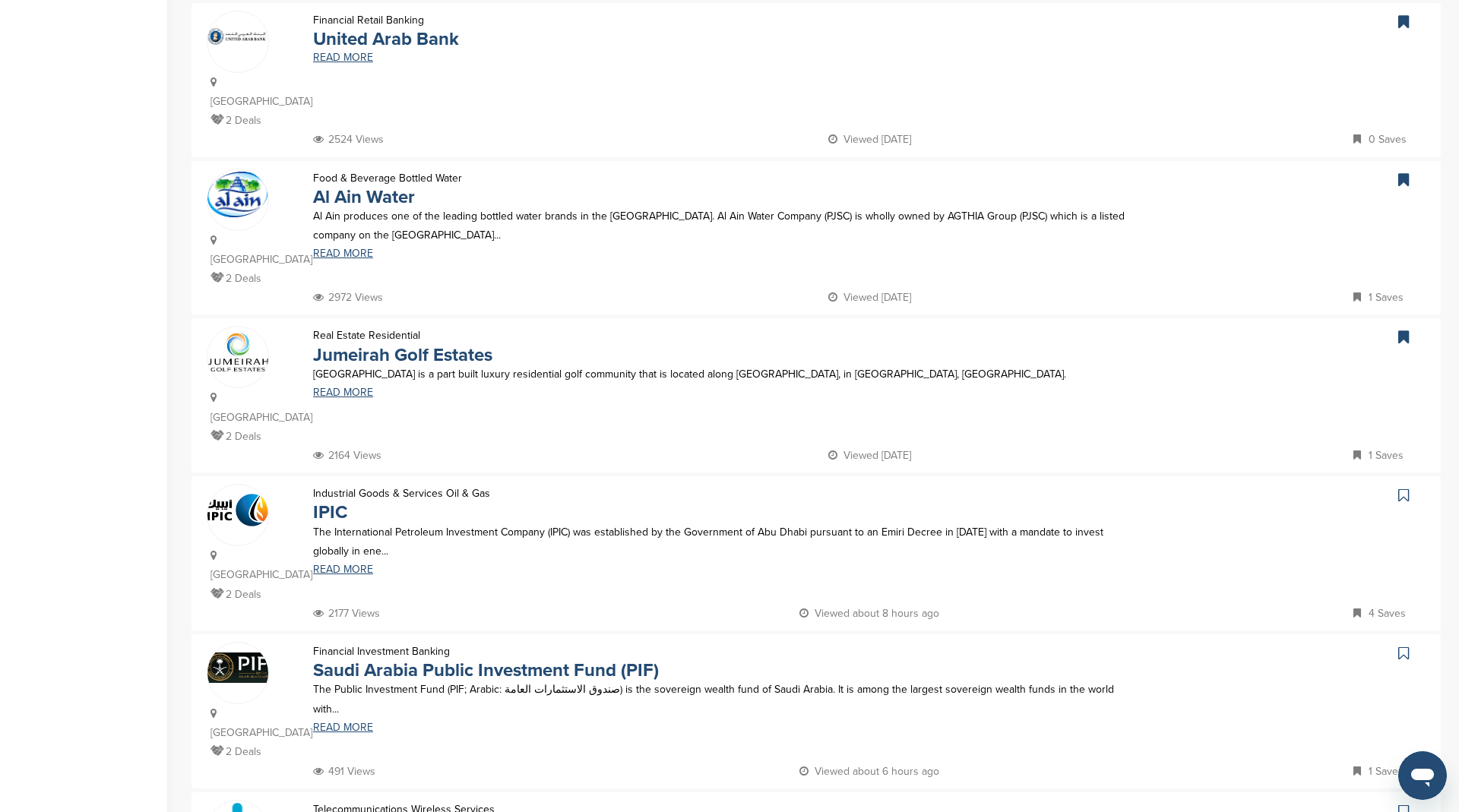
scroll to position [500, 0]
click at [1403, 488] on icon at bounding box center [1403, 494] width 11 height 15
click at [1404, 648] on icon at bounding box center [1403, 652] width 11 height 15
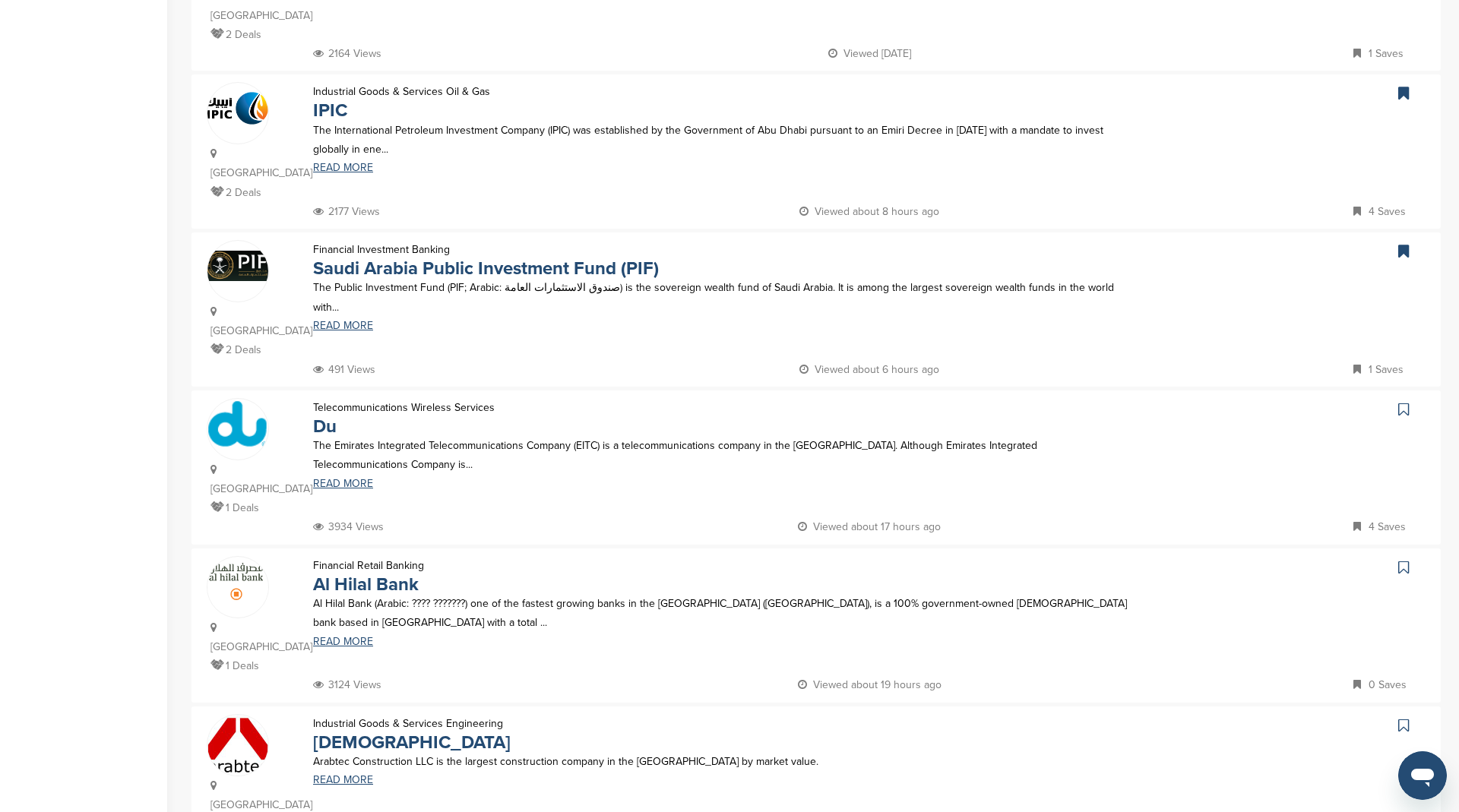
scroll to position [997, 0]
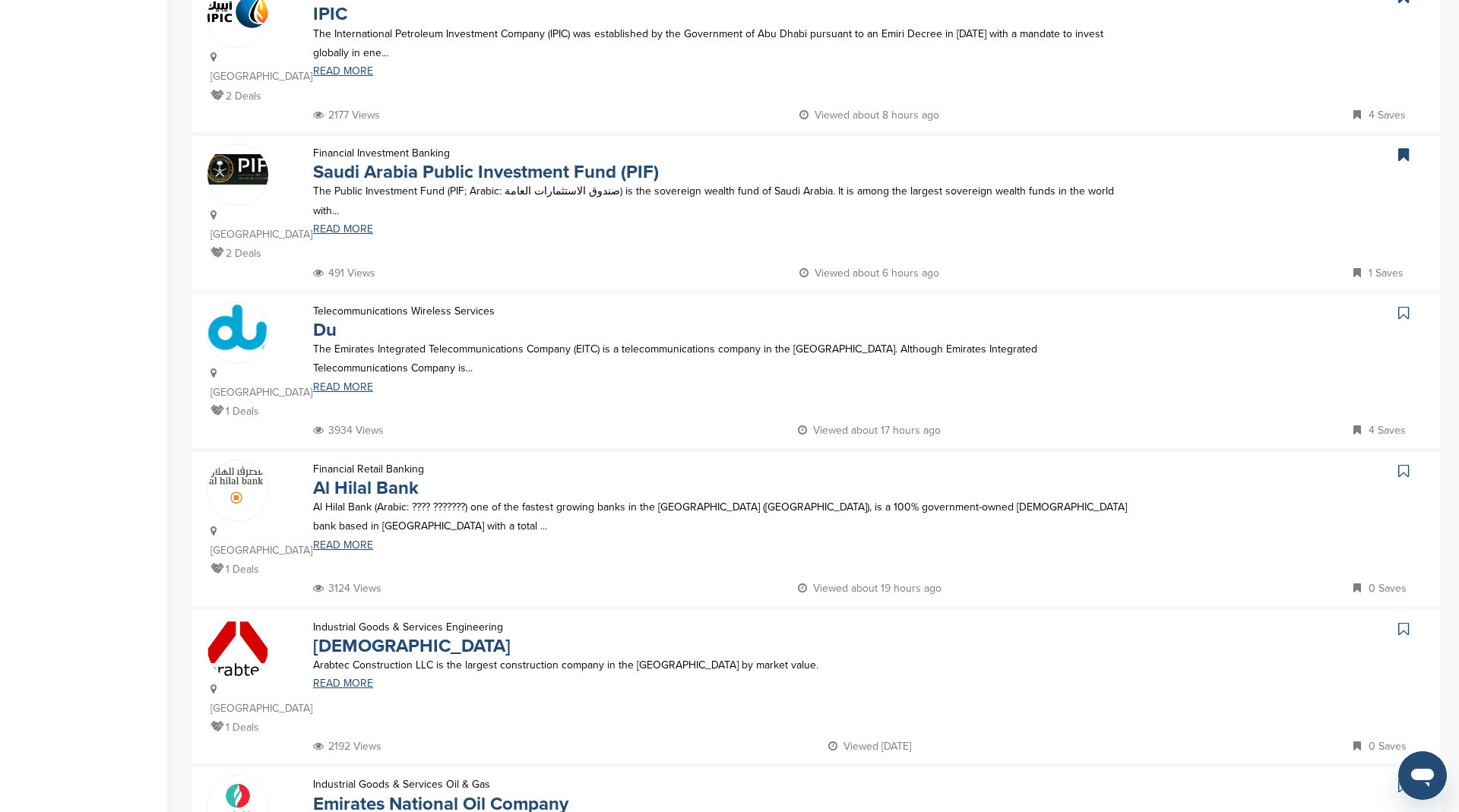
click at [1403, 312] on icon at bounding box center [1403, 313] width 11 height 15
click at [1402, 467] on icon at bounding box center [1403, 471] width 11 height 15
click at [1411, 623] on link at bounding box center [1405, 629] width 22 height 23
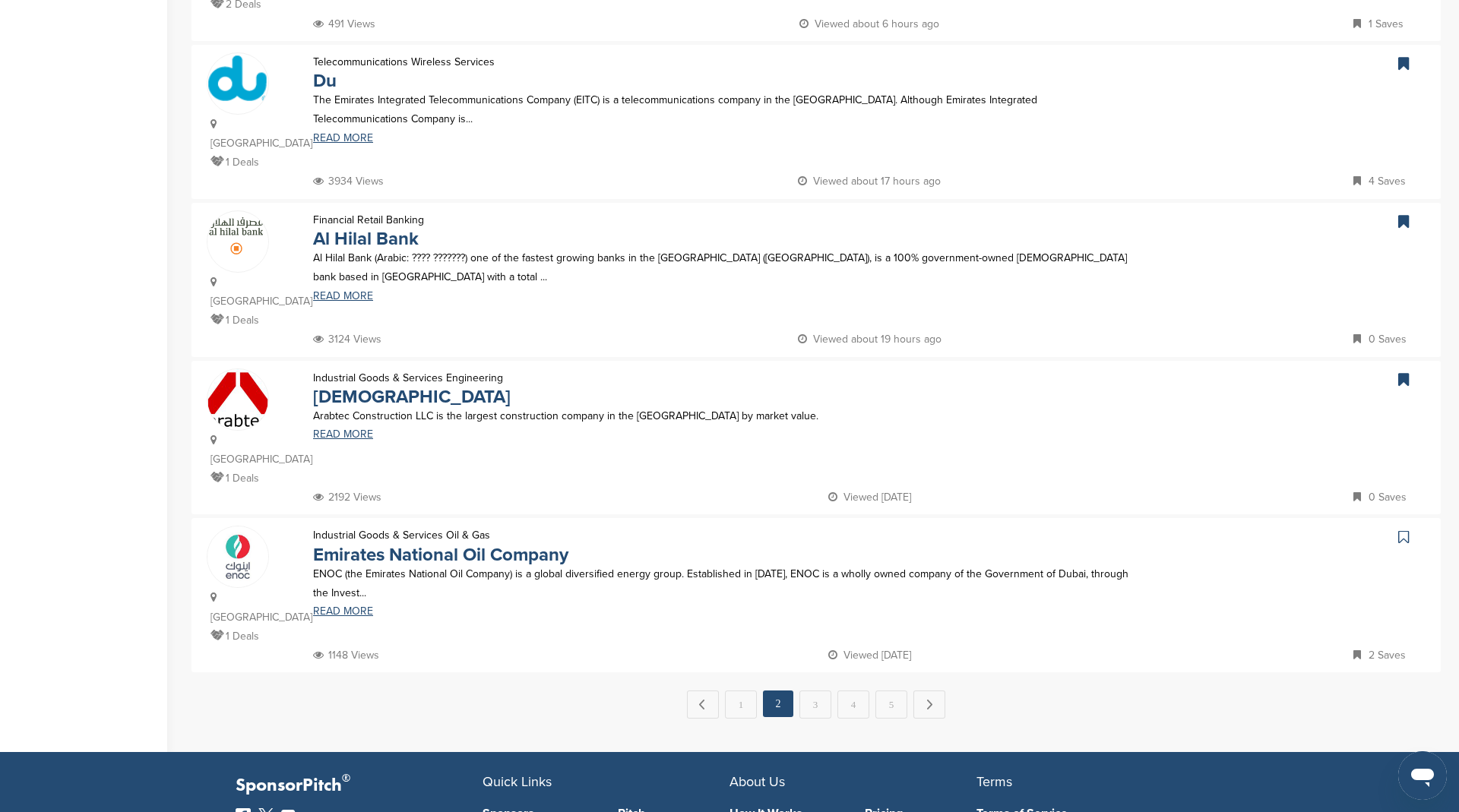
scroll to position [1397, 0]
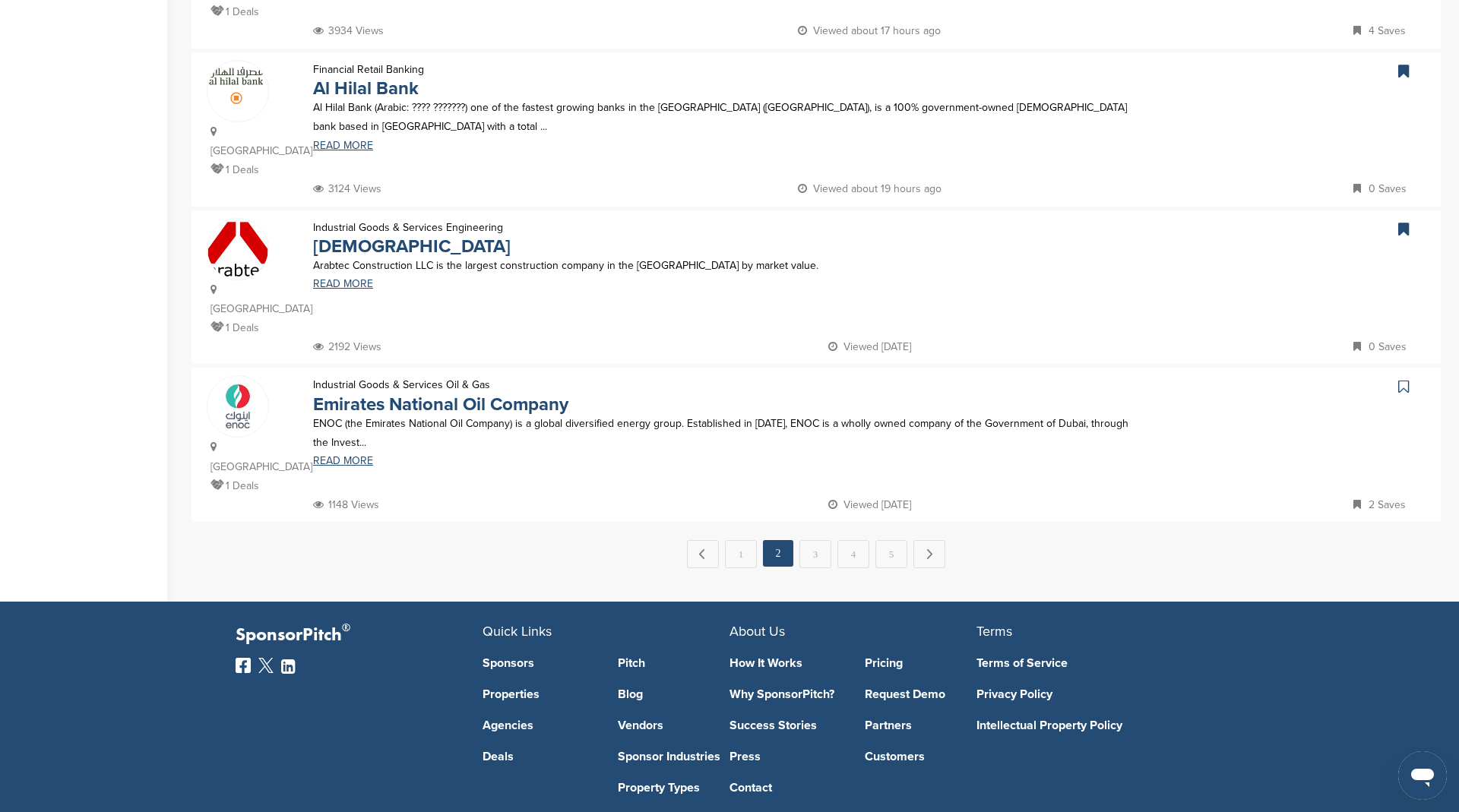
click at [1404, 379] on icon at bounding box center [1403, 387] width 11 height 15
click at [822, 550] on link "3" at bounding box center [815, 554] width 32 height 28
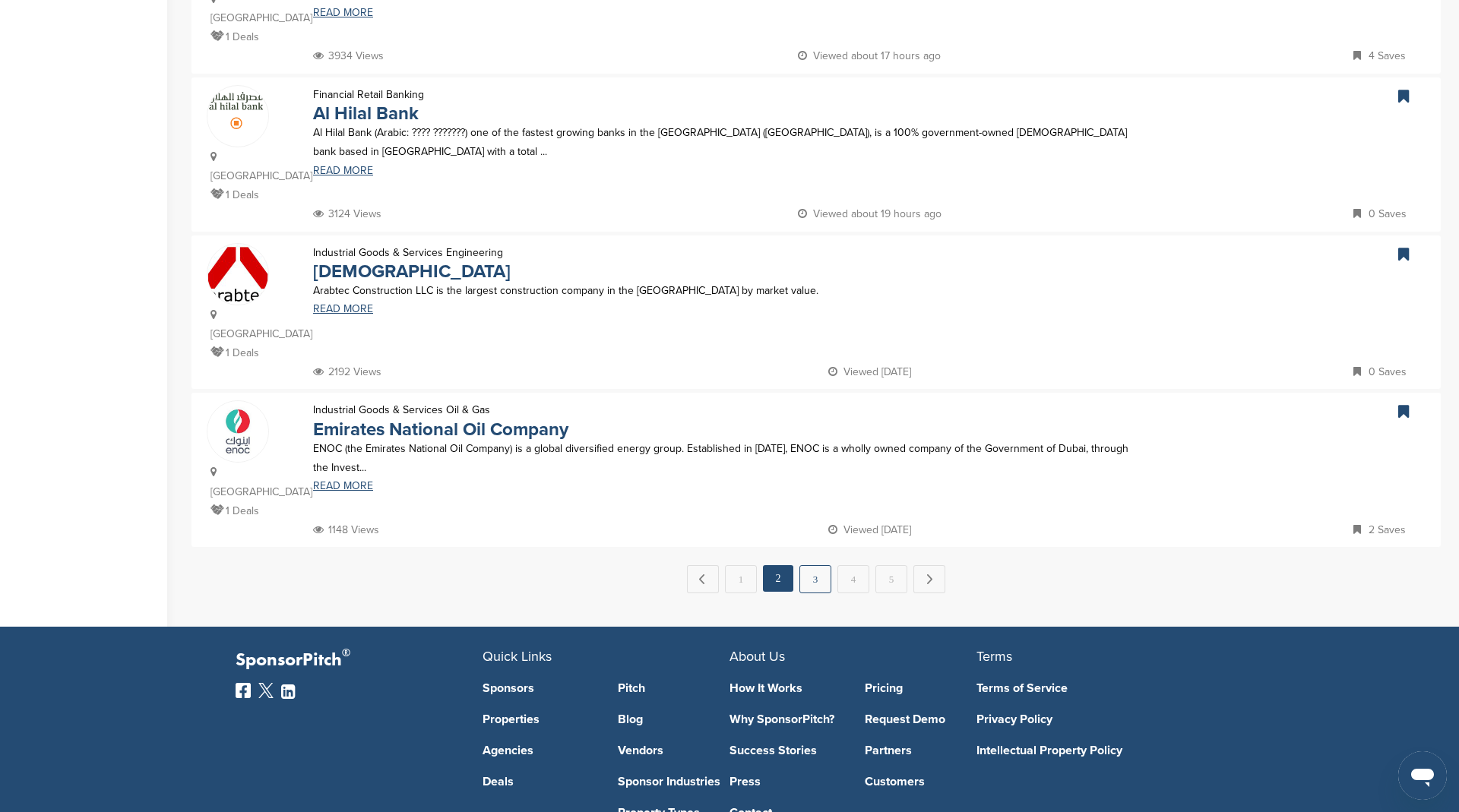
scroll to position [0, 0]
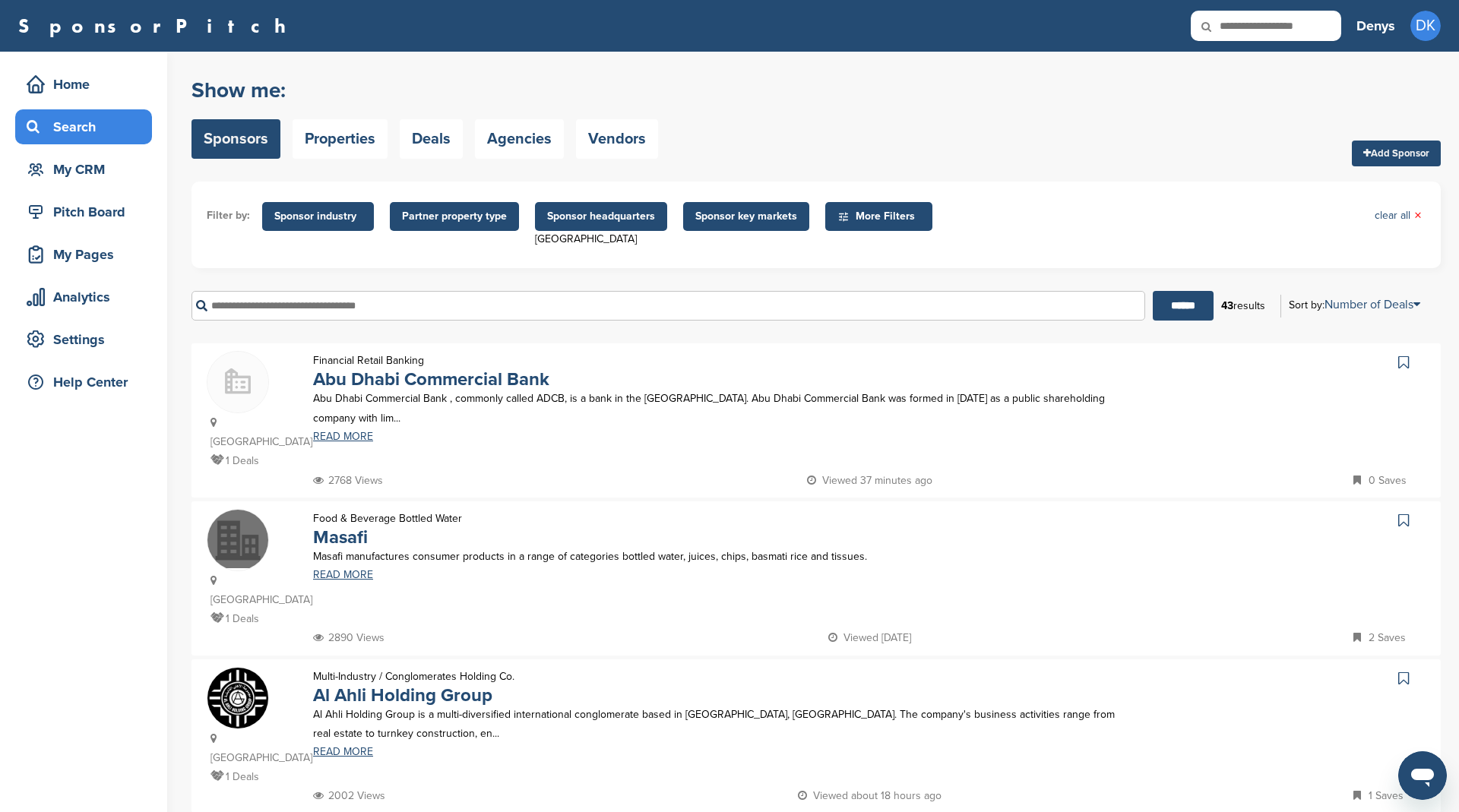
click at [1399, 363] on icon at bounding box center [1403, 362] width 11 height 15
click at [1408, 510] on link at bounding box center [1405, 521] width 22 height 23
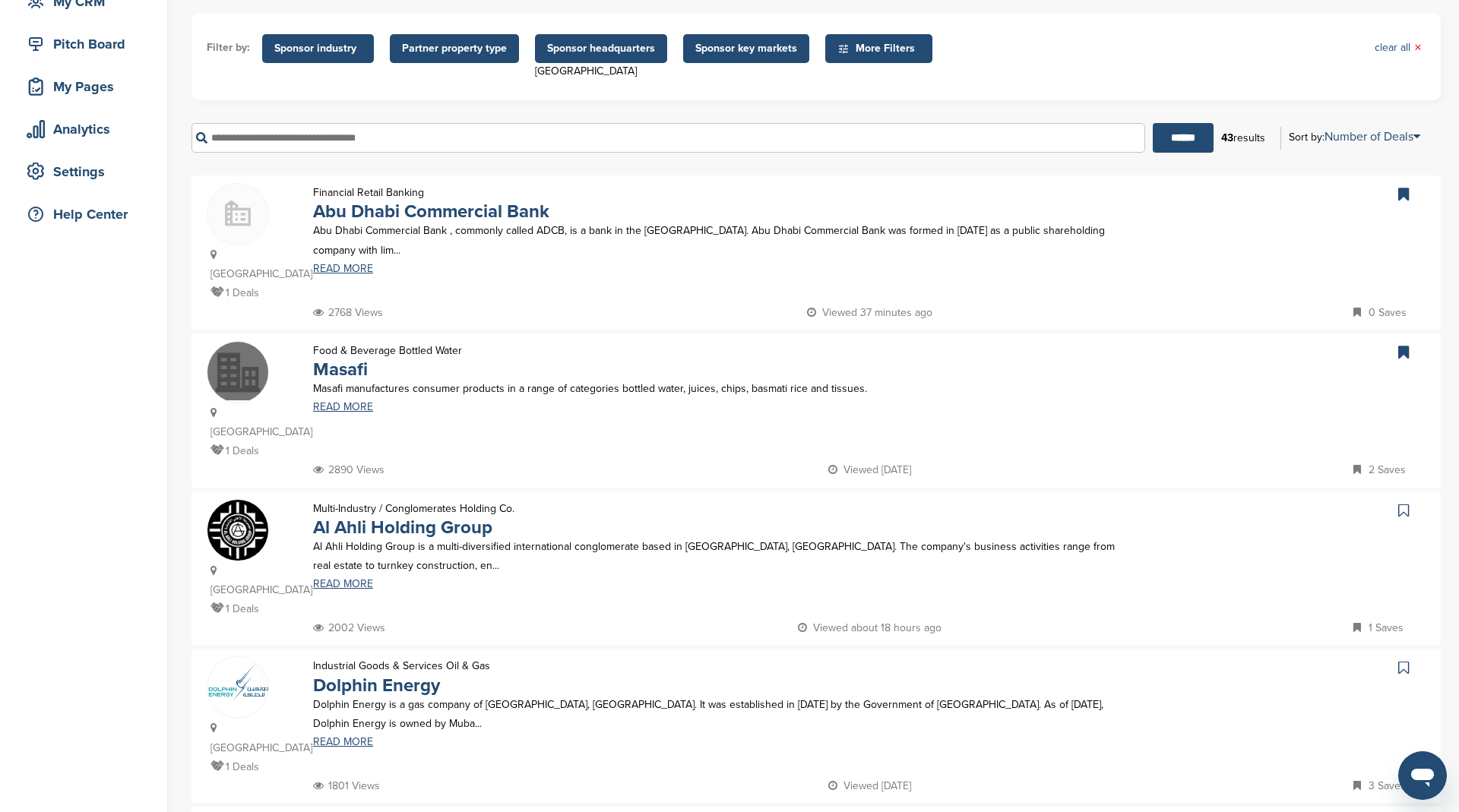
scroll to position [179, 0]
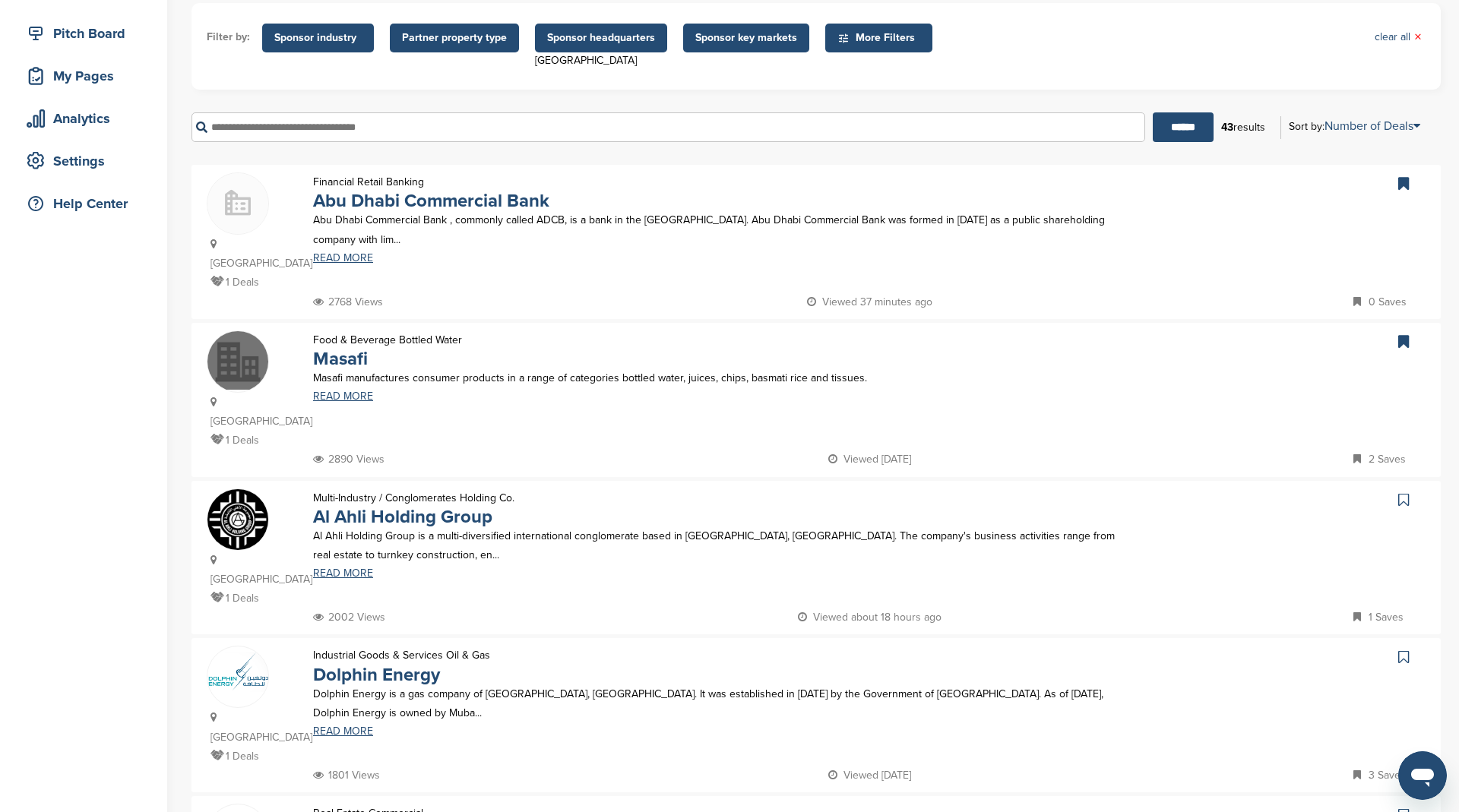
click at [1407, 496] on icon at bounding box center [1403, 500] width 11 height 15
click at [1406, 652] on icon at bounding box center [1403, 657] width 11 height 15
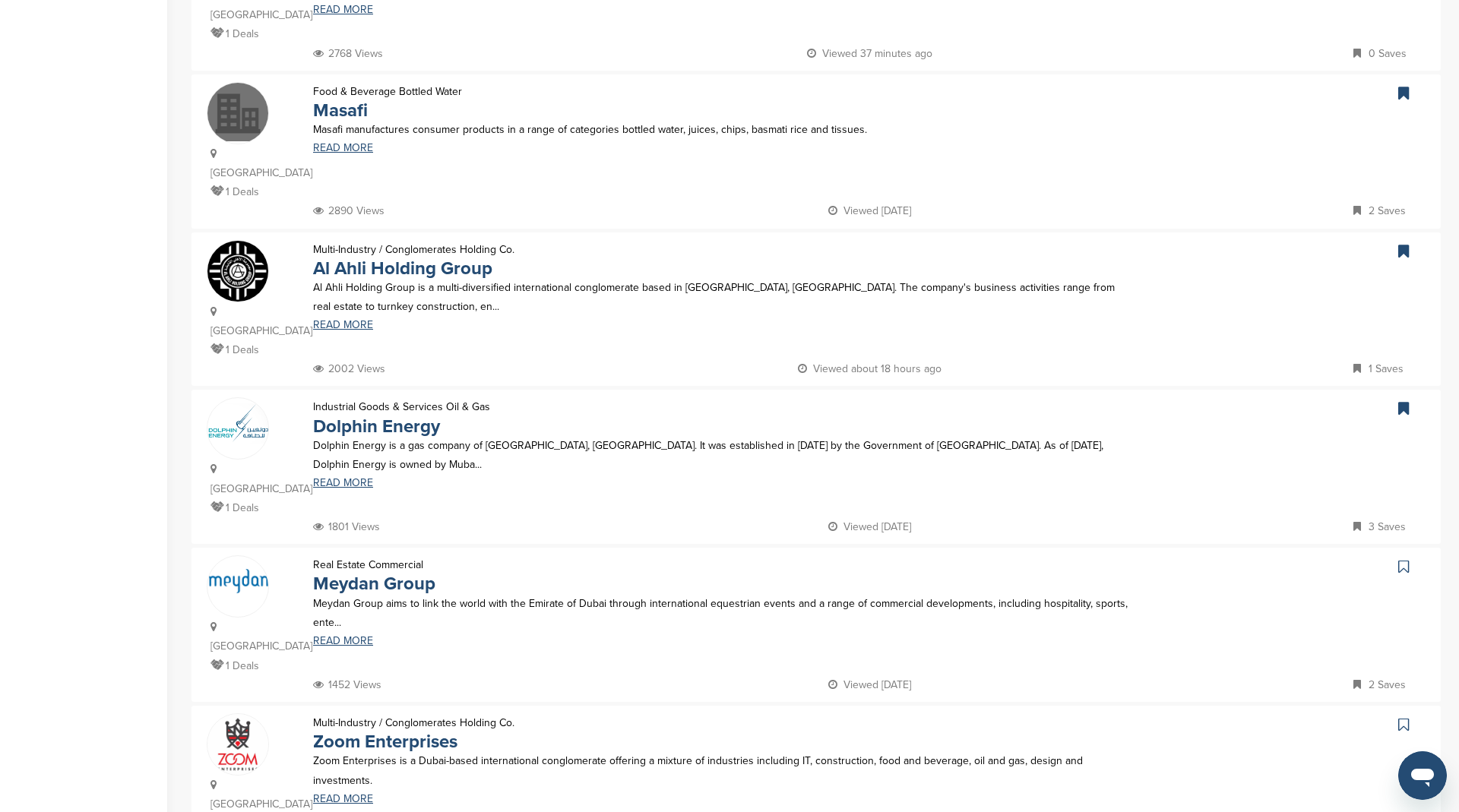
scroll to position [430, 0]
click at [1396, 559] on link at bounding box center [1405, 564] width 22 height 23
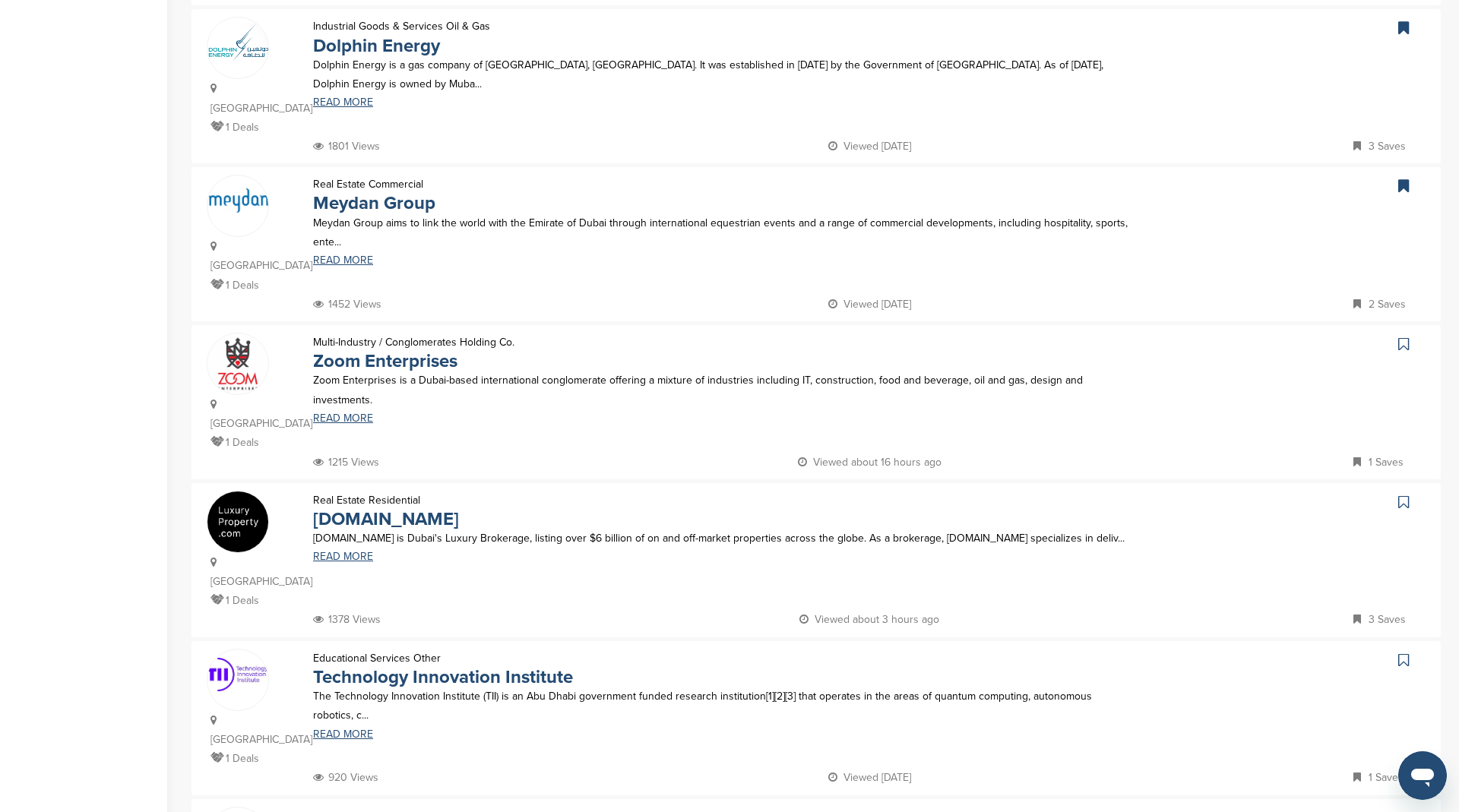
scroll to position [878, 0]
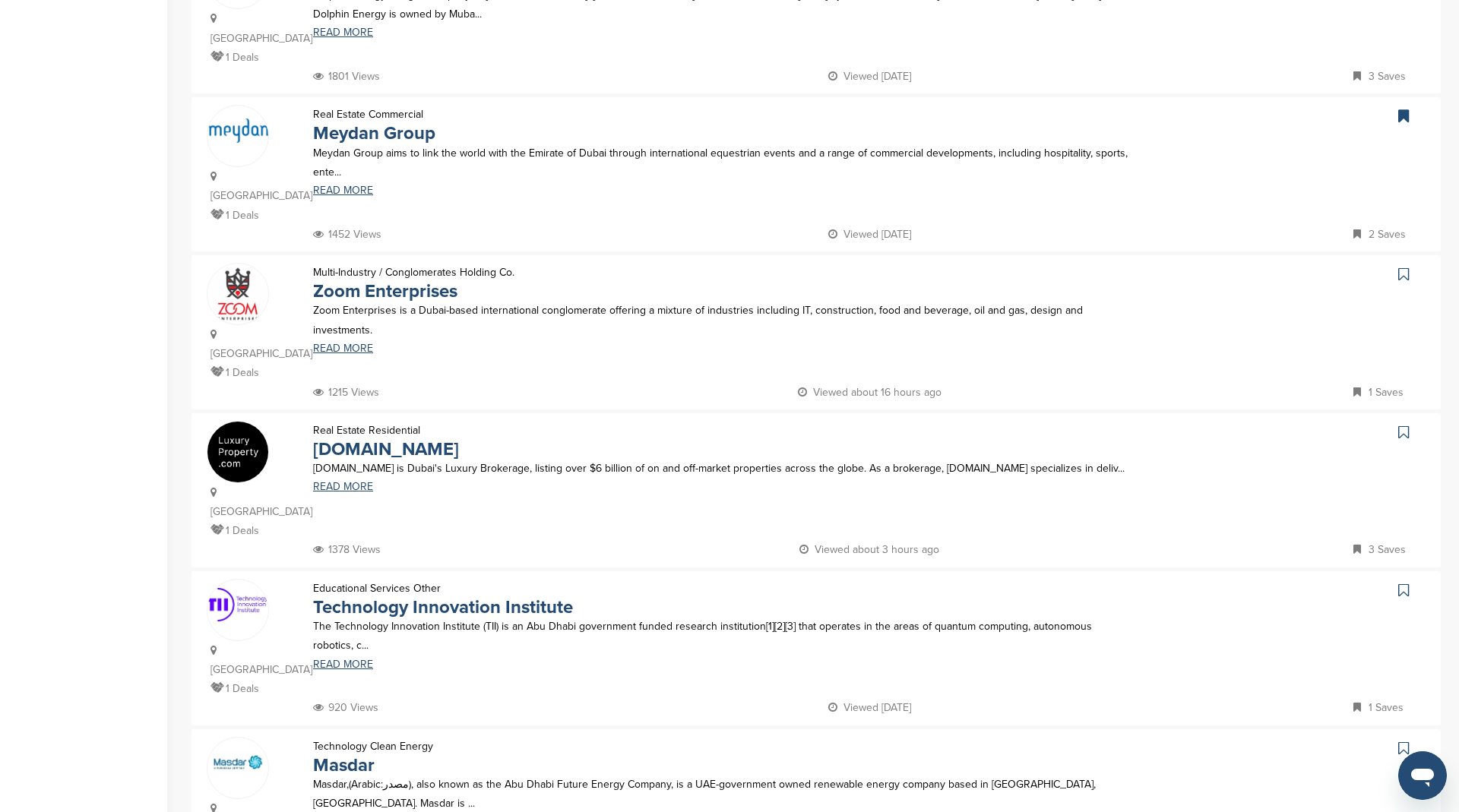
click at [1402, 270] on icon at bounding box center [1403, 275] width 11 height 15
click at [1408, 435] on icon at bounding box center [1403, 432] width 11 height 15
click at [1402, 586] on icon at bounding box center [1403, 591] width 11 height 15
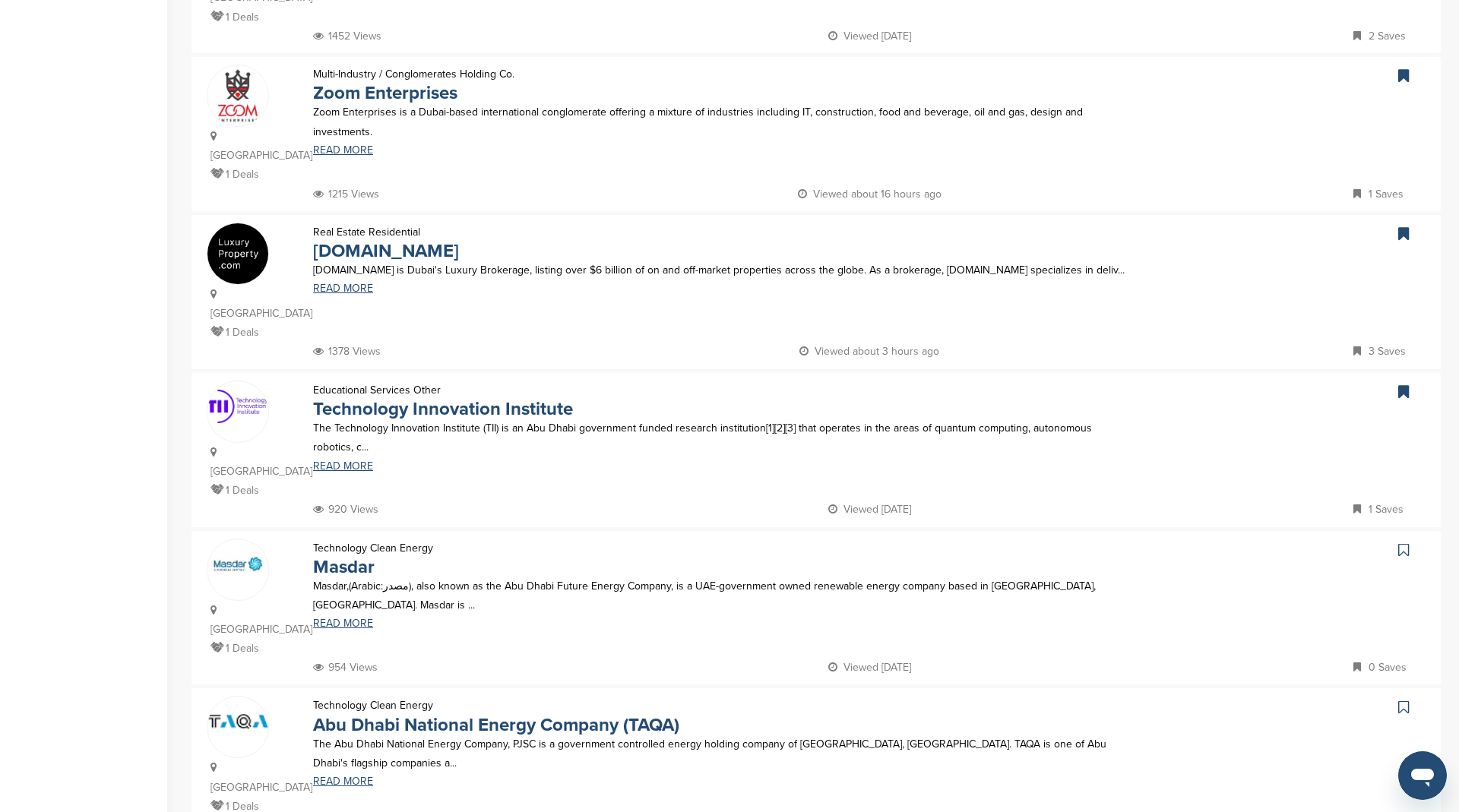
scroll to position [1094, 0]
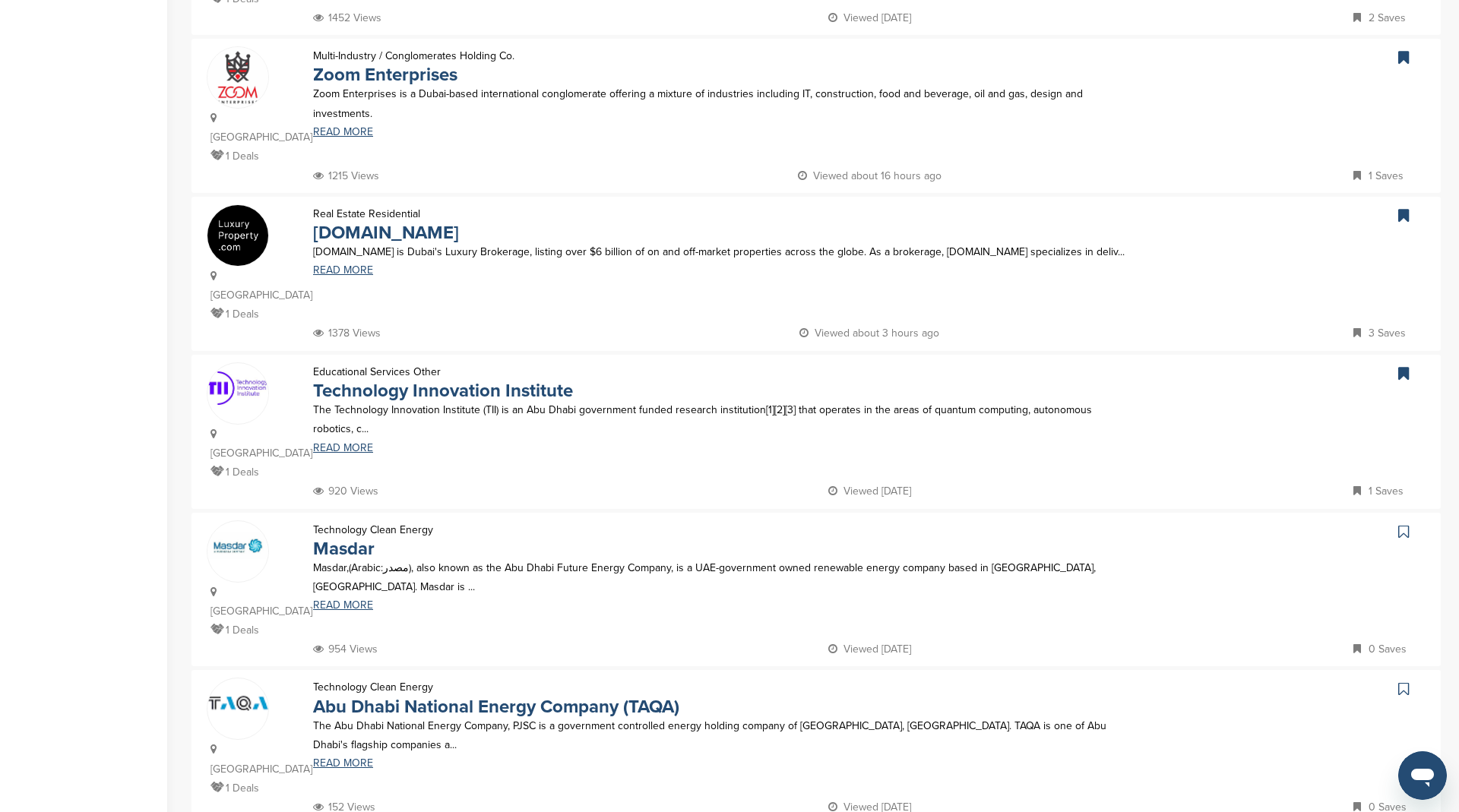
click at [1398, 530] on icon at bounding box center [1403, 532] width 11 height 15
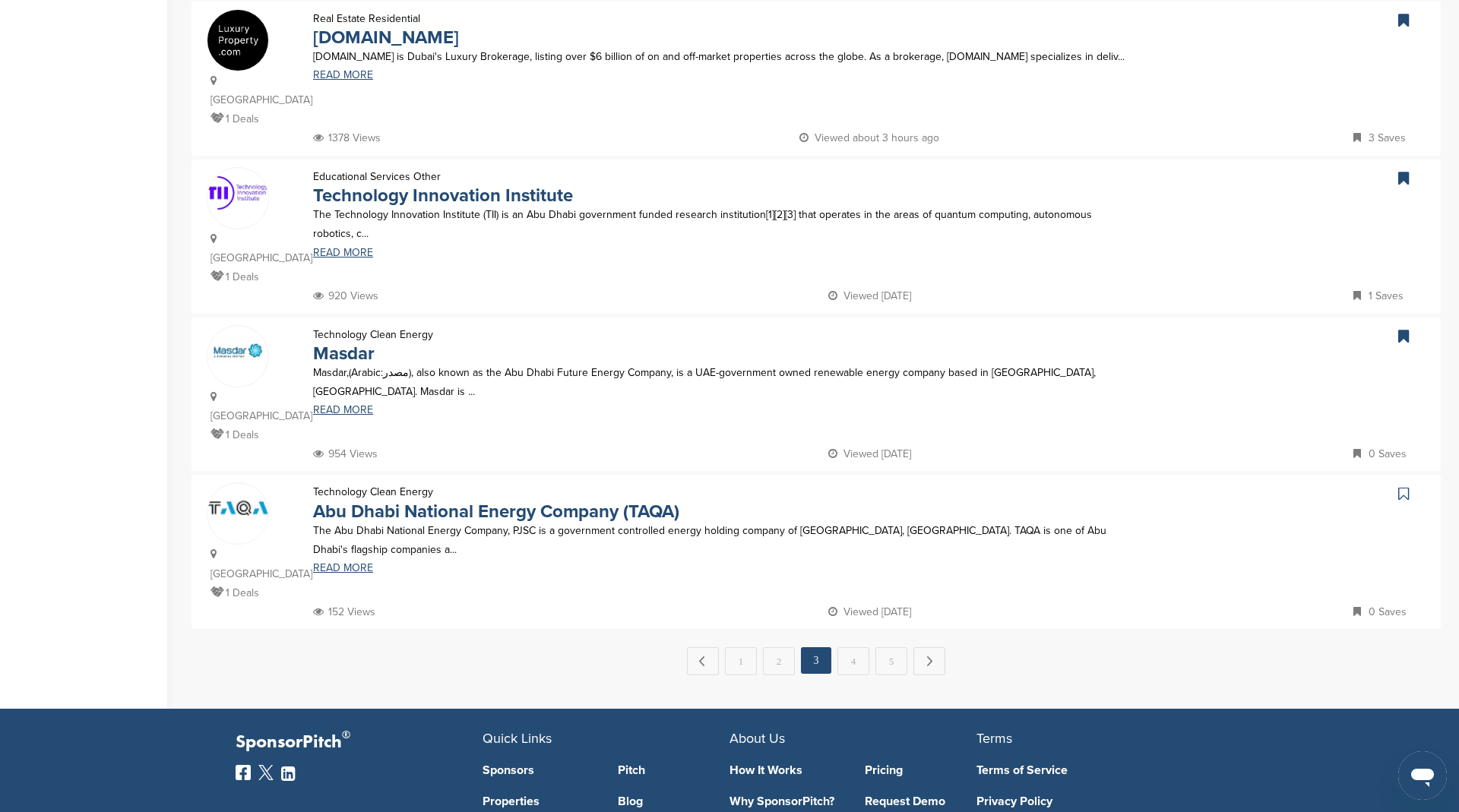
scroll to position [1310, 0]
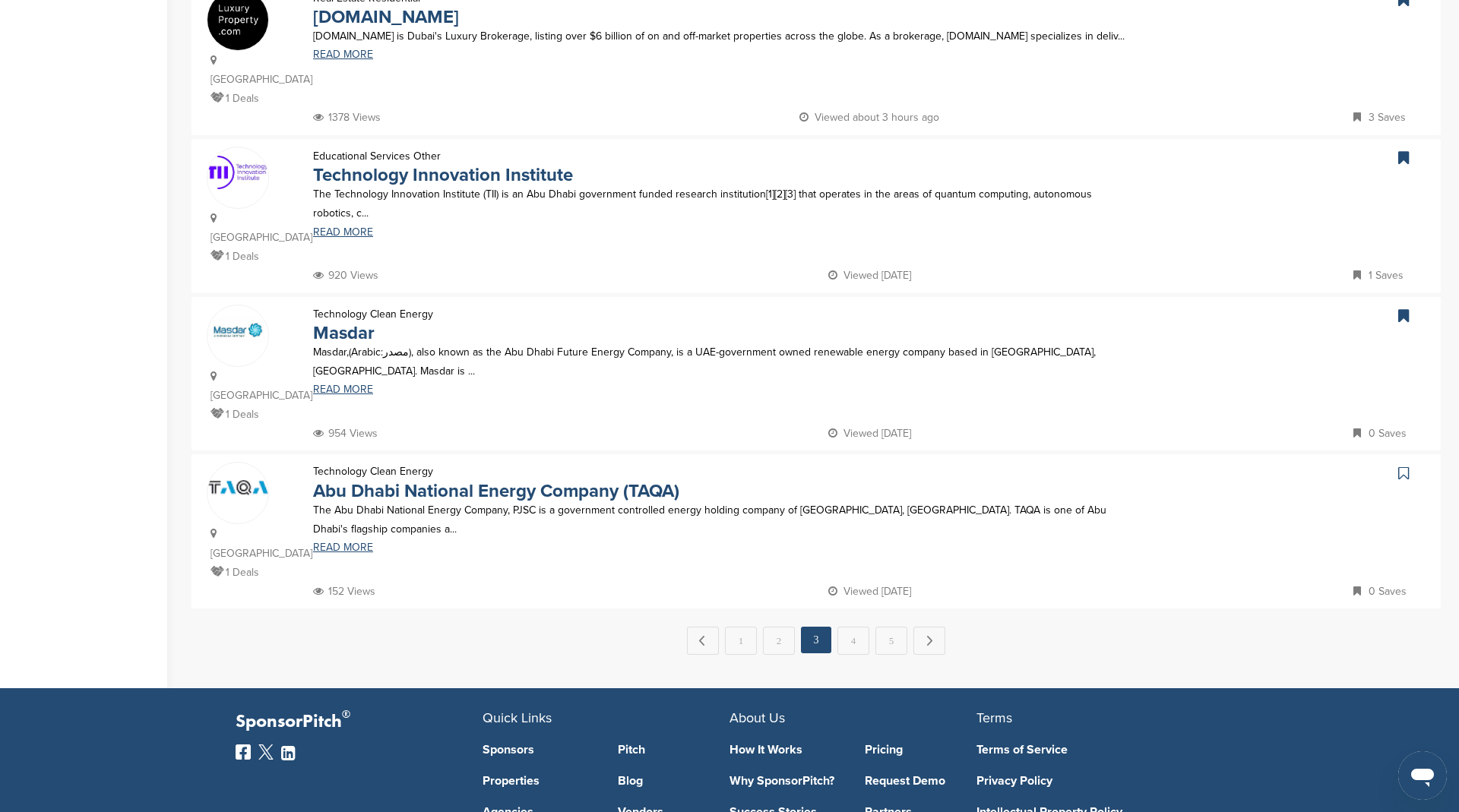
click at [1407, 466] on icon at bounding box center [1403, 474] width 11 height 15
click at [848, 633] on link "4" at bounding box center [853, 640] width 32 height 28
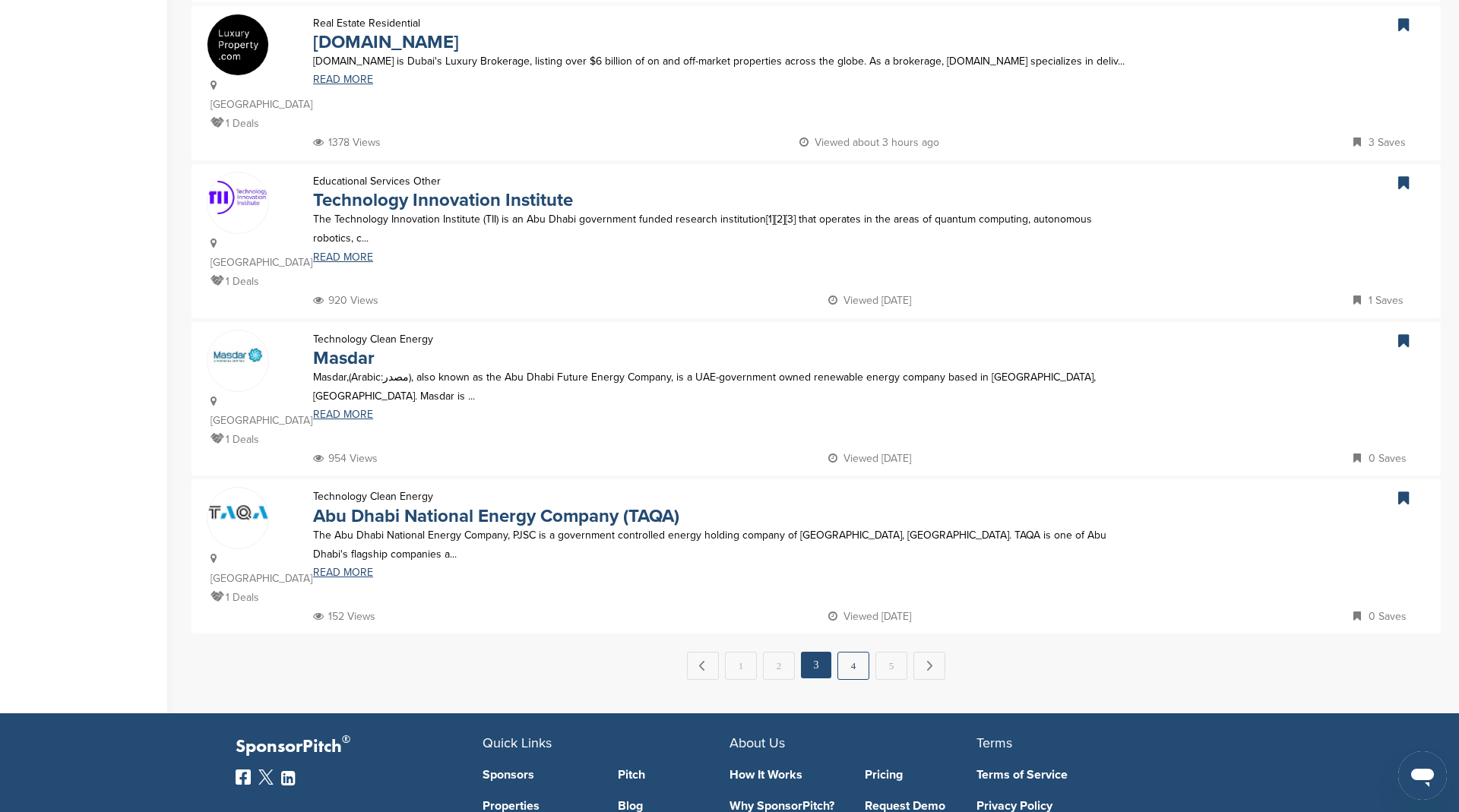
scroll to position [0, 0]
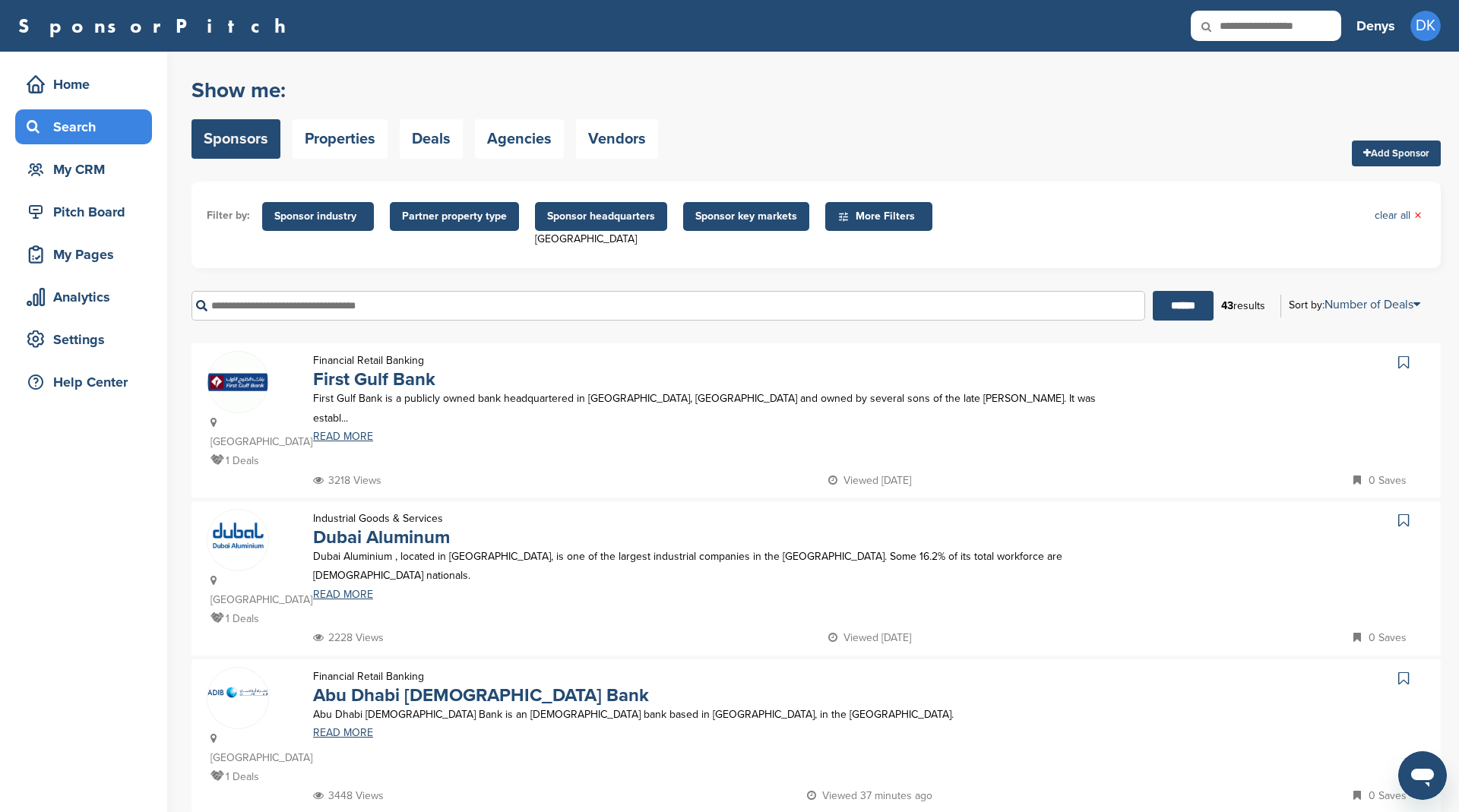
click at [1405, 368] on icon at bounding box center [1403, 362] width 11 height 15
click at [1404, 521] on icon at bounding box center [1403, 520] width 11 height 15
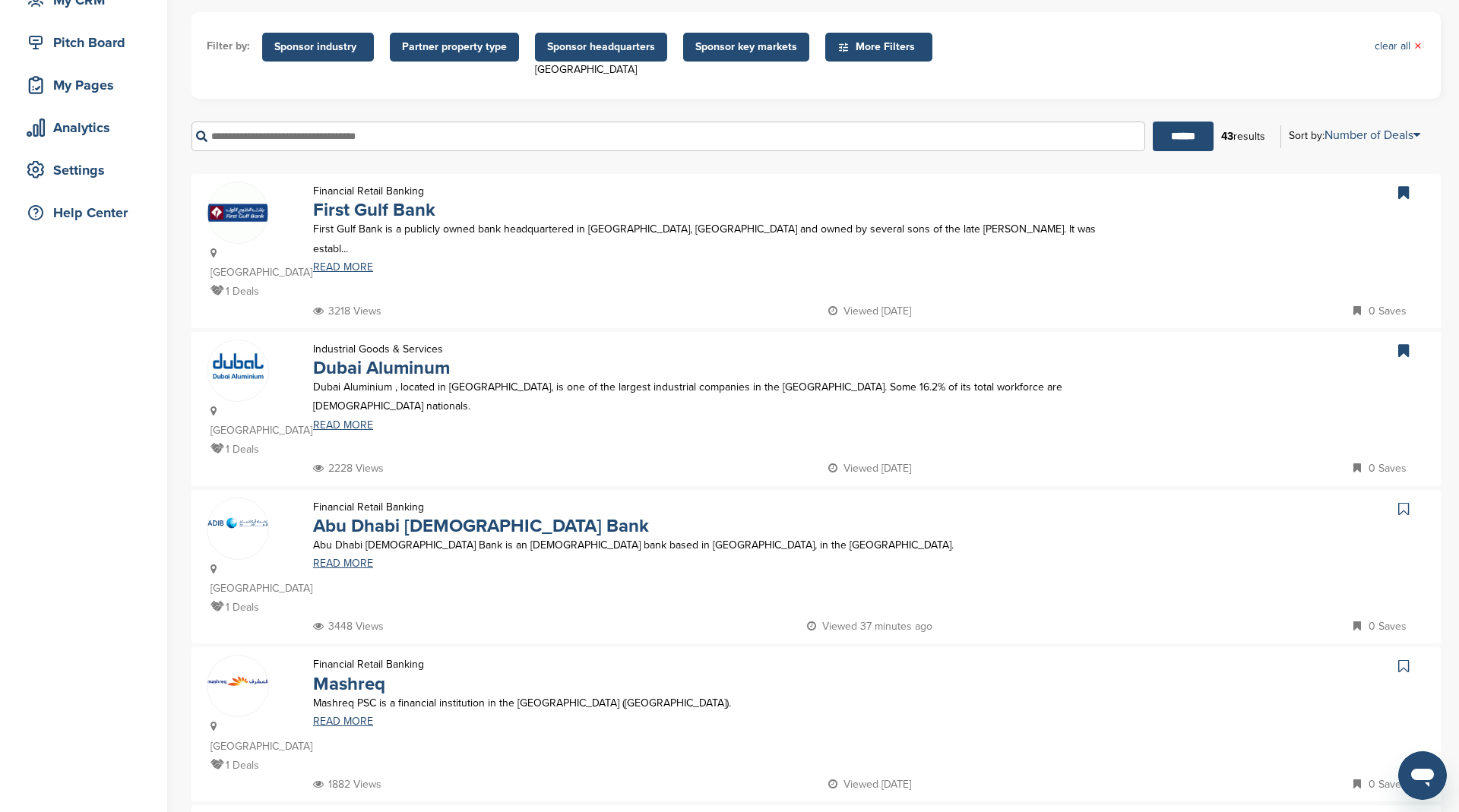
scroll to position [202, 0]
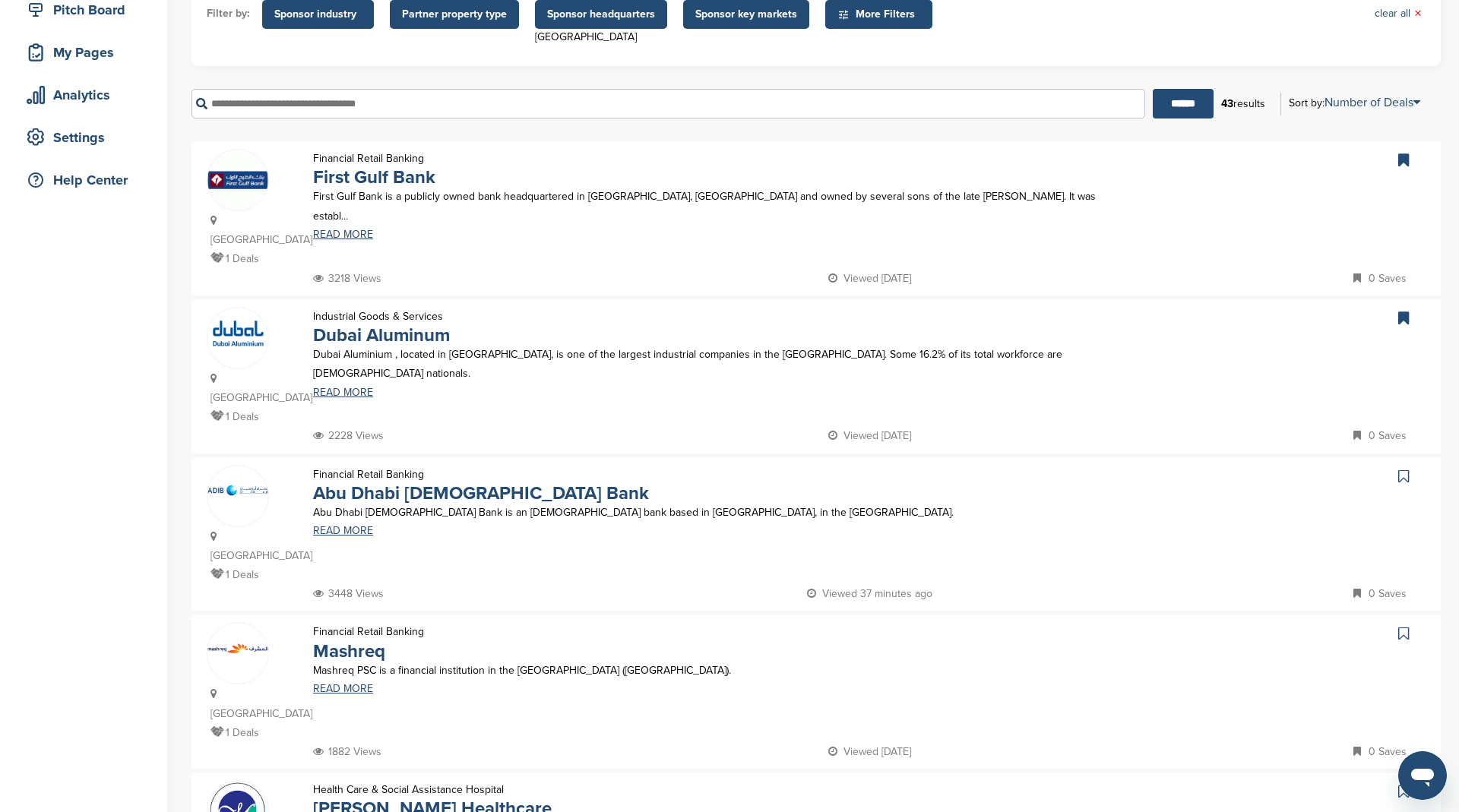
click at [1404, 477] on icon at bounding box center [1403, 477] width 11 height 15
click at [1401, 635] on icon at bounding box center [1403, 634] width 11 height 15
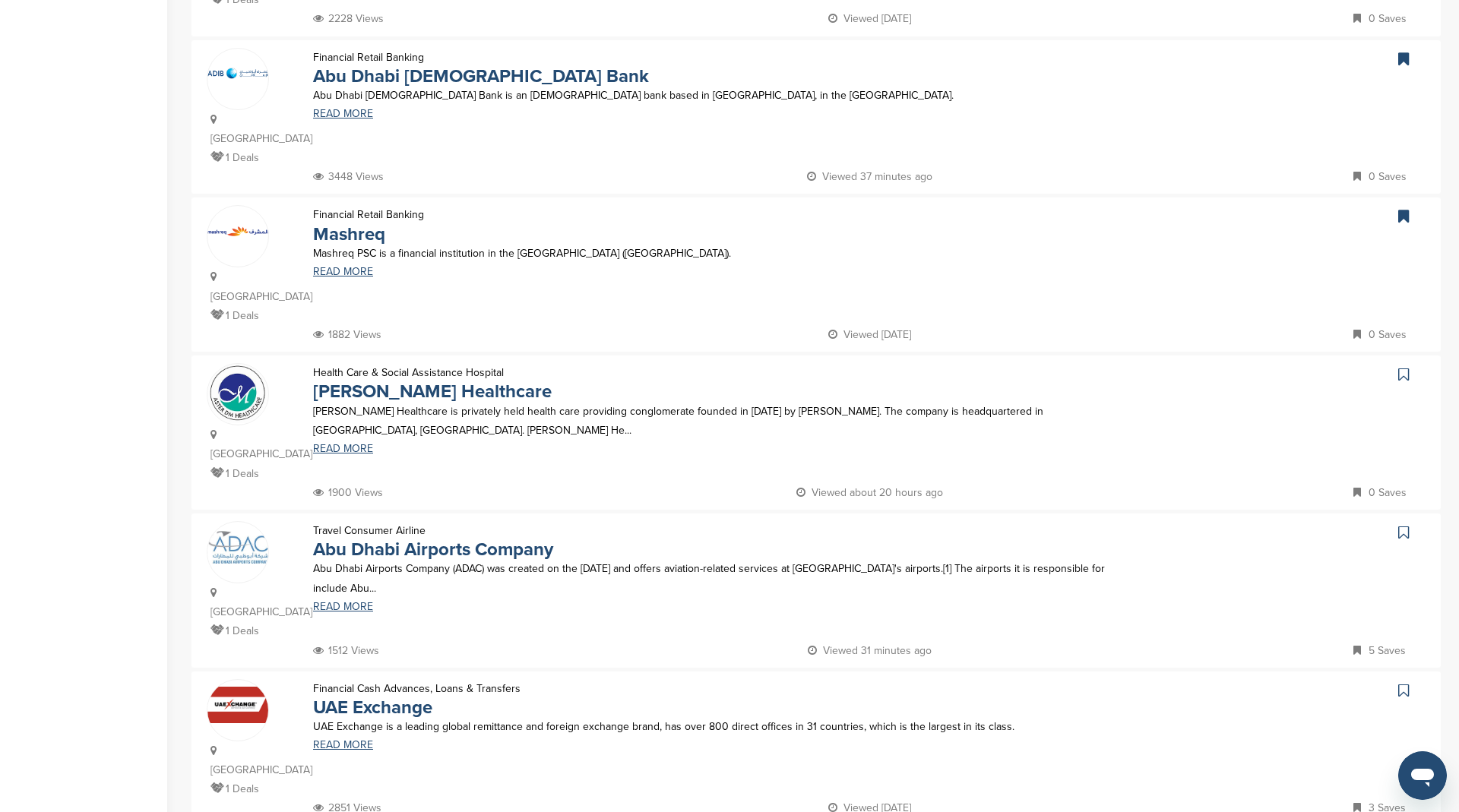
scroll to position [786, 0]
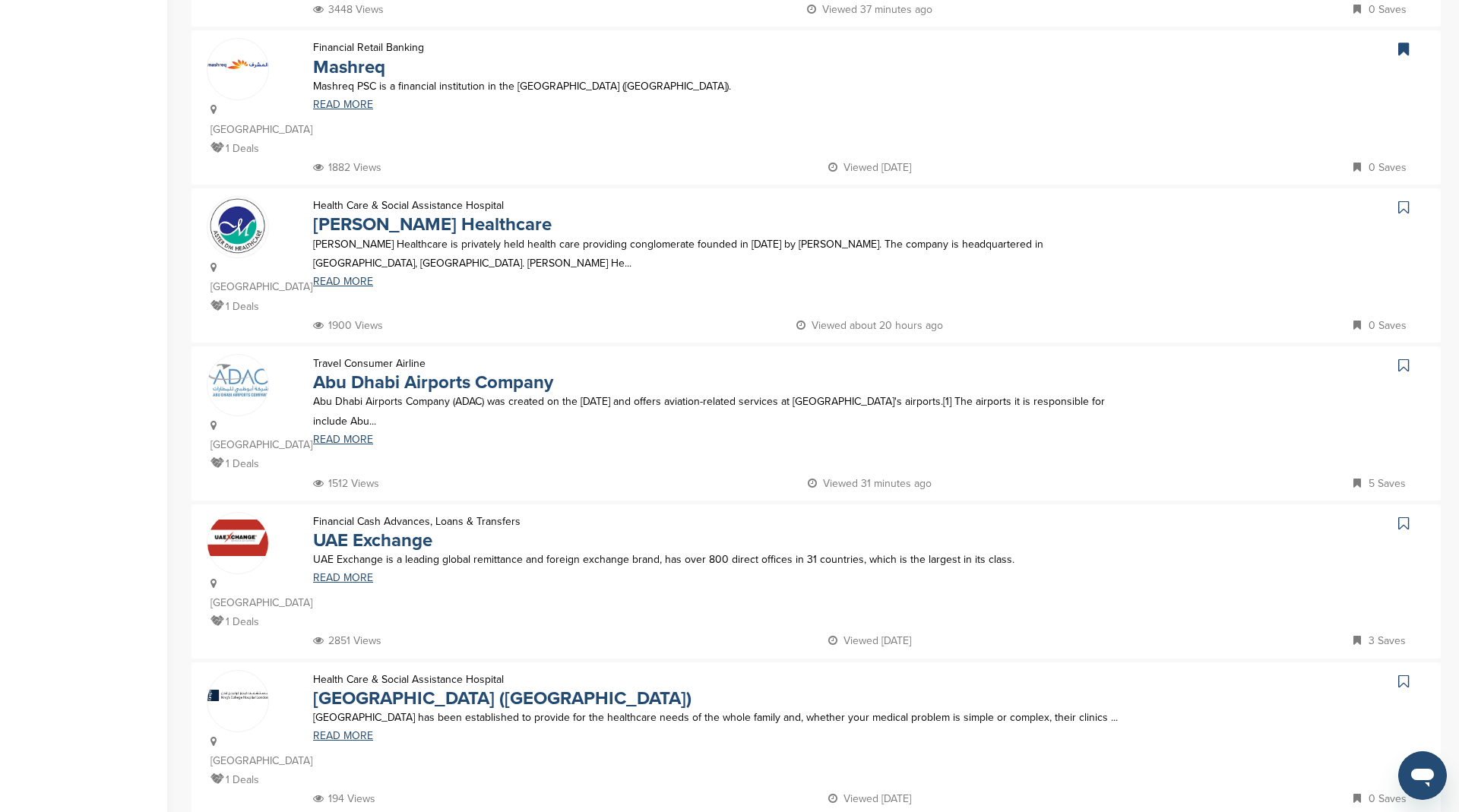
click at [1402, 200] on icon at bounding box center [1403, 208] width 11 height 15
click at [1399, 358] on icon at bounding box center [1403, 365] width 11 height 15
click at [1402, 519] on icon at bounding box center [1403, 524] width 11 height 15
click at [1403, 680] on icon at bounding box center [1403, 682] width 11 height 15
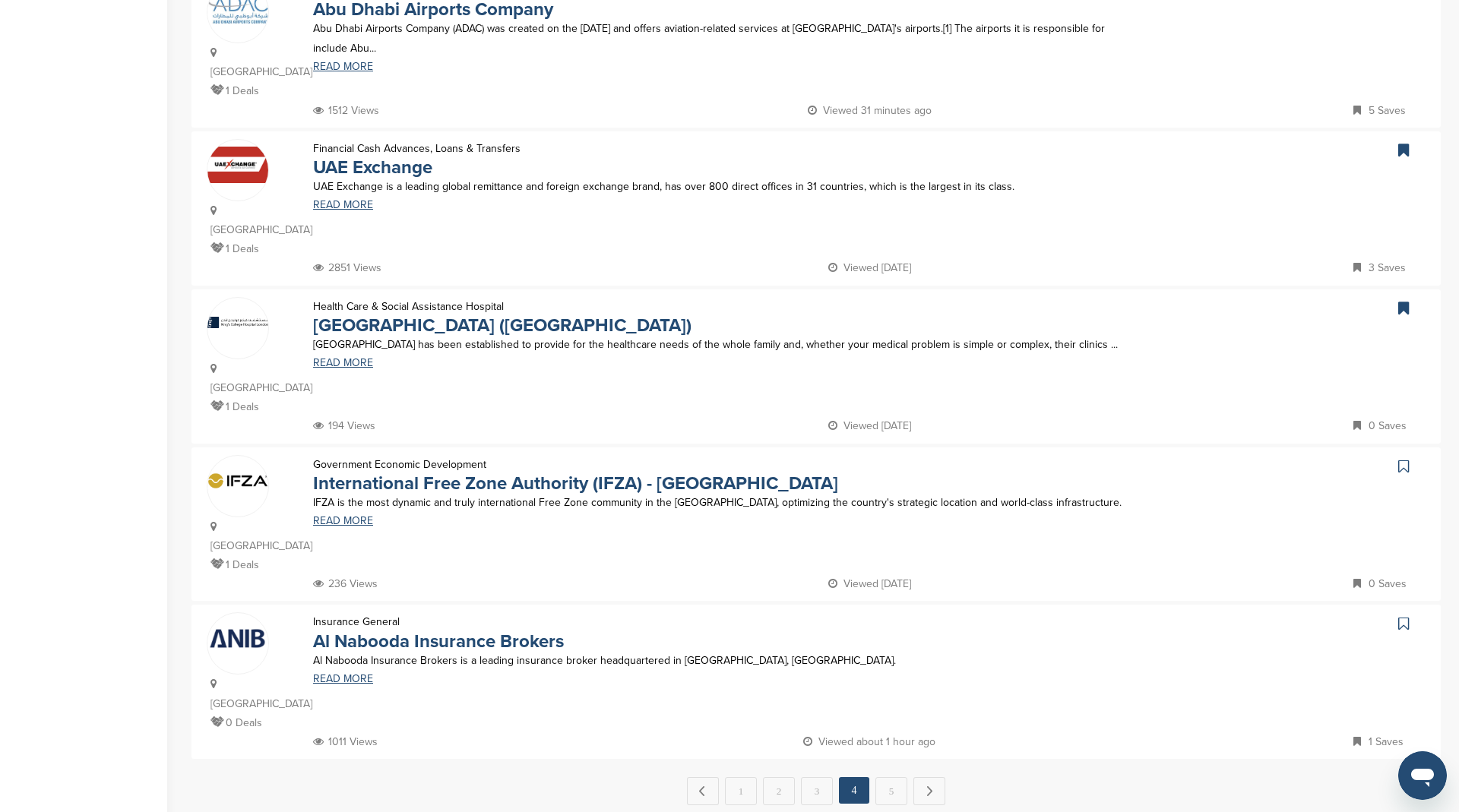
scroll to position [1229, 0]
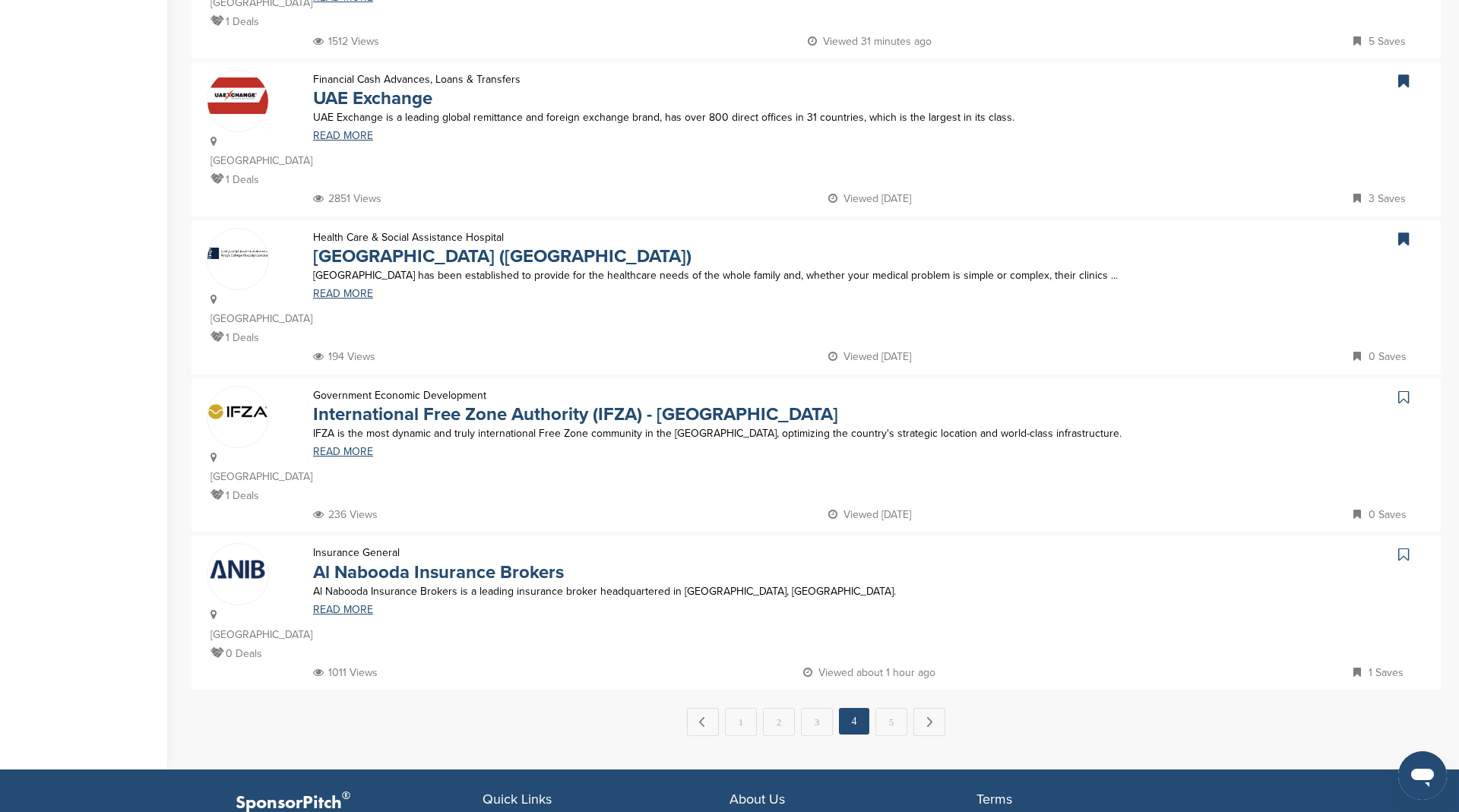
click at [1400, 391] on icon at bounding box center [1403, 397] width 11 height 15
click at [1400, 547] on icon at bounding box center [1403, 555] width 11 height 15
click at [882, 708] on link "5" at bounding box center [890, 721] width 32 height 28
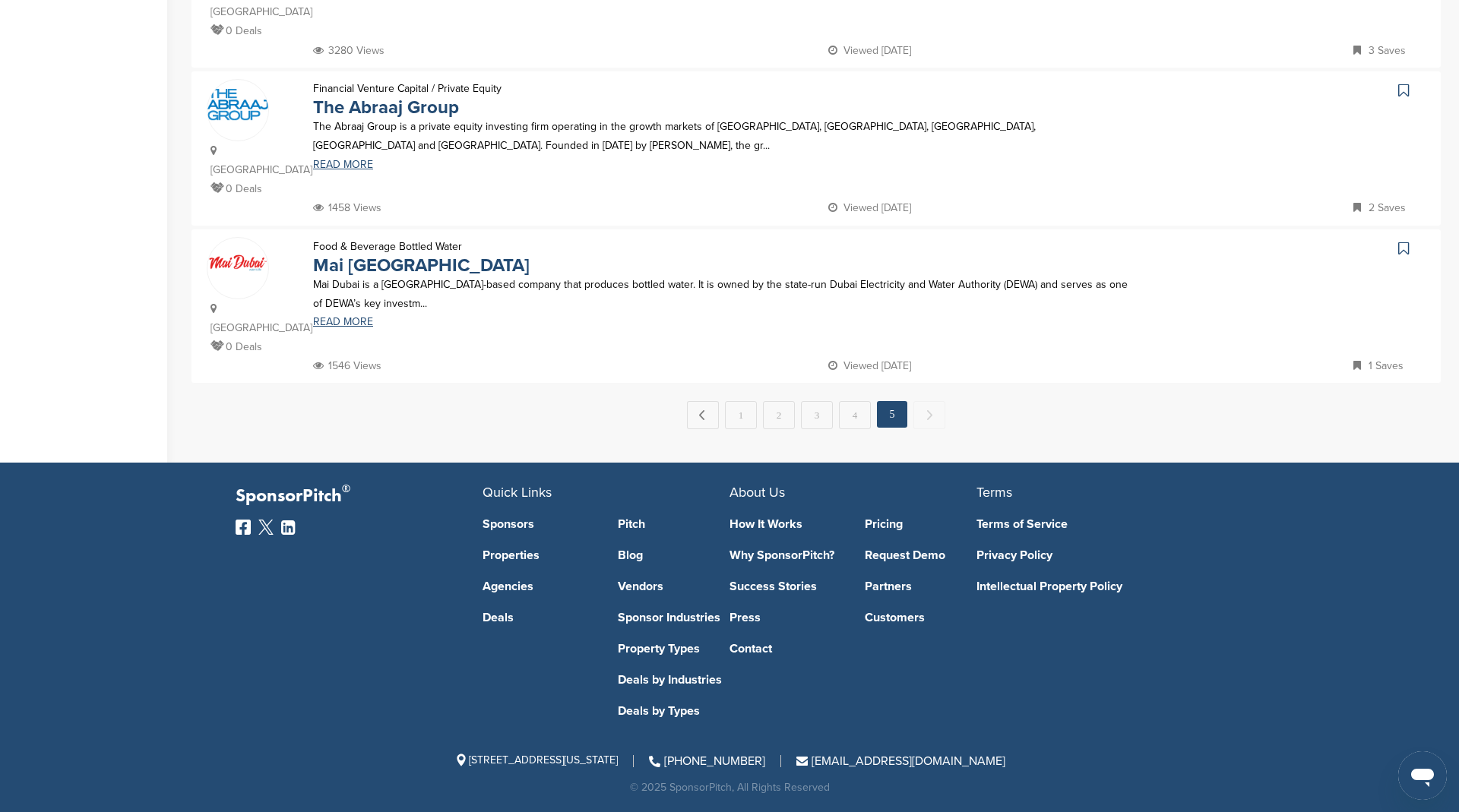
scroll to position [0, 0]
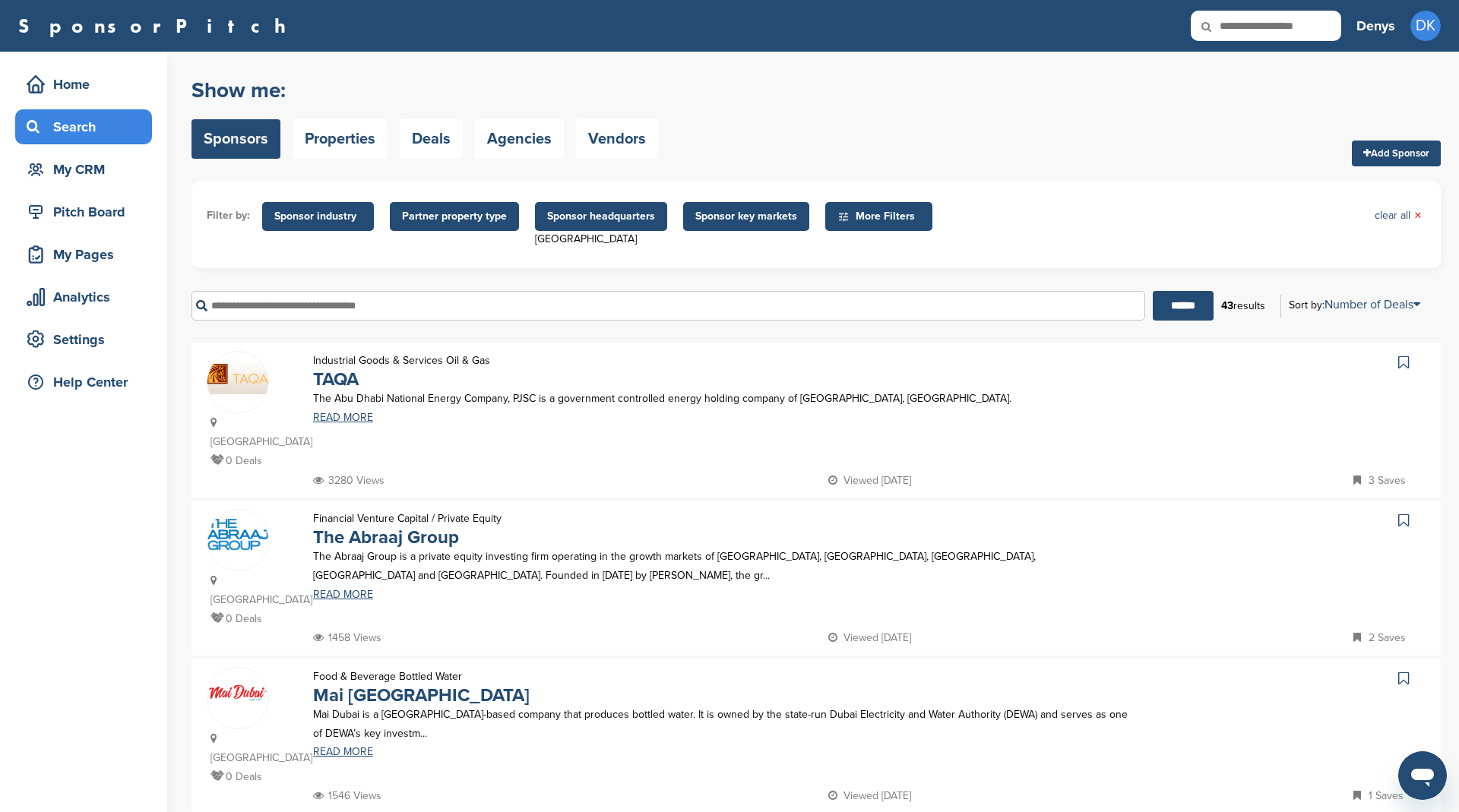
click at [1411, 361] on link at bounding box center [1405, 362] width 22 height 23
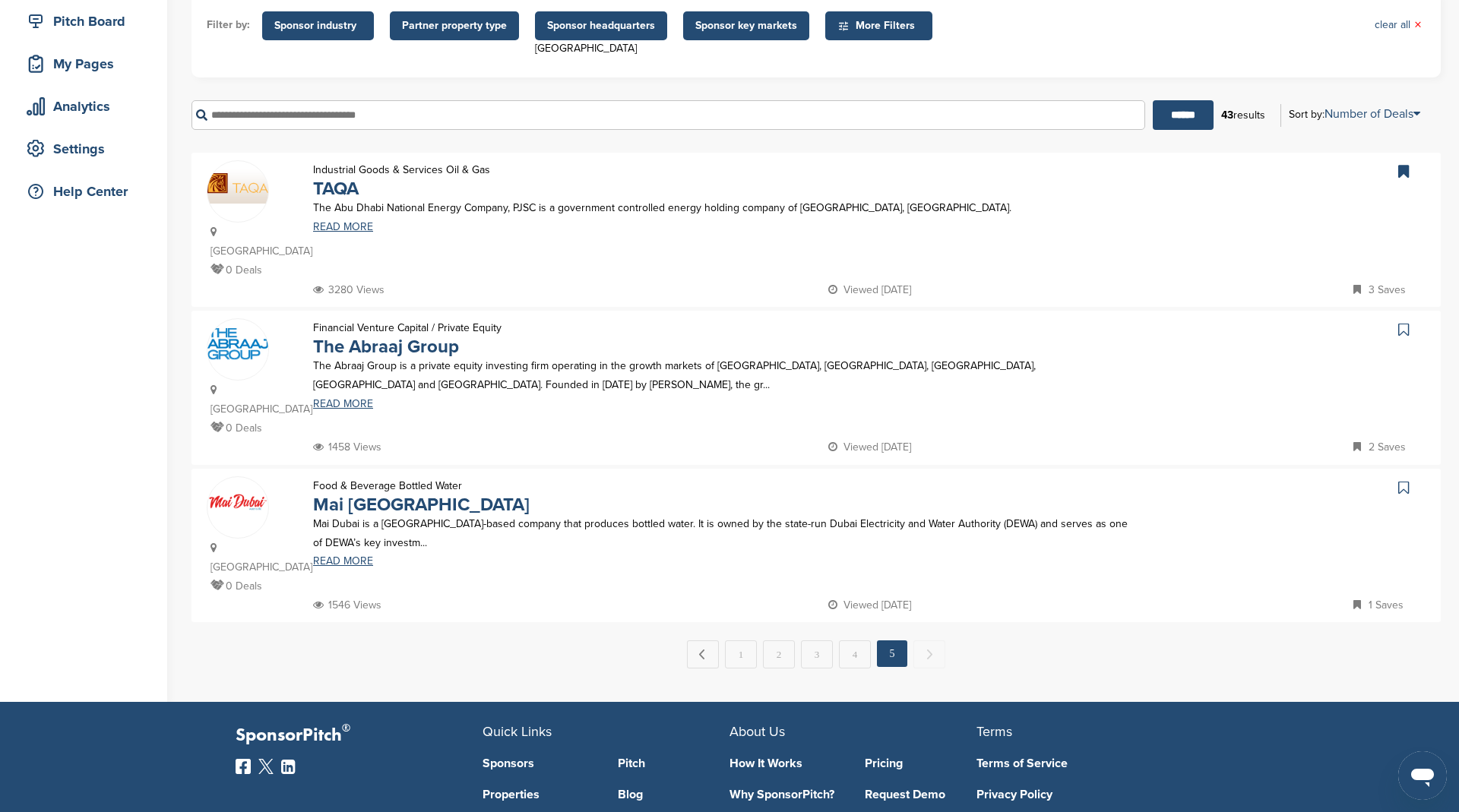
scroll to position [213, 0]
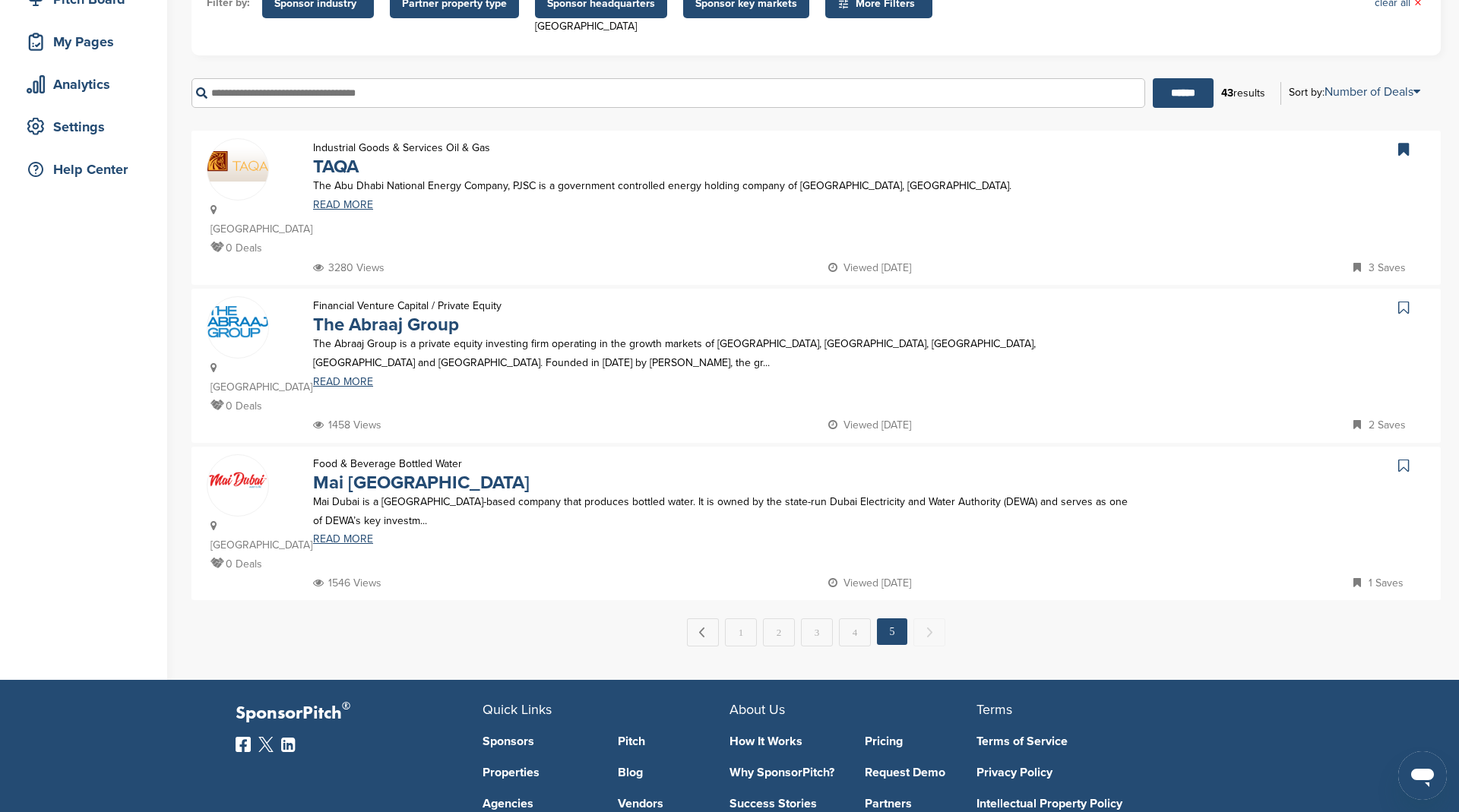
click at [1401, 306] on icon at bounding box center [1403, 307] width 11 height 15
click at [1407, 464] on icon at bounding box center [1403, 466] width 11 height 15
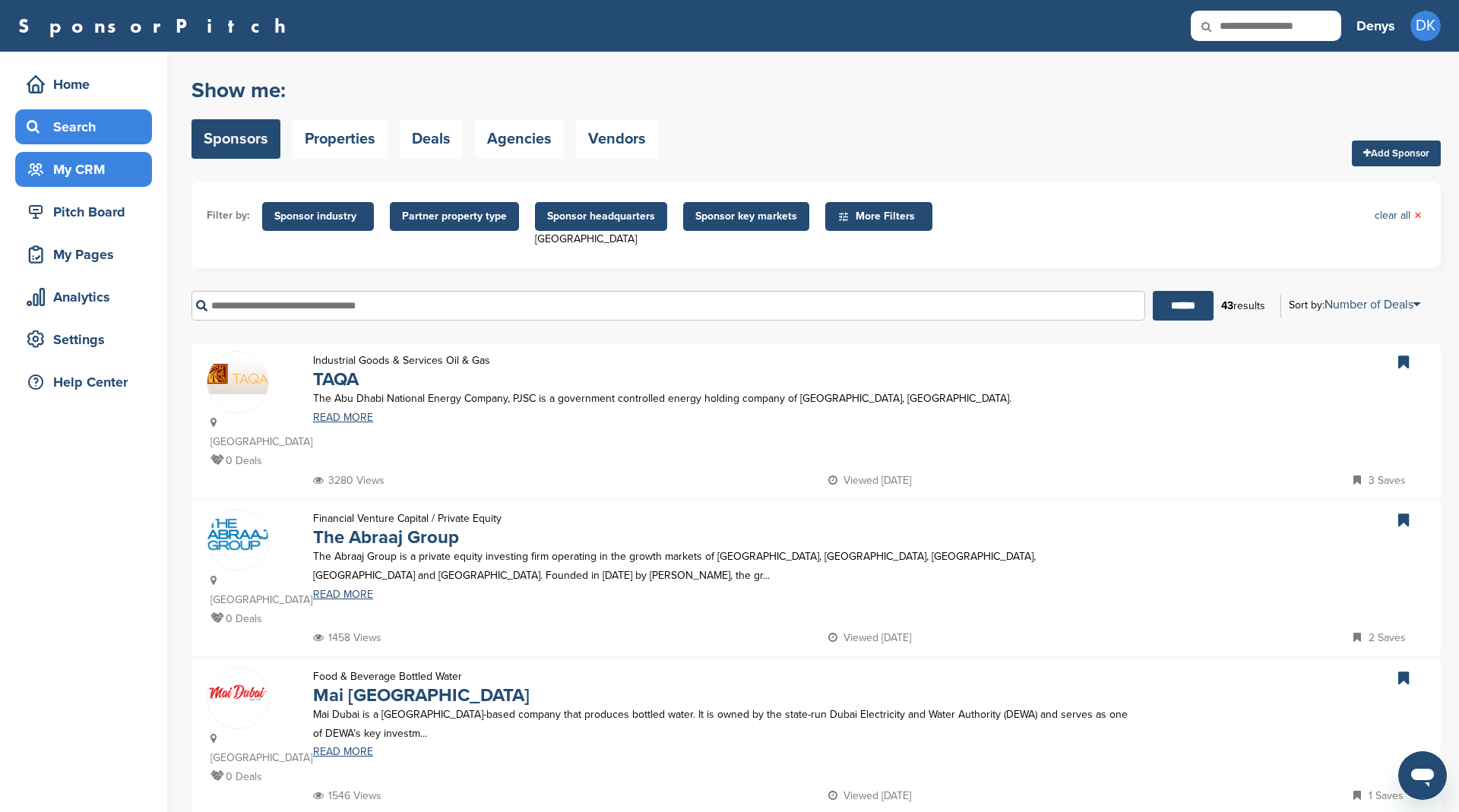
click at [85, 168] on div "My CRM" at bounding box center [88, 169] width 130 height 27
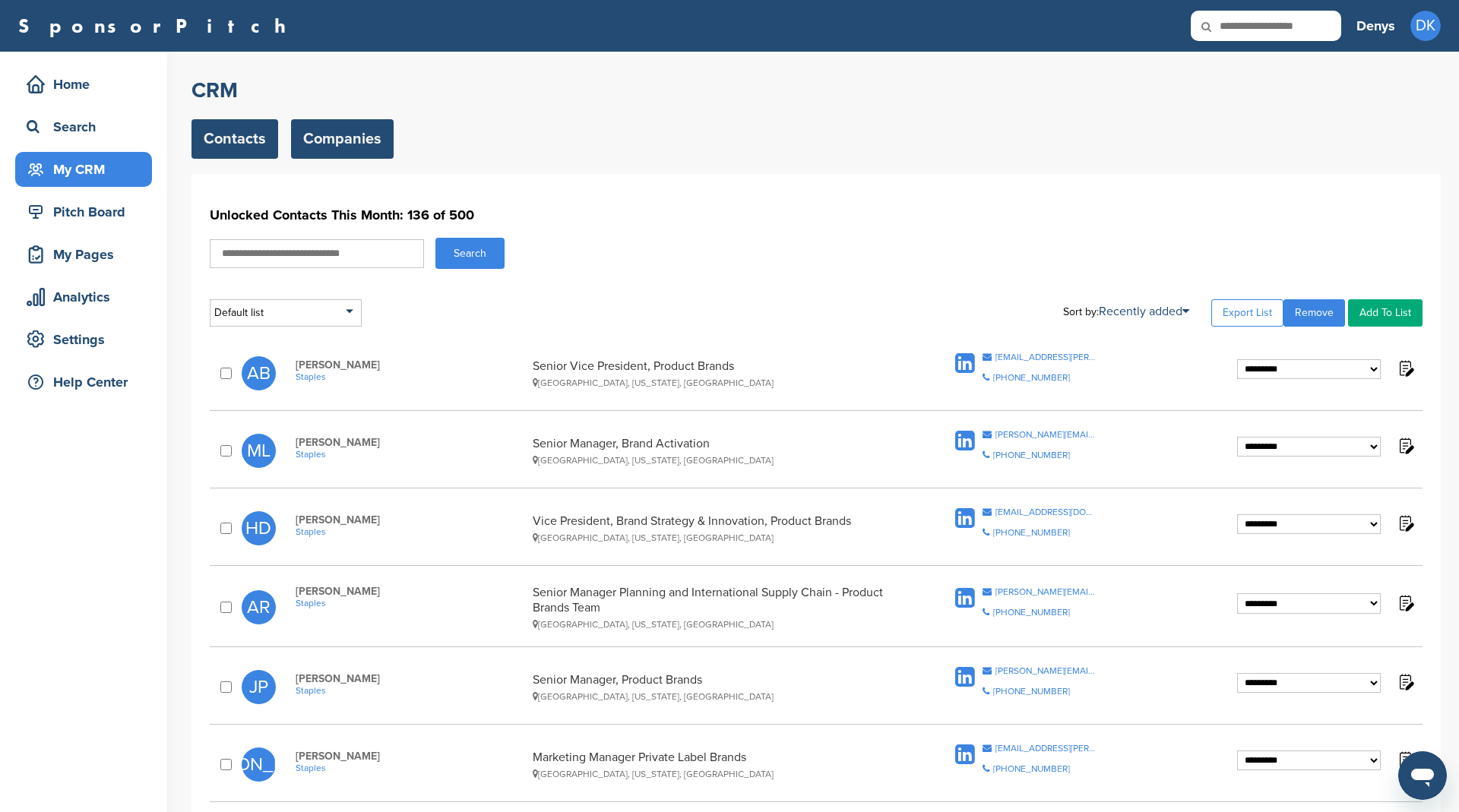
click at [347, 139] on link "Companies" at bounding box center [342, 138] width 102 height 40
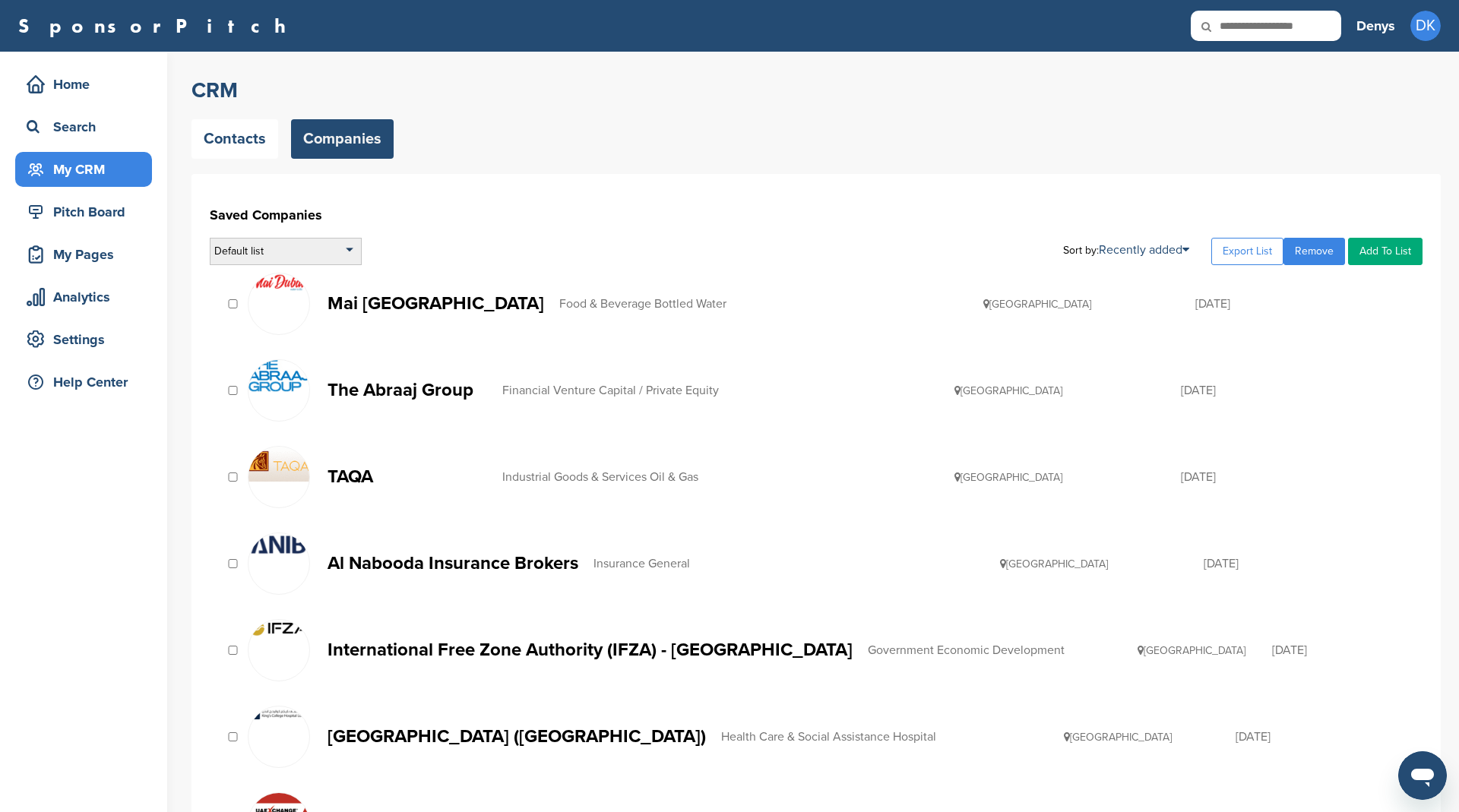
click at [331, 252] on div "Default list" at bounding box center [285, 251] width 152 height 27
click at [531, 210] on h1 "Saved Companies" at bounding box center [816, 215] width 1212 height 27
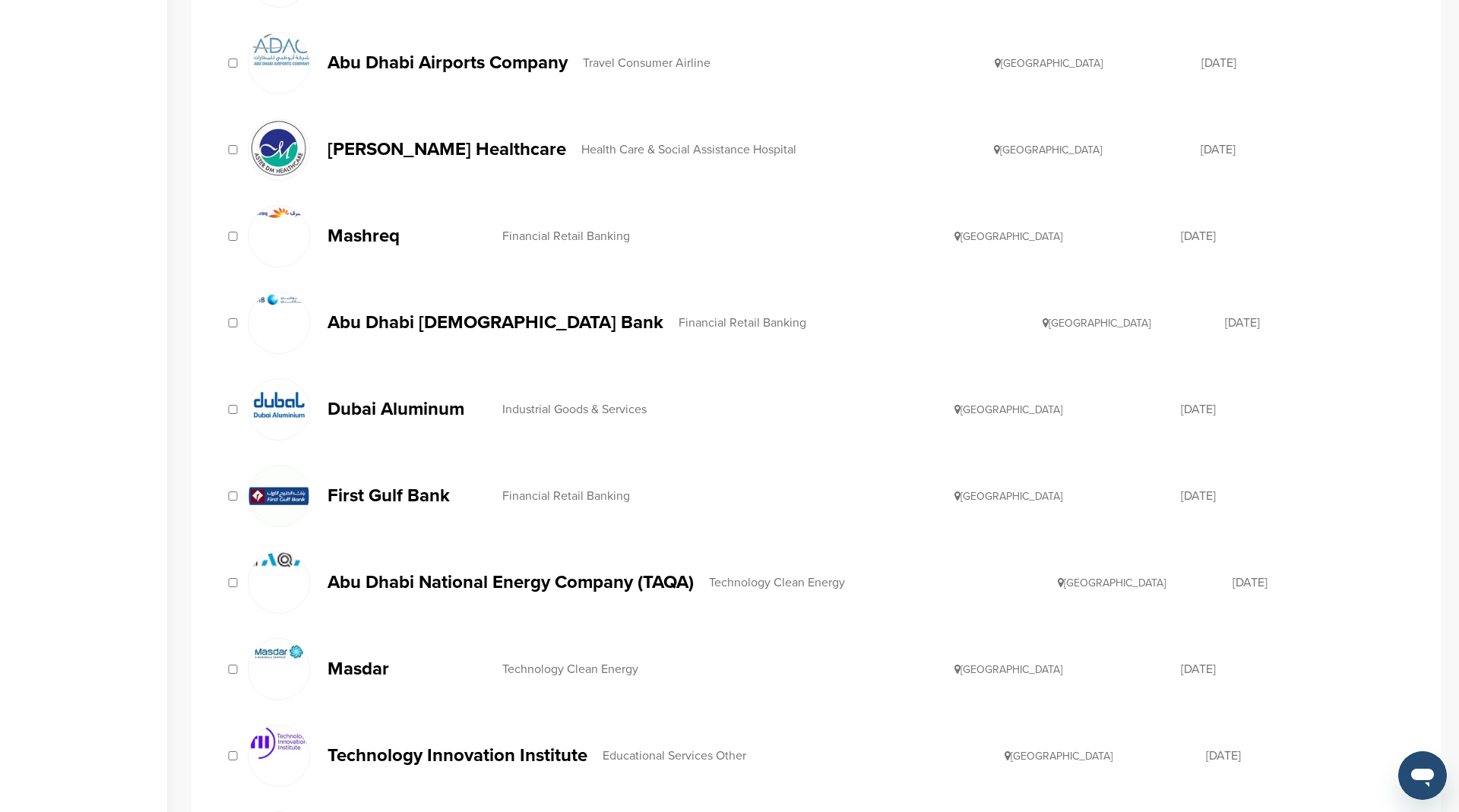
scroll to position [1013, 0]
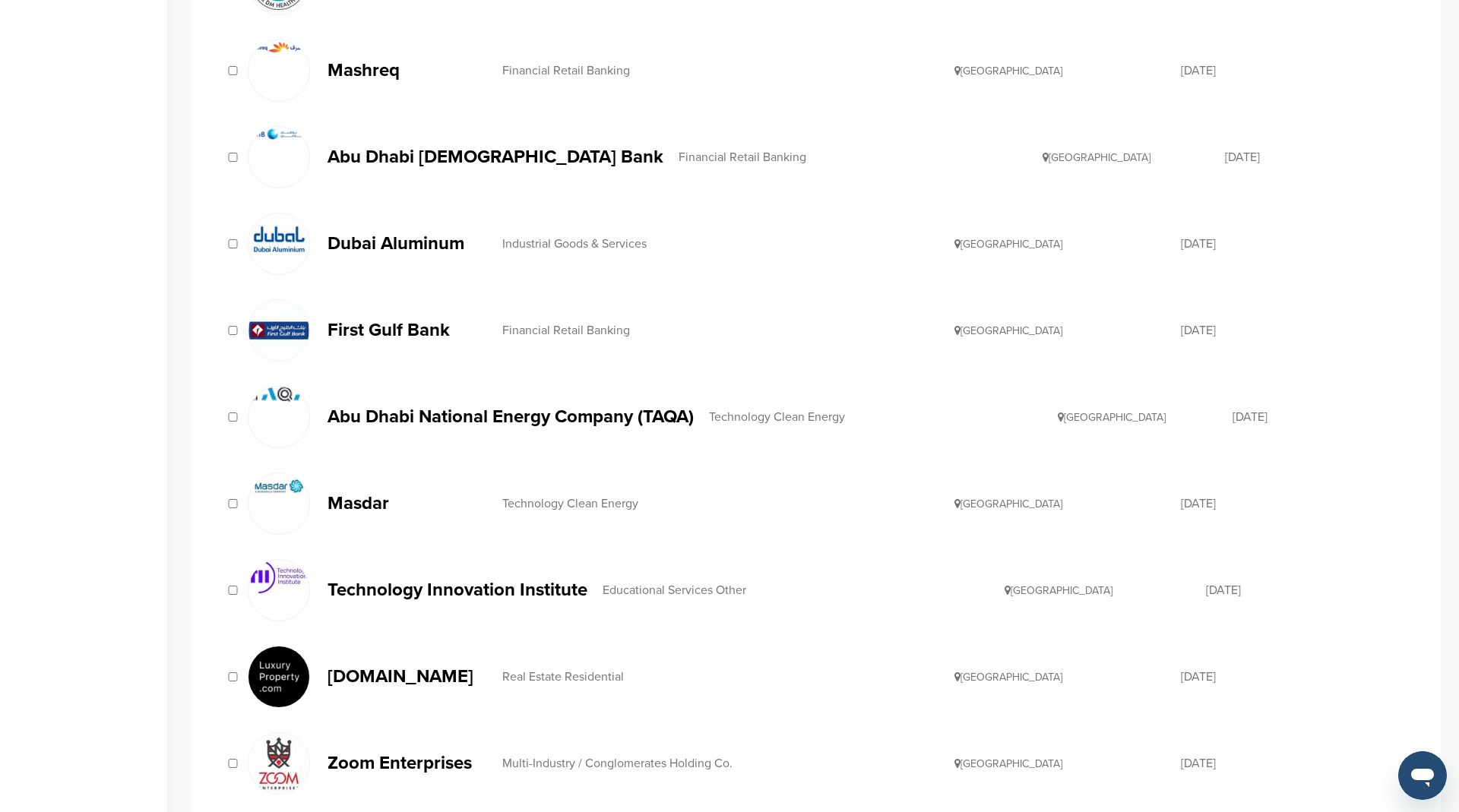
click at [236, 413] on div at bounding box center [233, 417] width 15 height 14
click at [228, 412] on div at bounding box center [233, 417] width 15 height 14
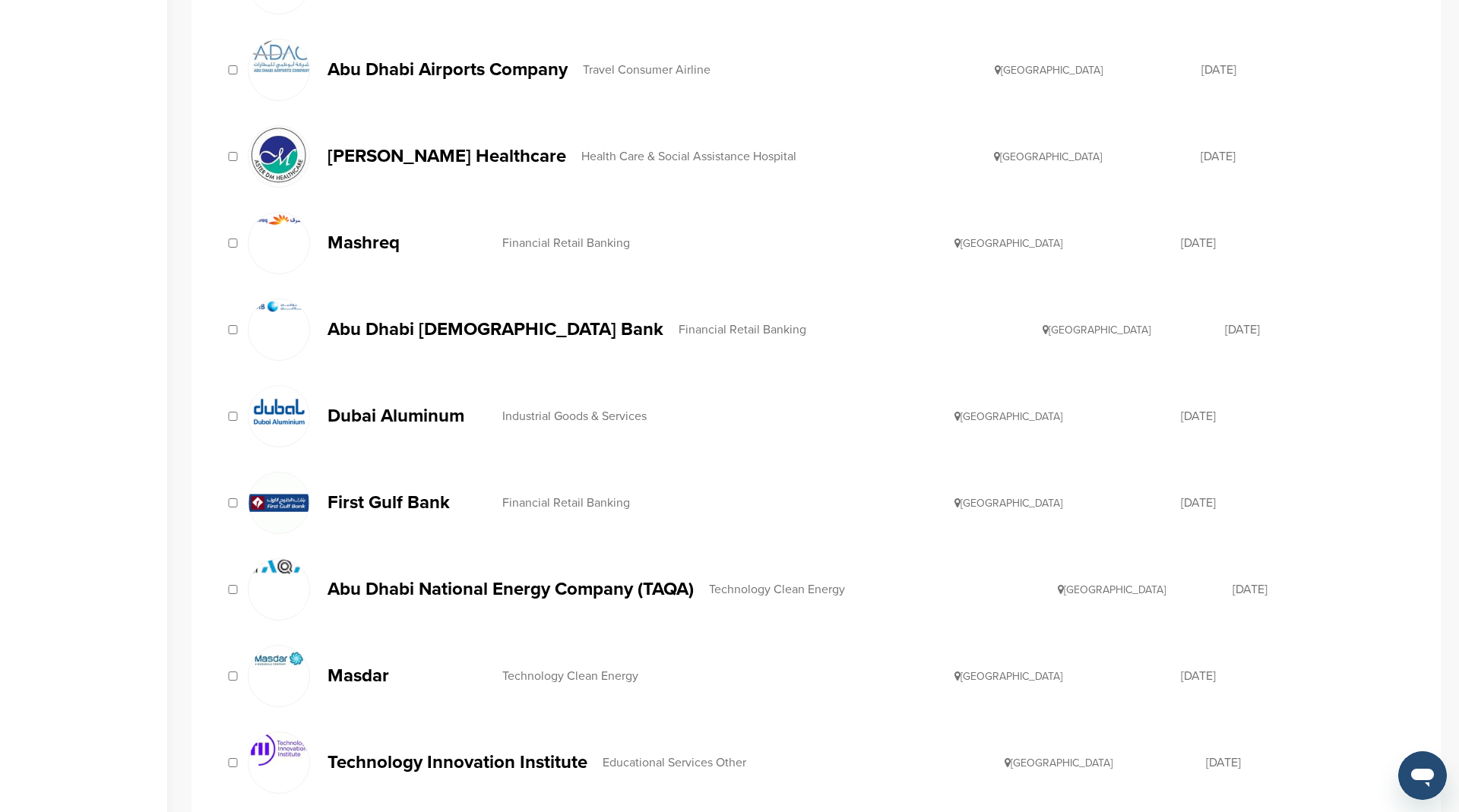
scroll to position [0, 0]
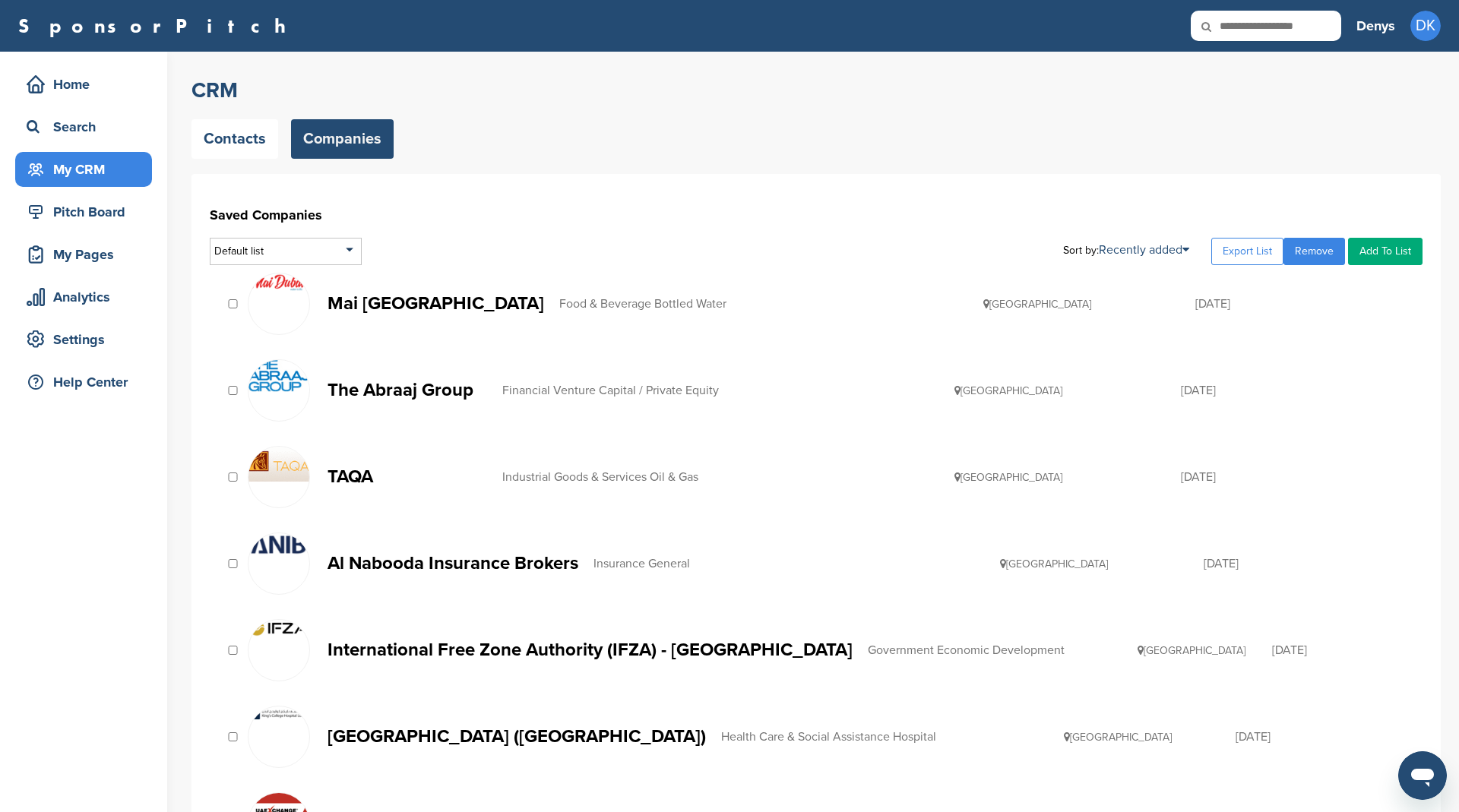
click at [1385, 248] on link "Add To List" at bounding box center [1385, 251] width 74 height 27
click at [1357, 275] on input "text" at bounding box center [1347, 277] width 151 height 19
type input "***"
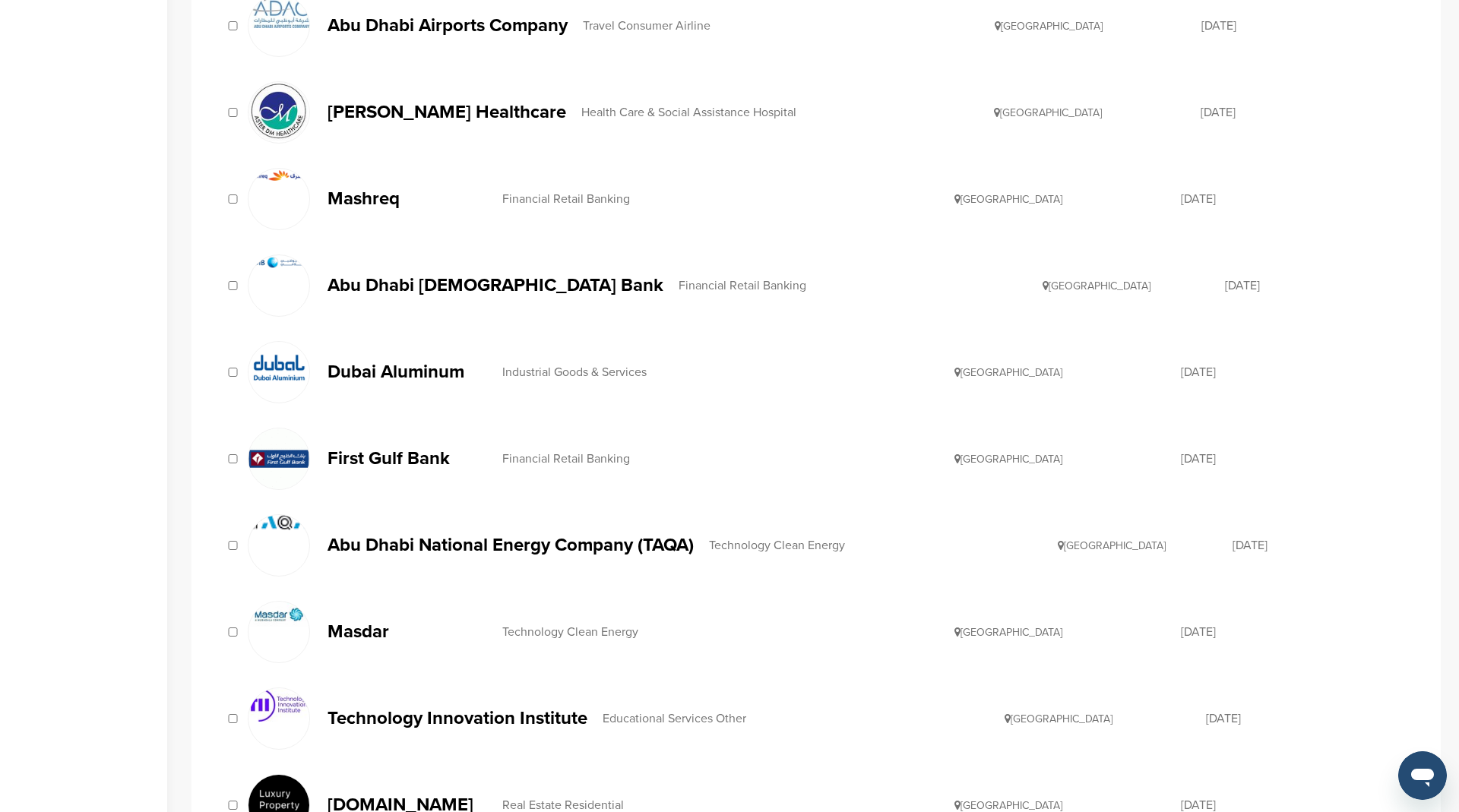
scroll to position [1630, 0]
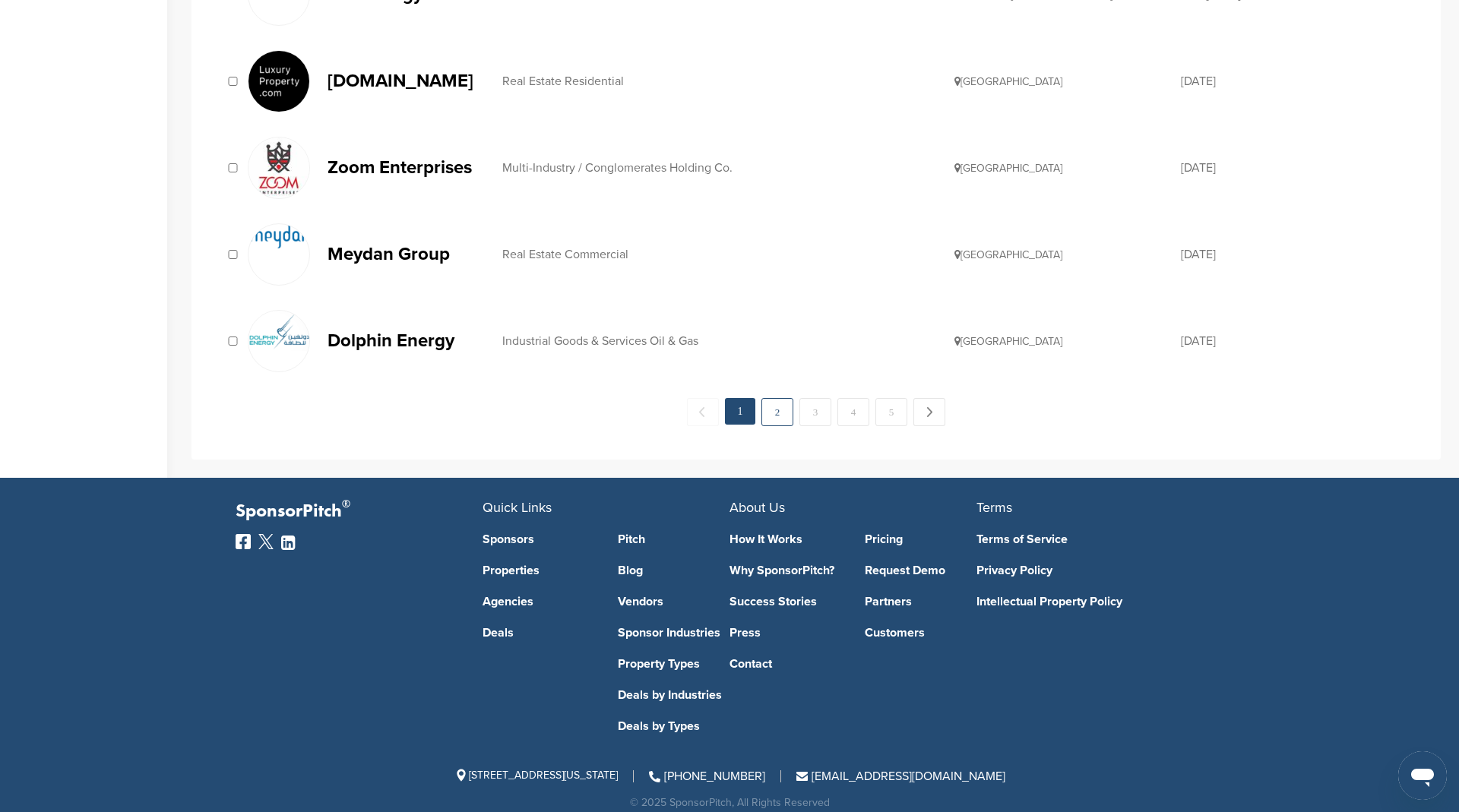
click at [779, 398] on link "2" at bounding box center [776, 412] width 32 height 28
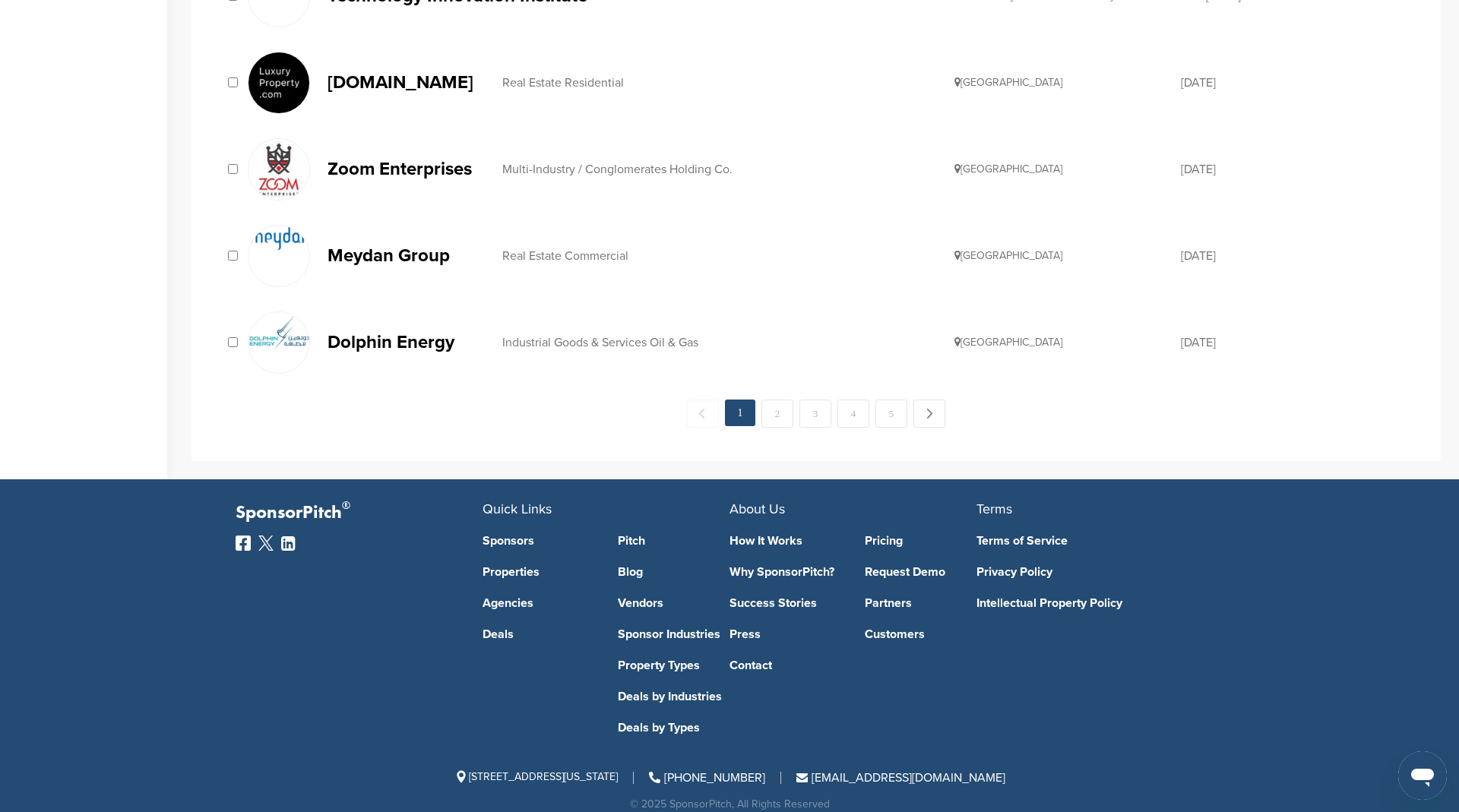
scroll to position [1610, 0]
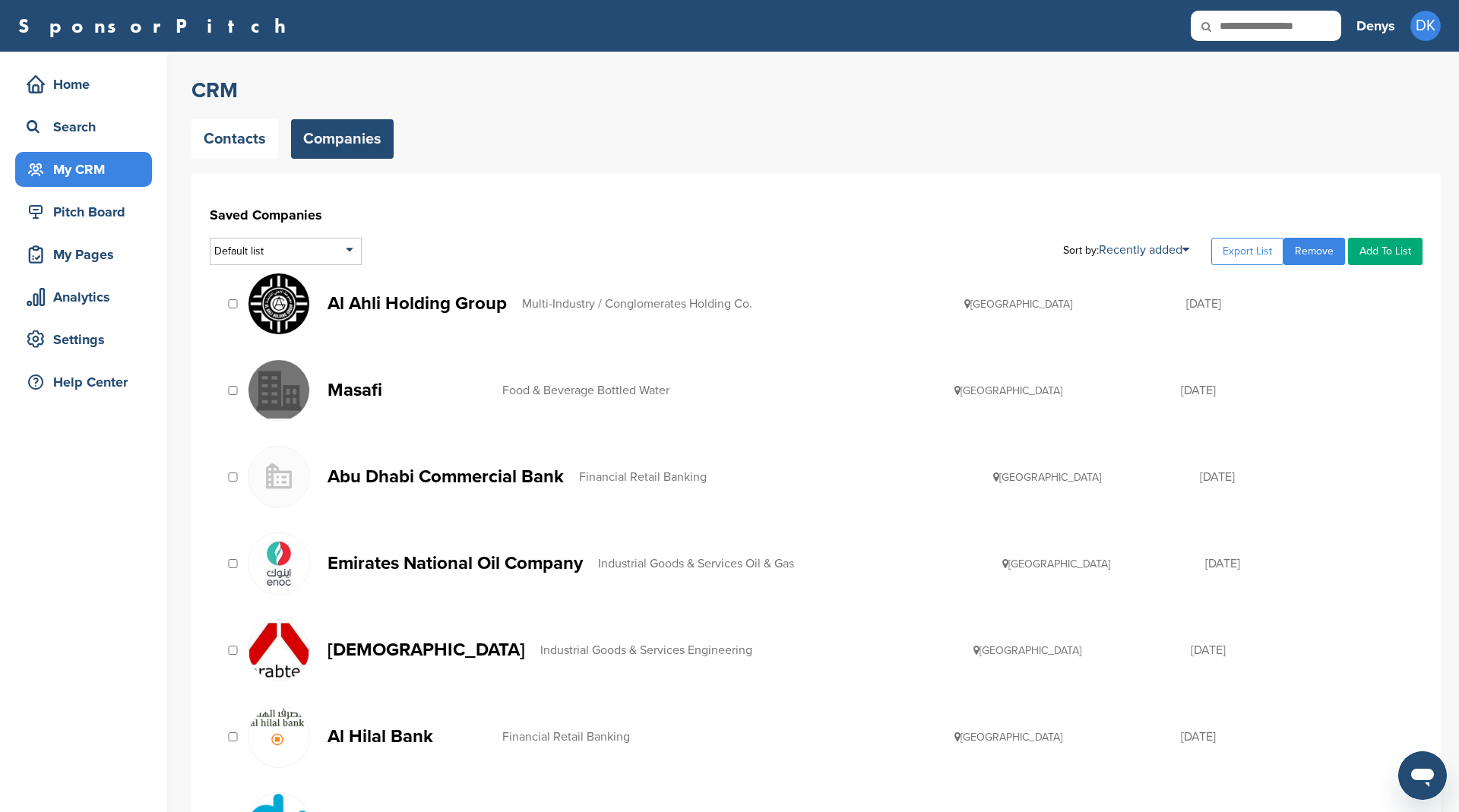
click at [234, 568] on div "Emirates National Oil Company Industrial Goods & Services Oil & Gas United Arab…" at bounding box center [816, 564] width 1212 height 77
click at [1375, 247] on link "Add To List" at bounding box center [1385, 251] width 74 height 27
click at [1297, 306] on li "[GEOGRAPHIC_DATA]" at bounding box center [1347, 303] width 143 height 23
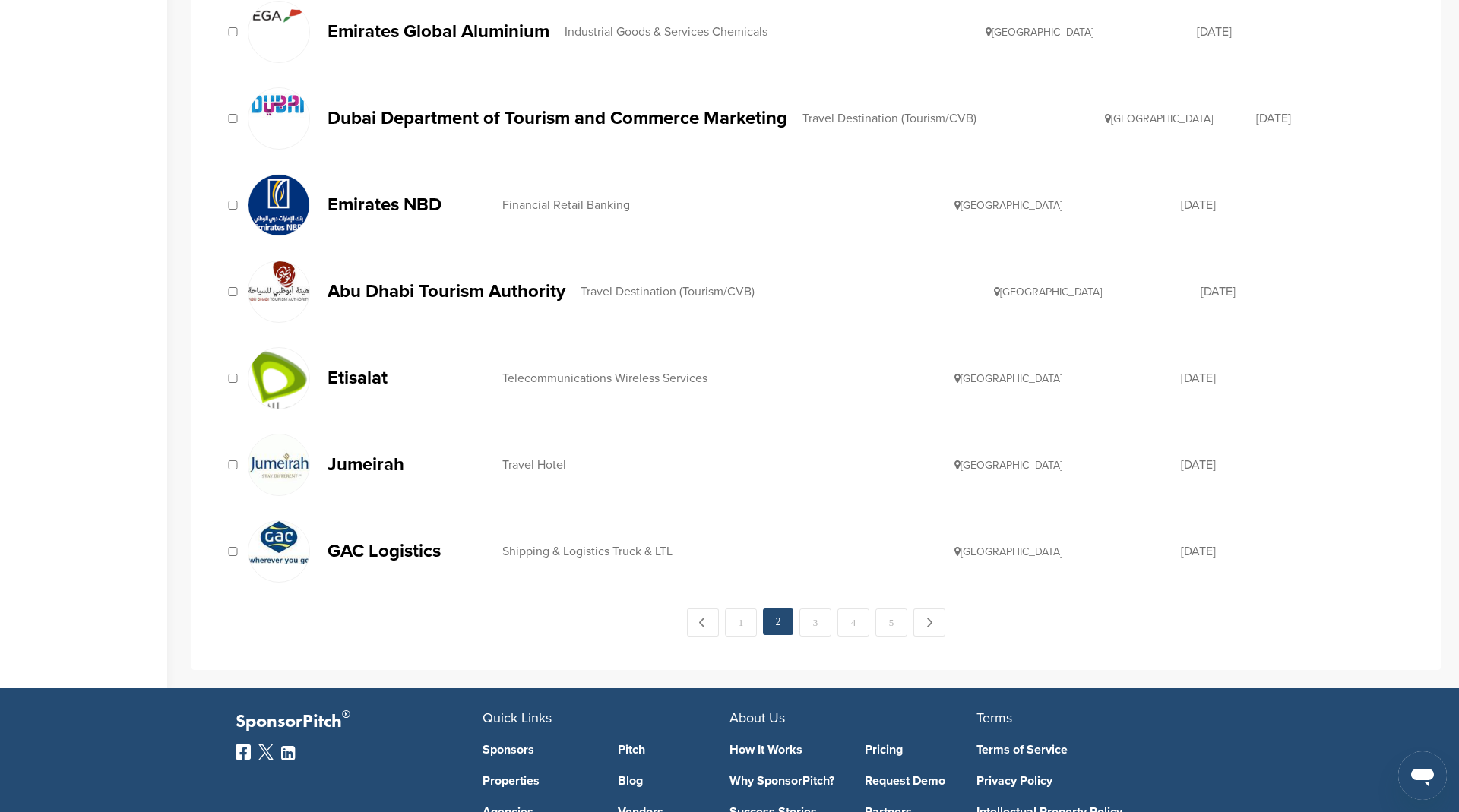
scroll to position [1630, 0]
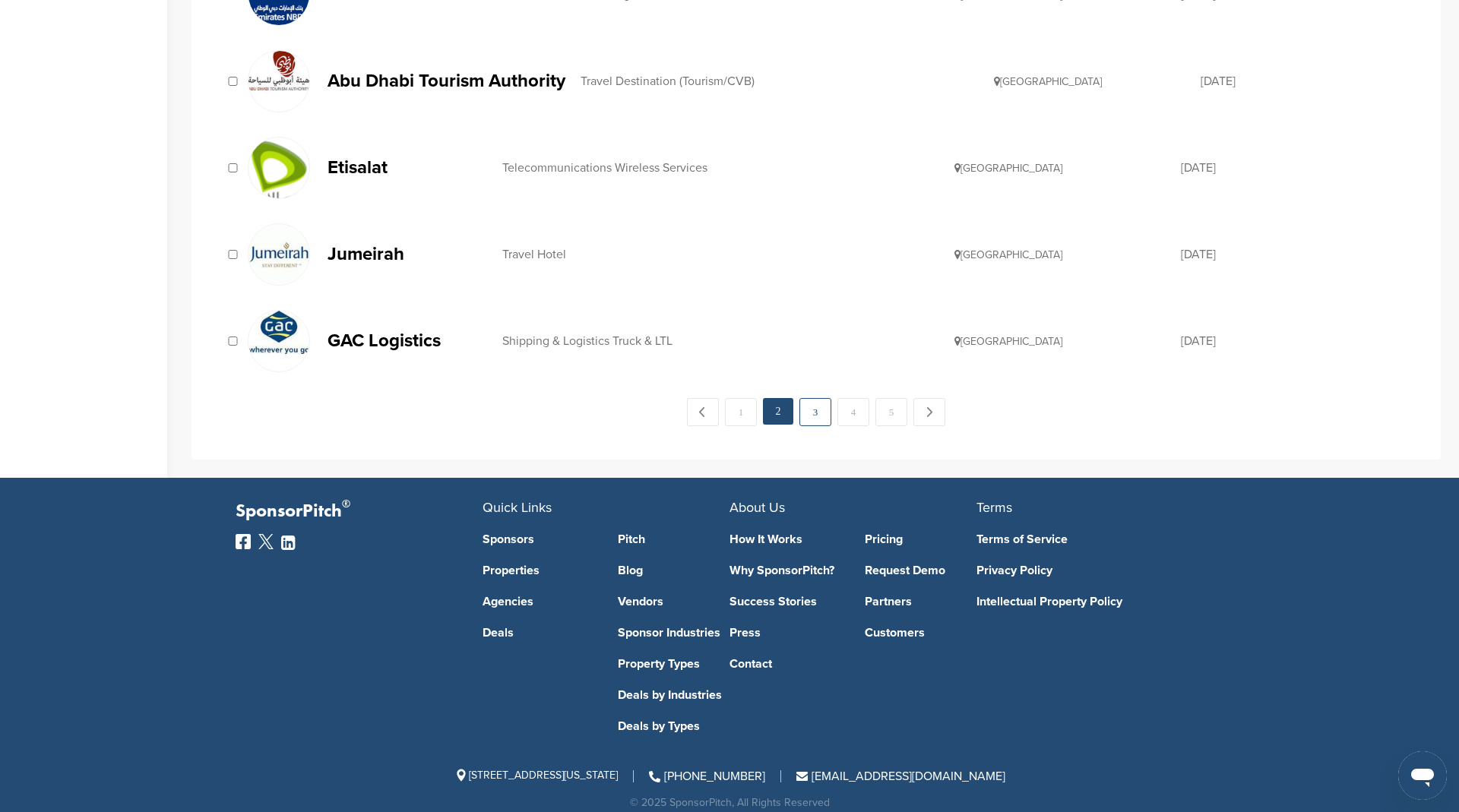
click at [821, 400] on link "3" at bounding box center [815, 412] width 32 height 28
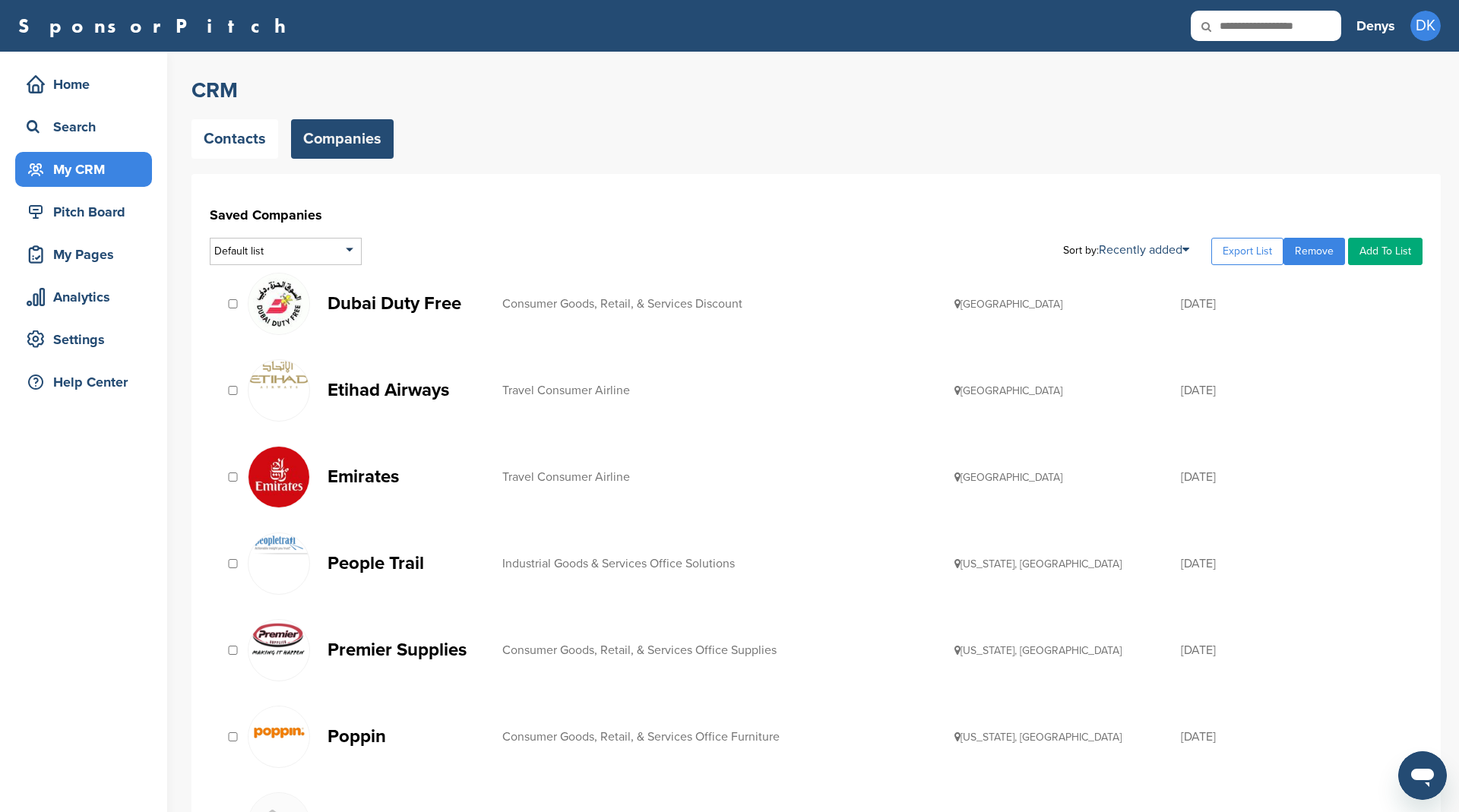
click at [238, 471] on div at bounding box center [233, 477] width 15 height 14
click at [227, 387] on div at bounding box center [233, 391] width 15 height 14
click at [1402, 244] on link "Add To List" at bounding box center [1385, 251] width 74 height 27
click at [1289, 298] on li "[GEOGRAPHIC_DATA]" at bounding box center [1347, 303] width 143 height 23
click at [306, 257] on div "Default list" at bounding box center [285, 251] width 152 height 27
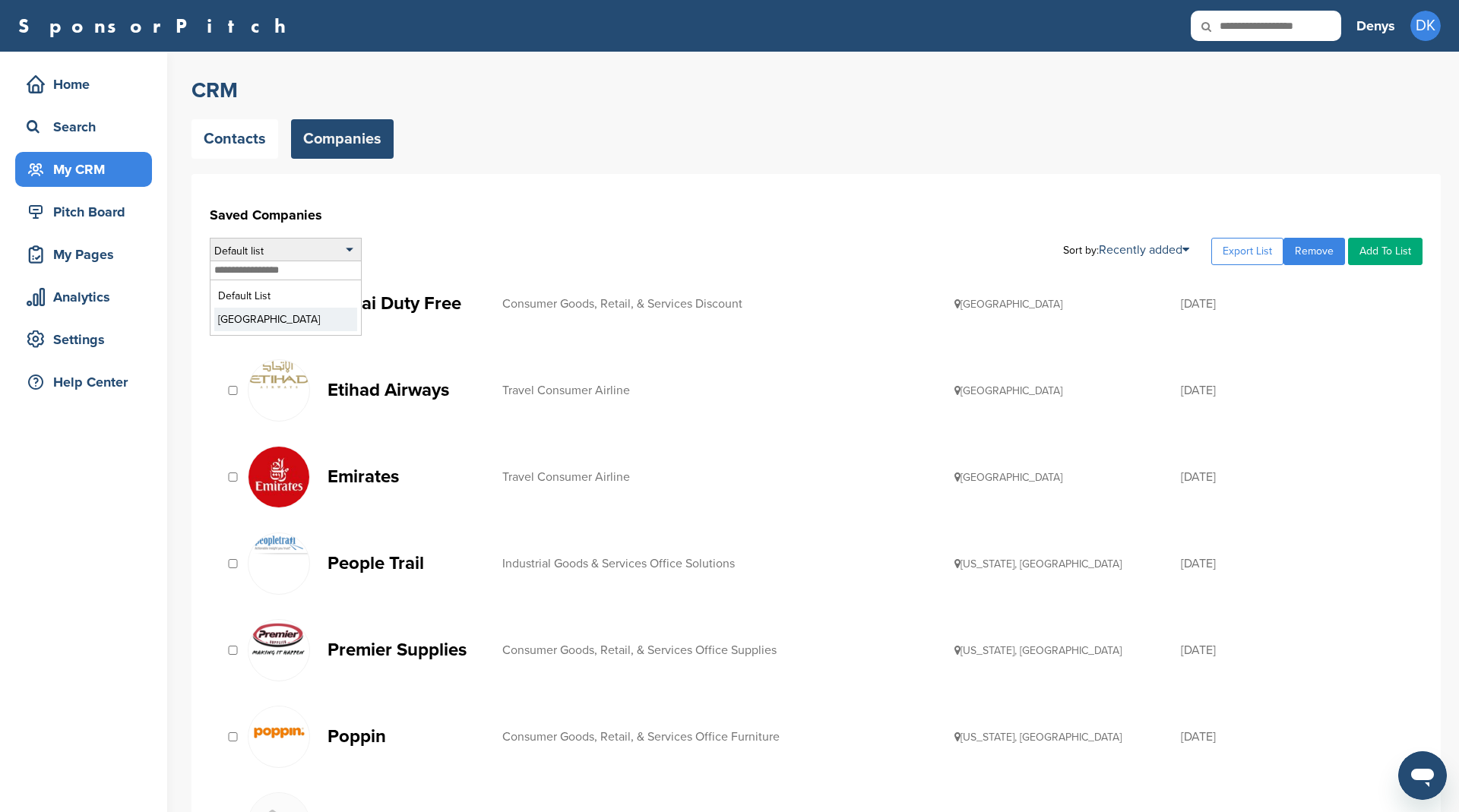
click at [264, 310] on li "[GEOGRAPHIC_DATA]" at bounding box center [286, 319] width 143 height 23
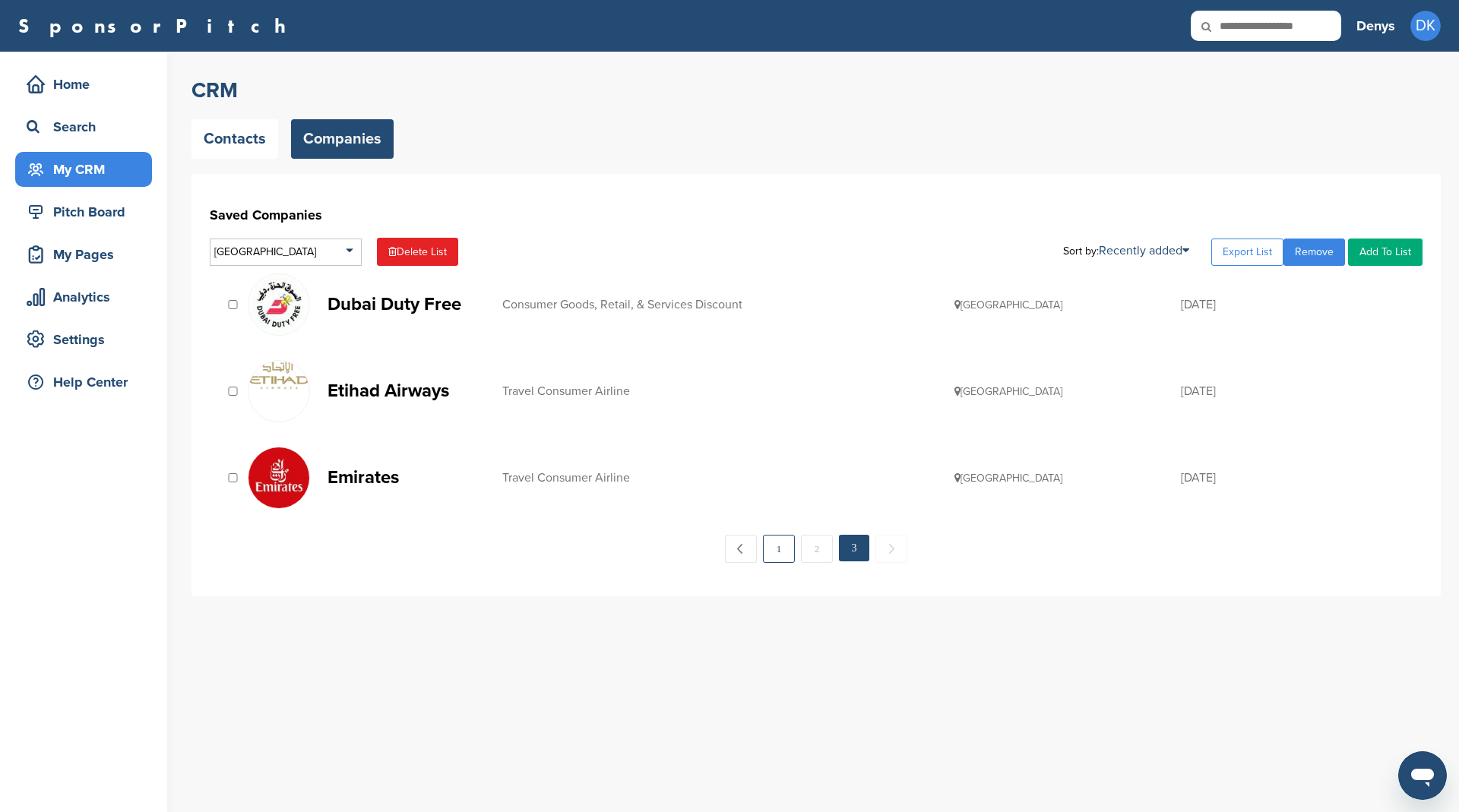
click at [780, 544] on link "1" at bounding box center [778, 548] width 32 height 28
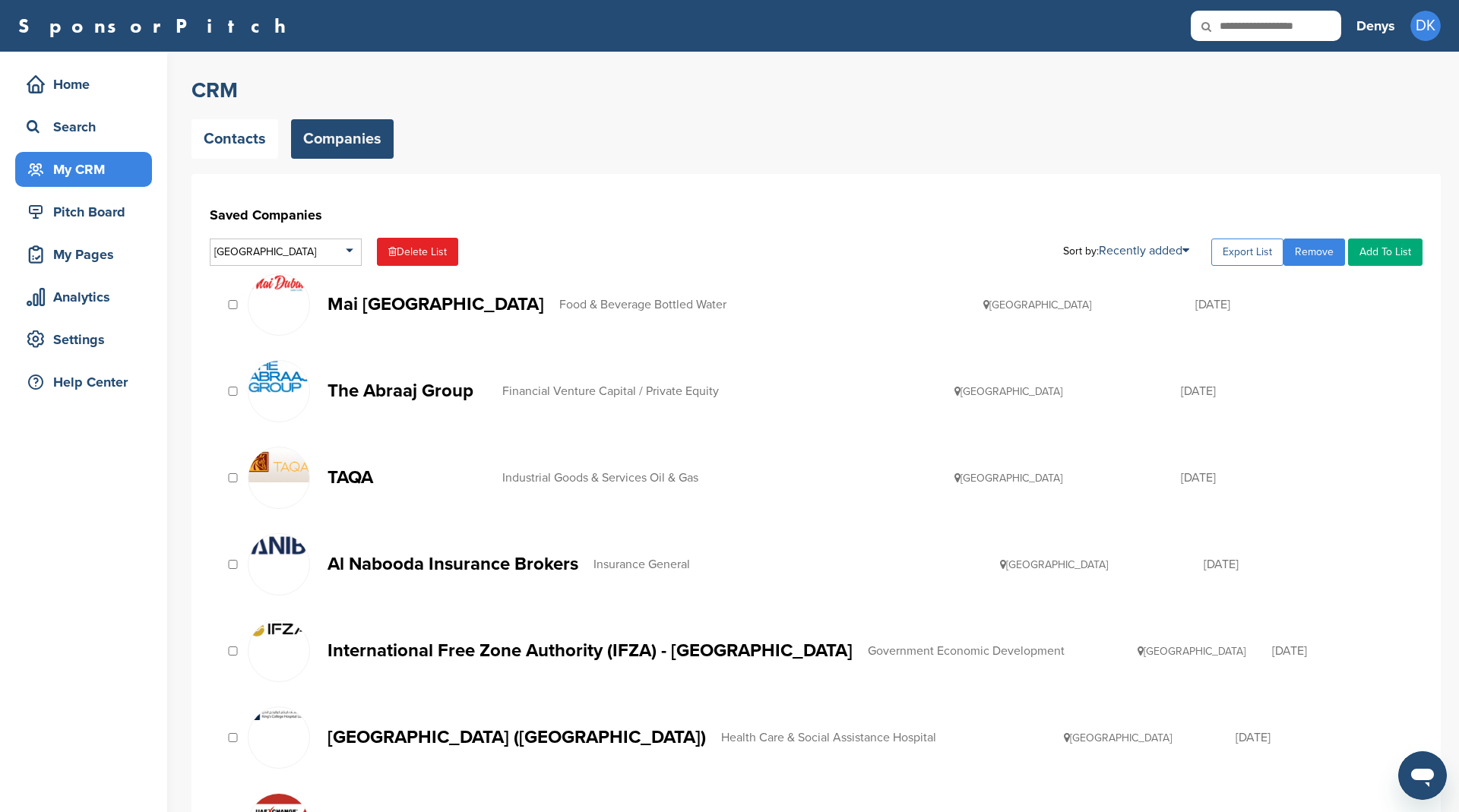
click at [1262, 252] on link "Export List" at bounding box center [1247, 252] width 73 height 27
click at [1246, 252] on link "Export List" at bounding box center [1247, 252] width 73 height 27
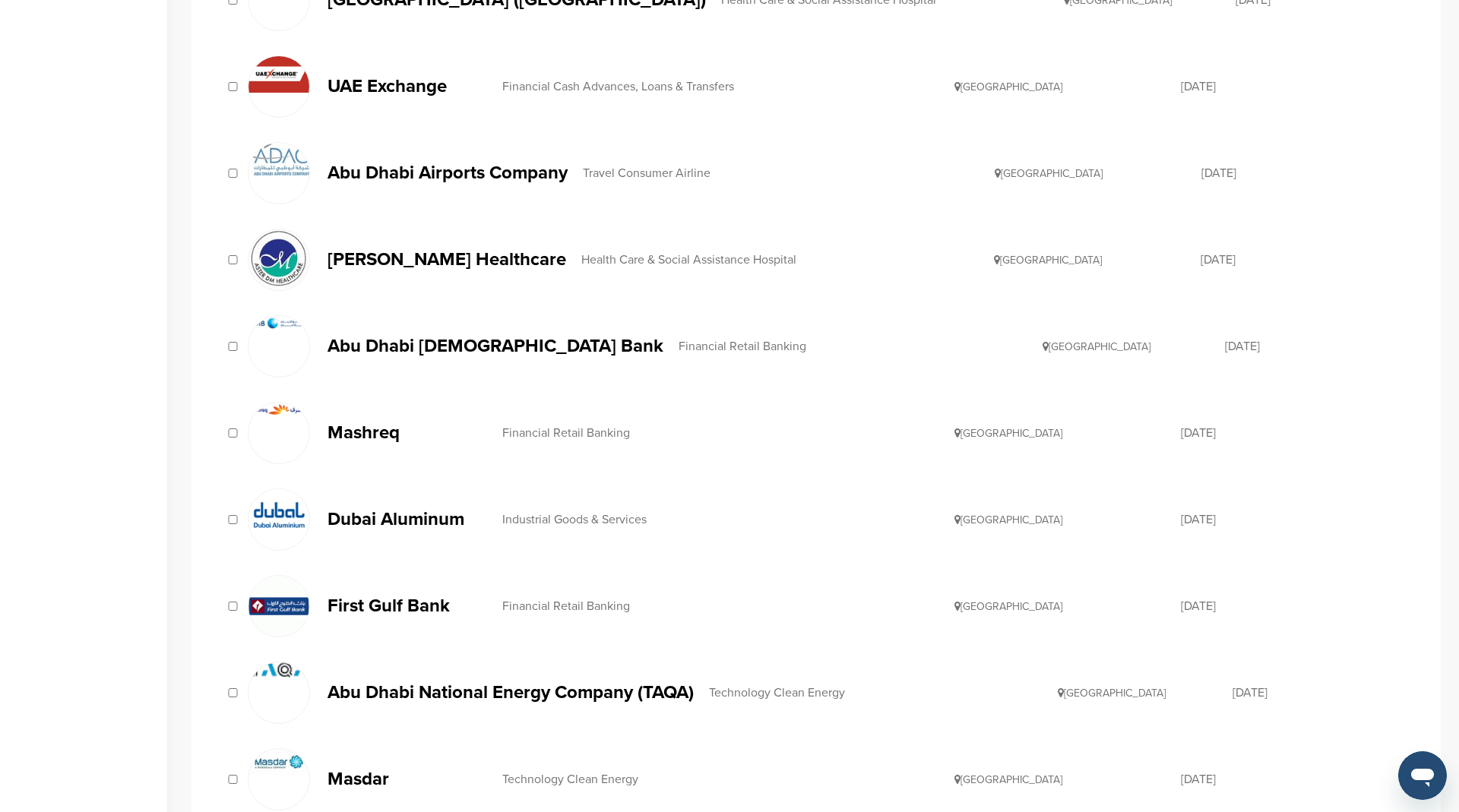
scroll to position [1609, 0]
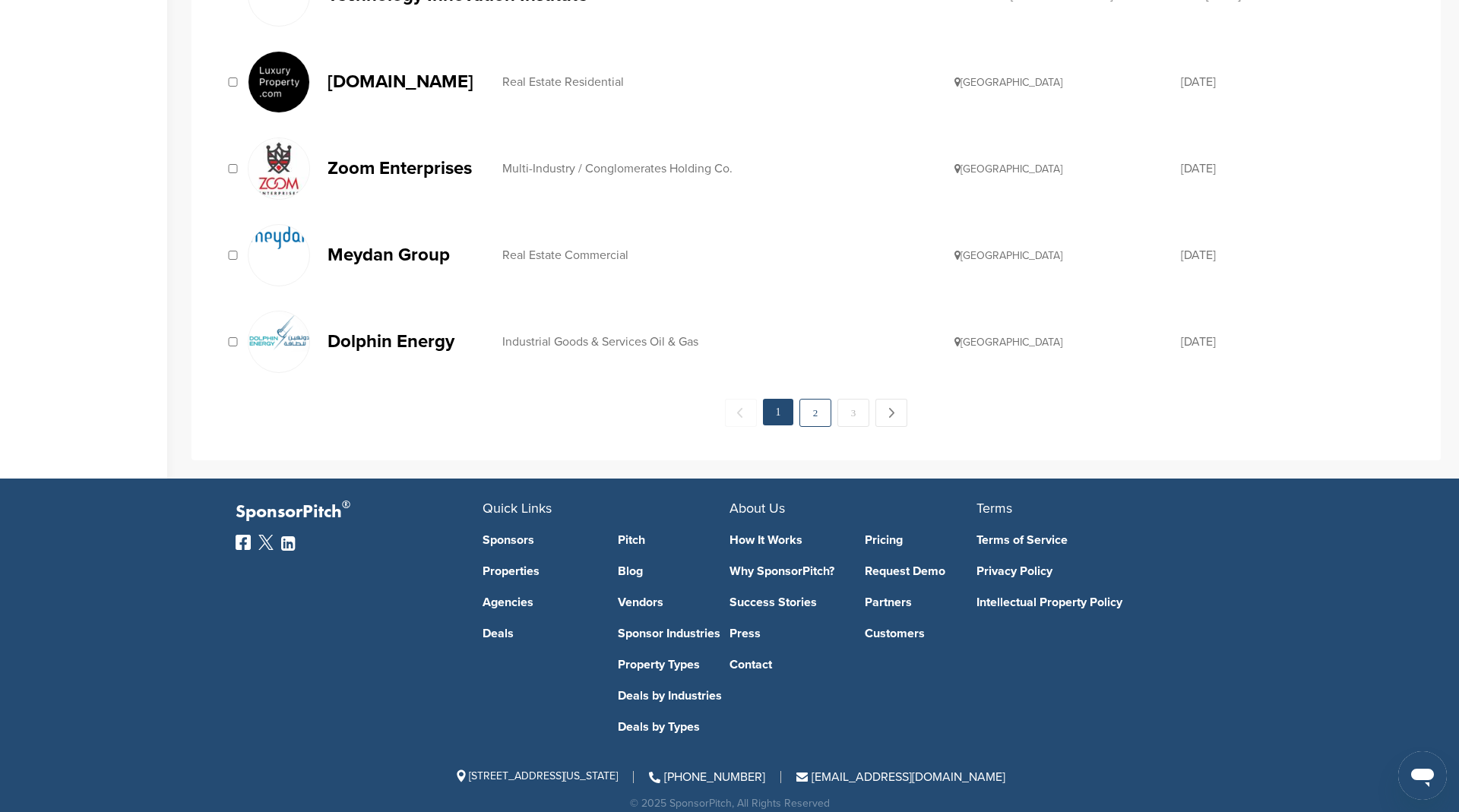
click at [810, 399] on link "2" at bounding box center [815, 413] width 32 height 28
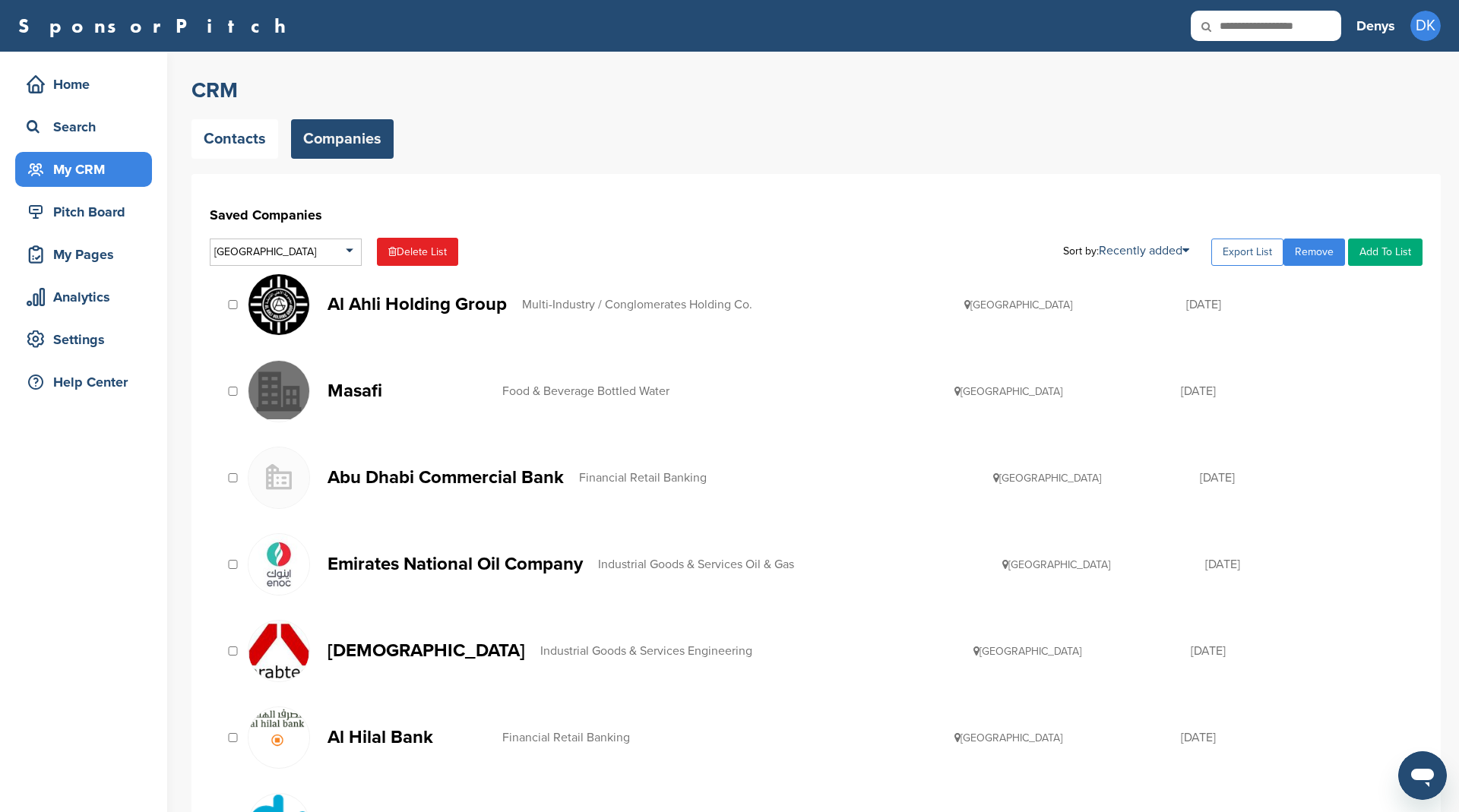
click at [1230, 245] on link "Export List" at bounding box center [1247, 252] width 73 height 27
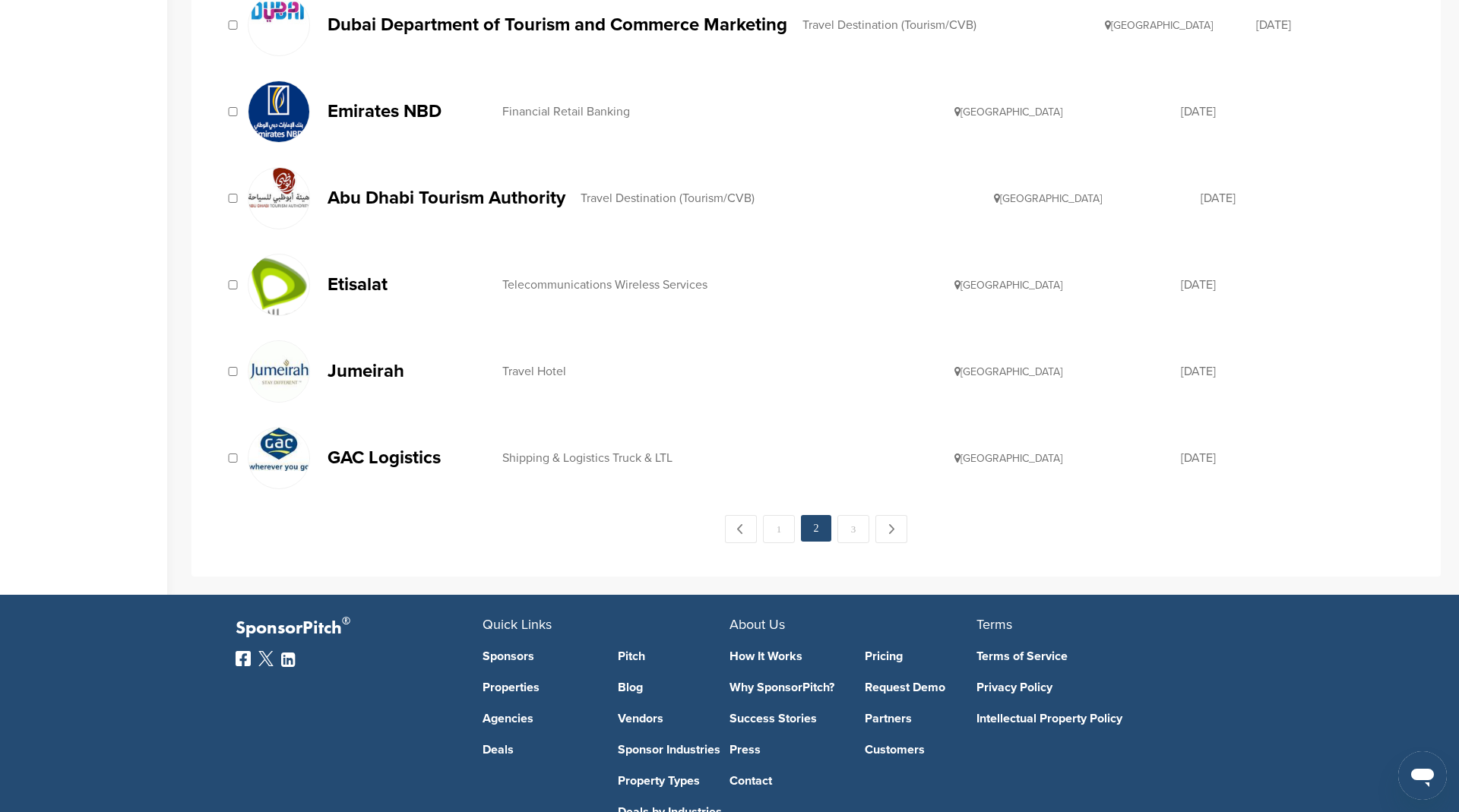
scroll to position [1609, 0]
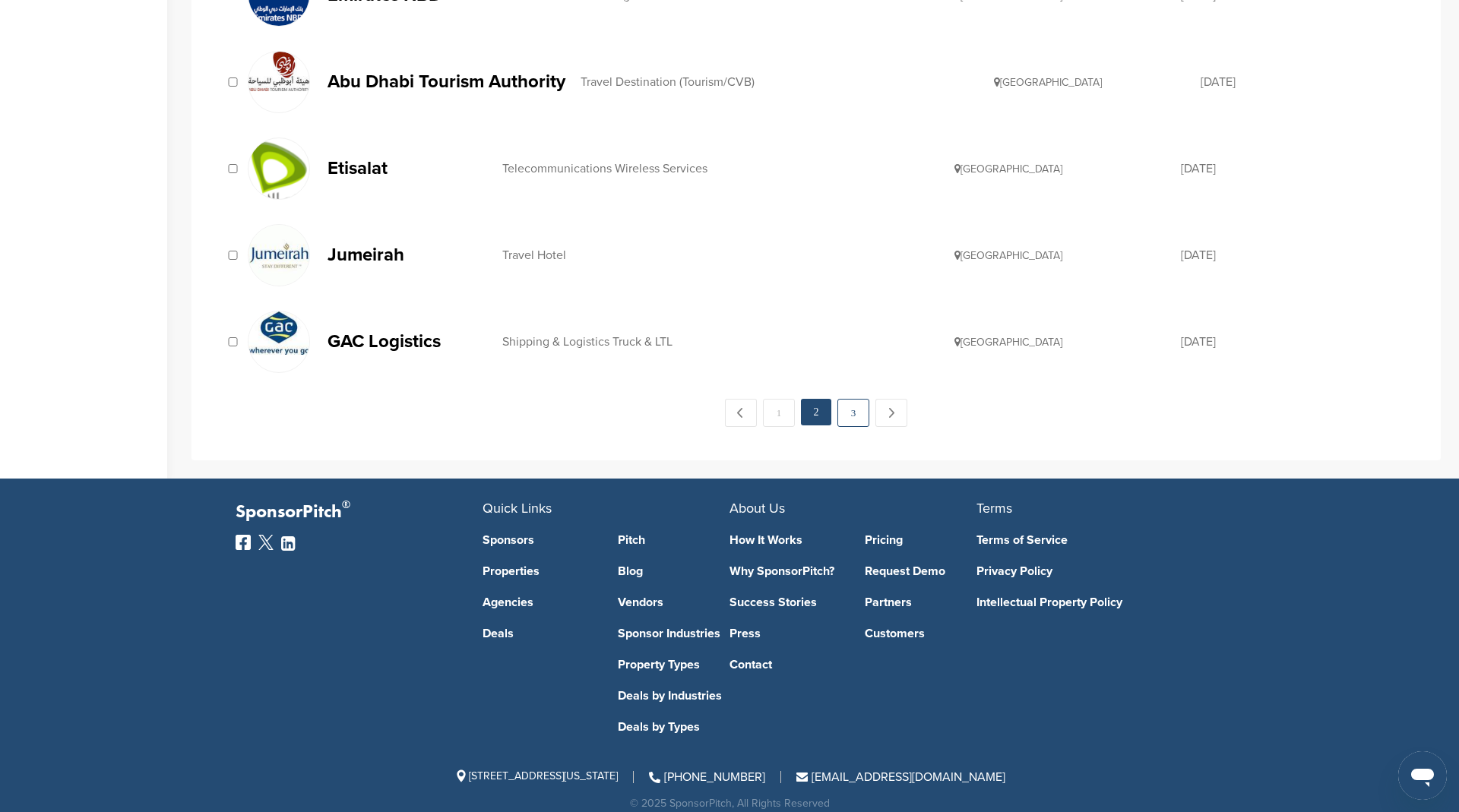
click at [850, 399] on link "3" at bounding box center [853, 413] width 32 height 28
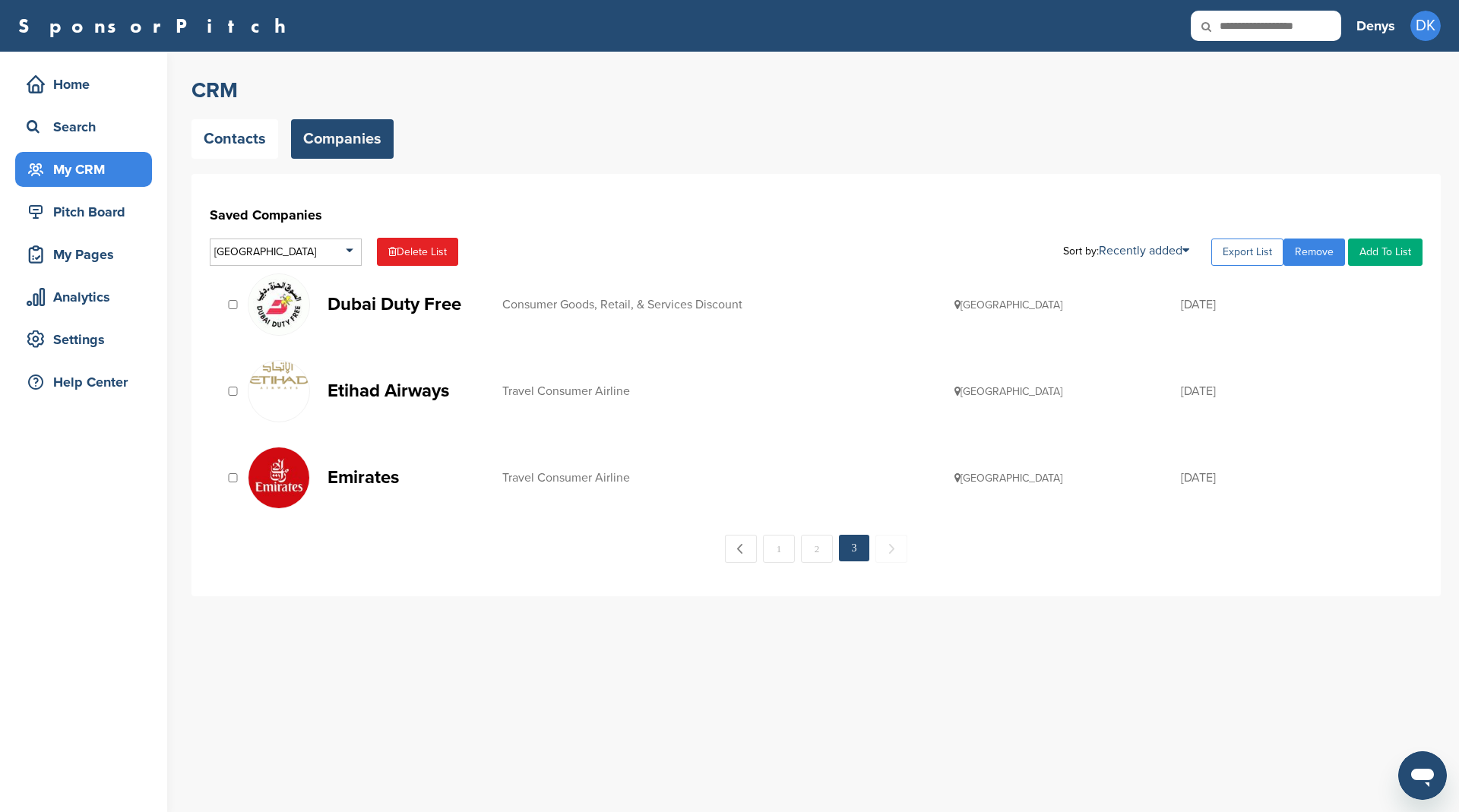
click at [1230, 252] on link "Export List" at bounding box center [1247, 252] width 73 height 27
